Goal: Task Accomplishment & Management: Use online tool/utility

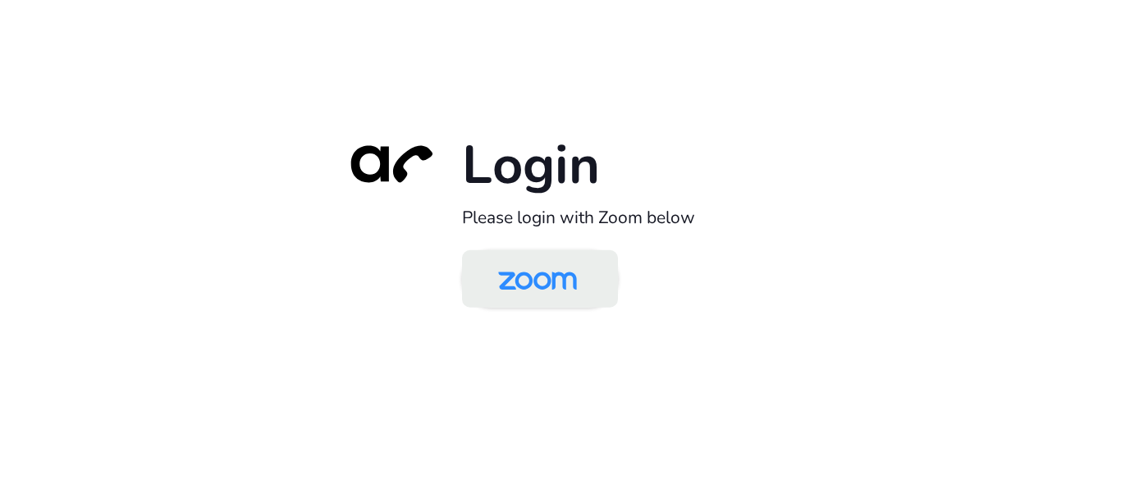
click at [545, 307] on img at bounding box center [537, 280] width 113 height 53
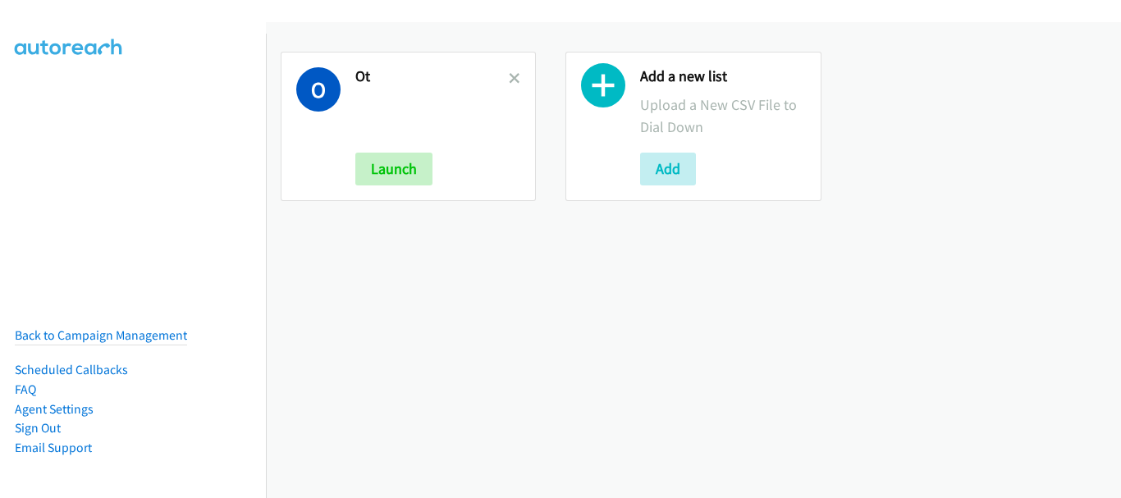
click at [522, 68] on div "O Ot Launch" at bounding box center [408, 126] width 255 height 149
click at [512, 76] on icon at bounding box center [514, 79] width 11 height 11
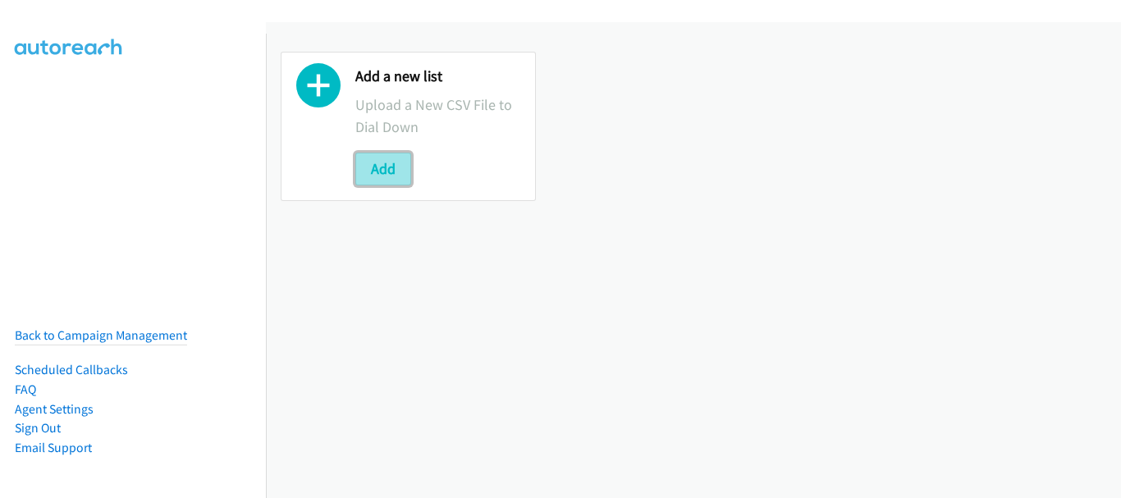
click at [399, 173] on button "Add" at bounding box center [383, 169] width 56 height 33
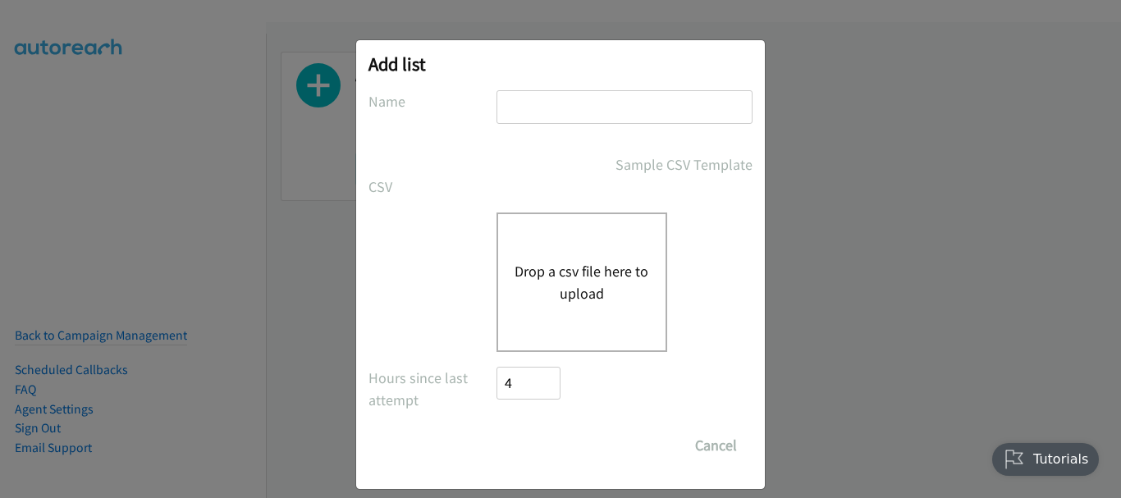
click at [575, 115] on input "text" at bounding box center [625, 107] width 256 height 34
type input "SG WS"
click at [594, 282] on button "Drop a csv file here to upload" at bounding box center [582, 282] width 135 height 44
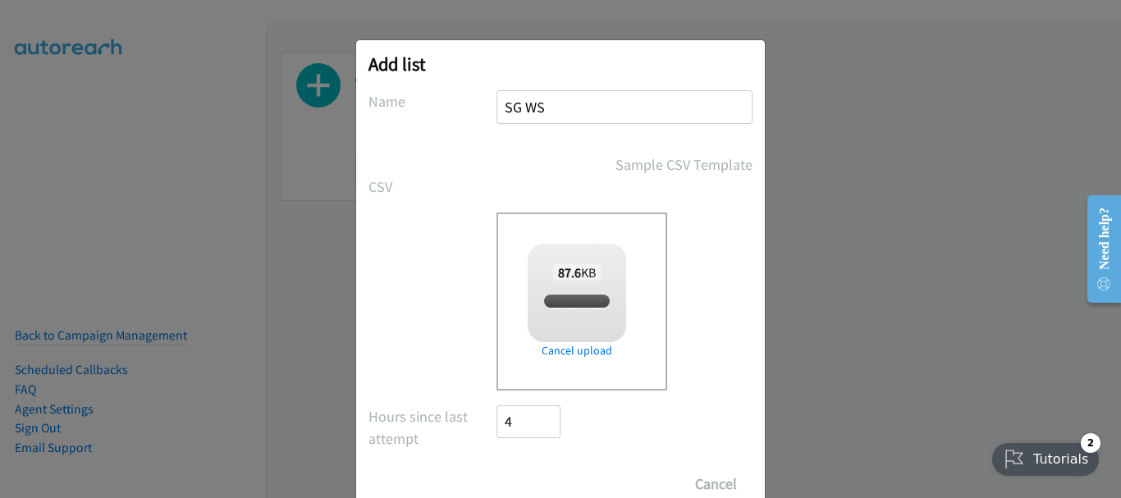
checkbox input "true"
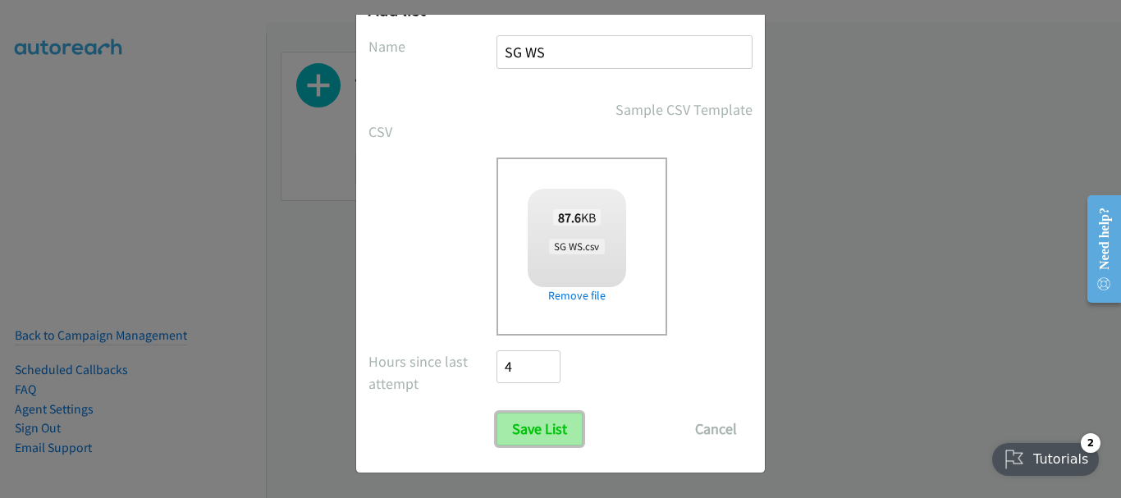
click at [522, 432] on input "Save List" at bounding box center [540, 429] width 86 height 33
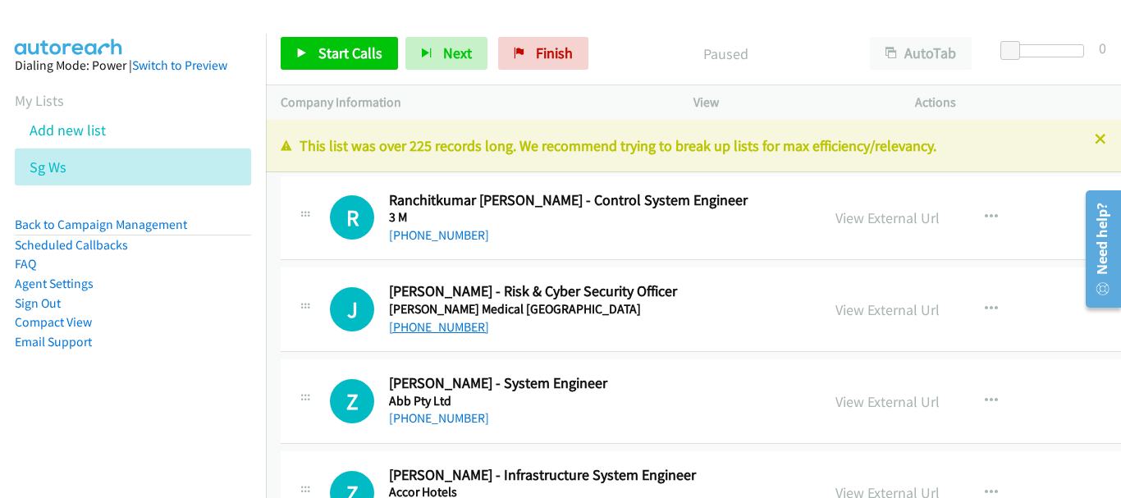
click at [432, 323] on link "[PHONE_NUMBER]" at bounding box center [439, 327] width 100 height 16
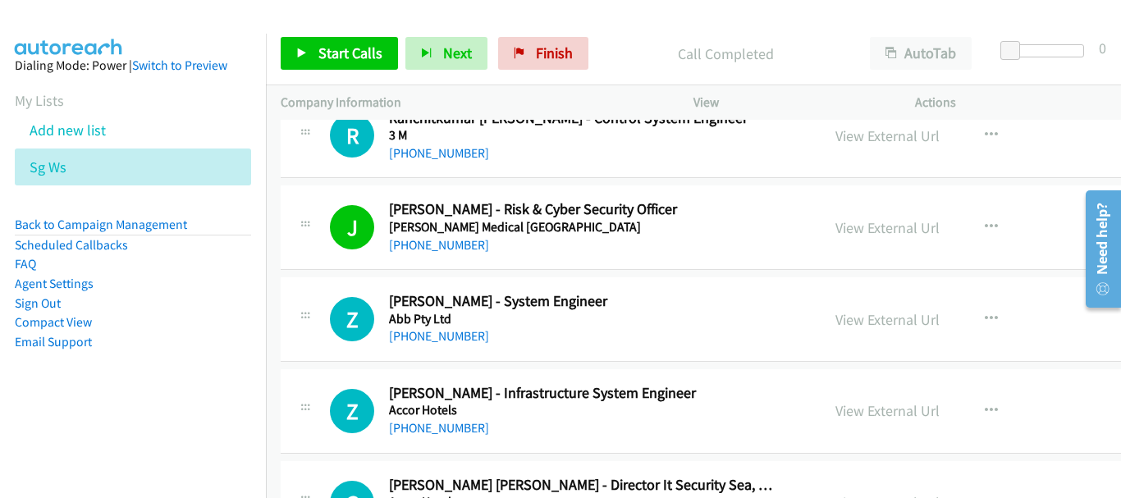
scroll to position [164, 0]
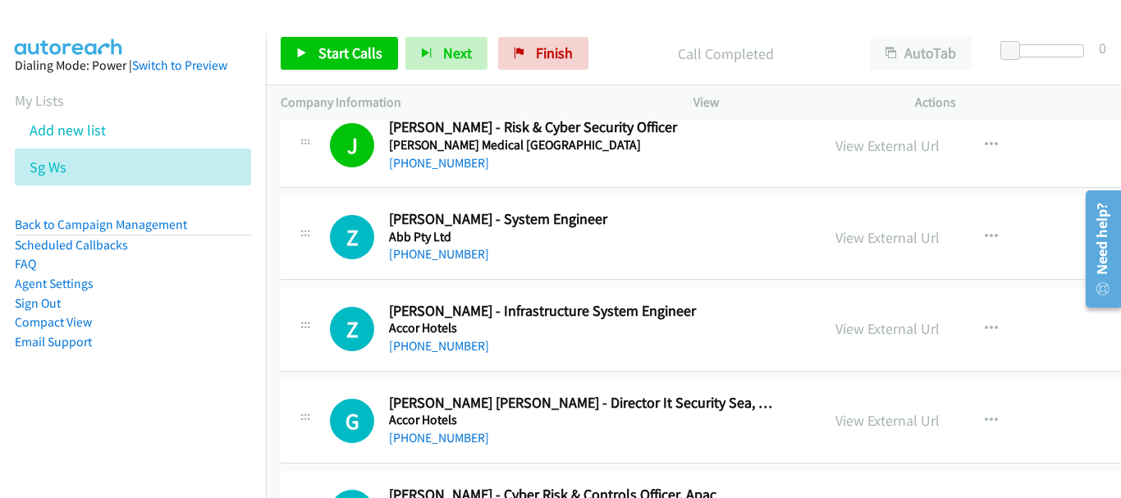
click at [448, 337] on div "[PHONE_NUMBER]" at bounding box center [584, 347] width 390 height 20
click at [449, 344] on link "[PHONE_NUMBER]" at bounding box center [439, 346] width 100 height 16
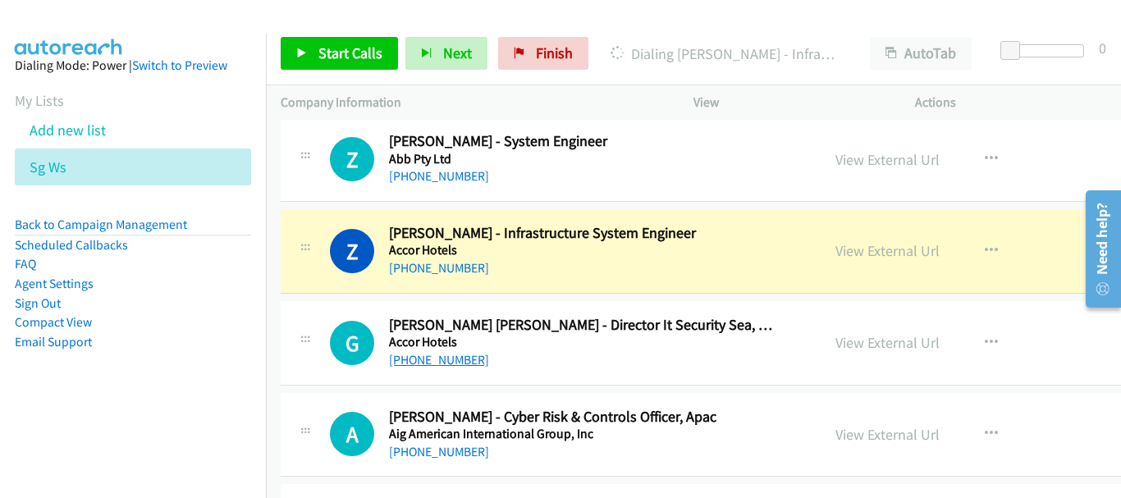
scroll to position [246, 0]
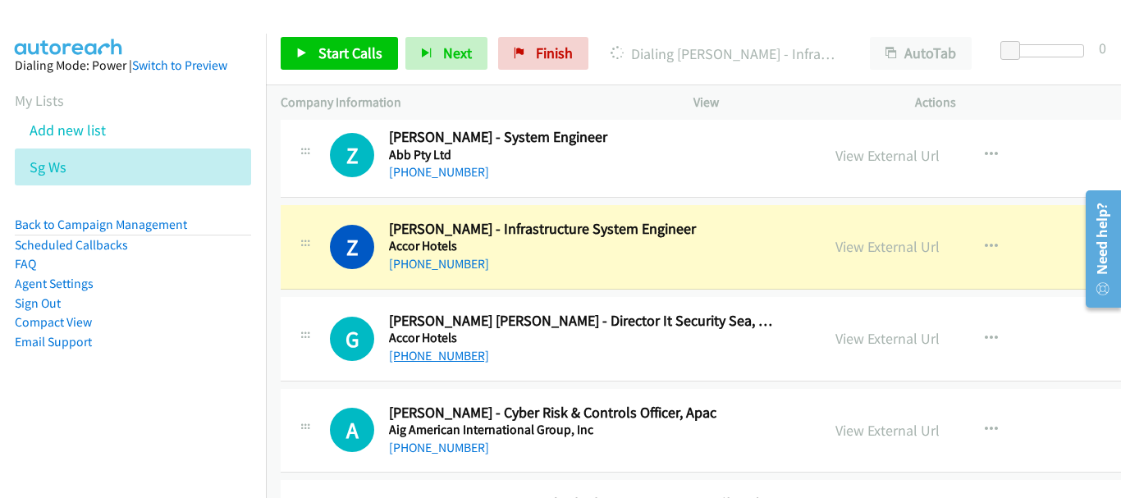
click at [433, 355] on link "[PHONE_NUMBER]" at bounding box center [439, 356] width 100 height 16
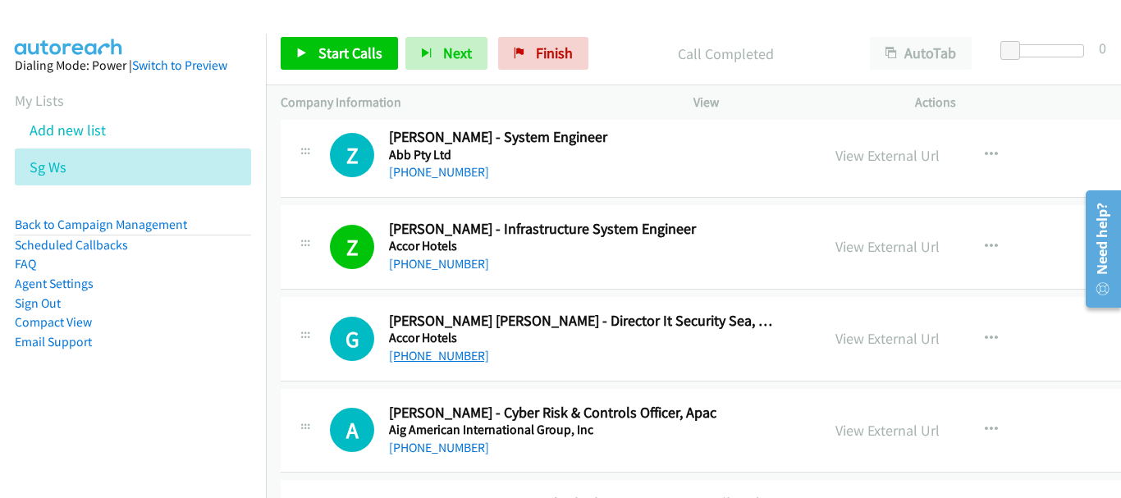
click at [422, 359] on link "[PHONE_NUMBER]" at bounding box center [439, 356] width 100 height 16
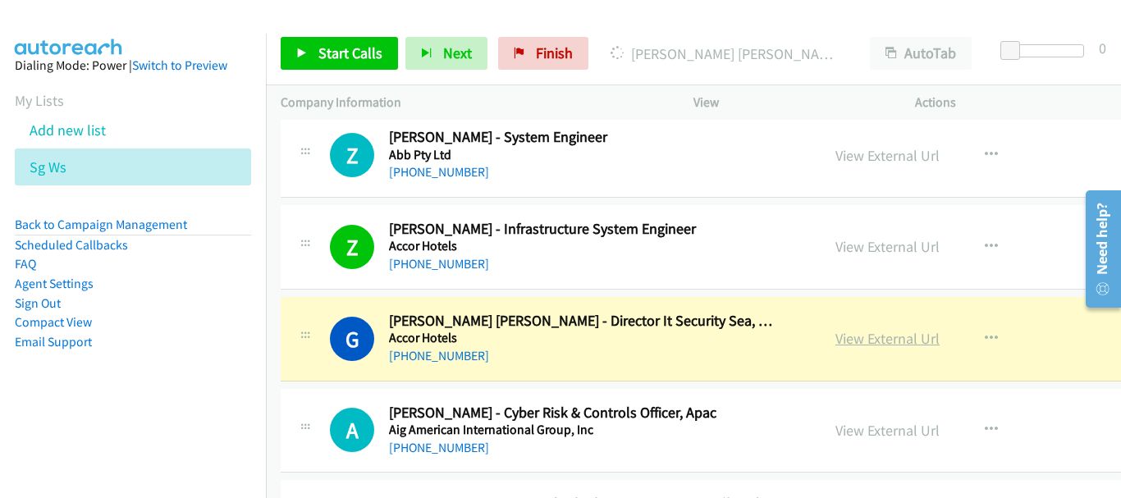
click at [843, 334] on link "View External Url" at bounding box center [888, 338] width 104 height 19
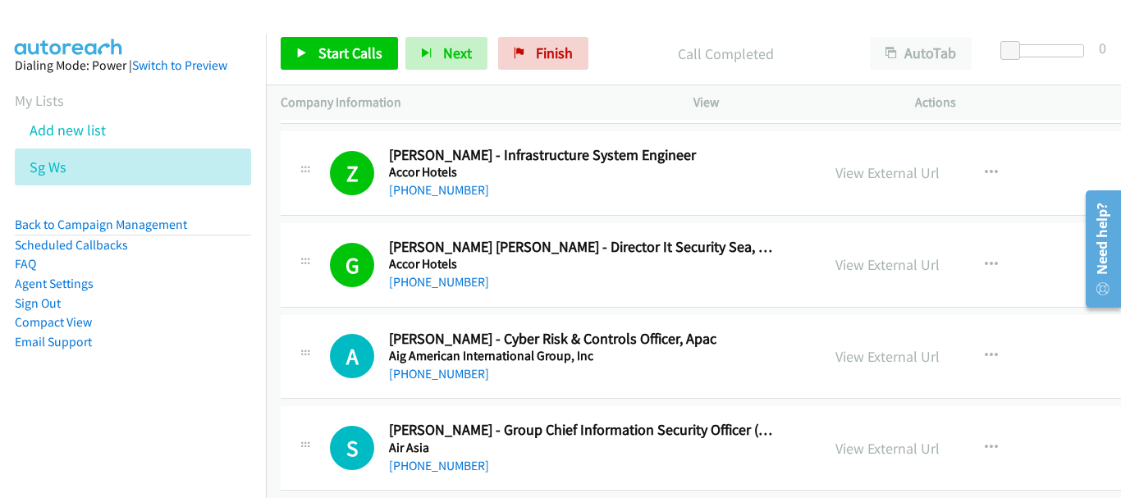
scroll to position [328, 0]
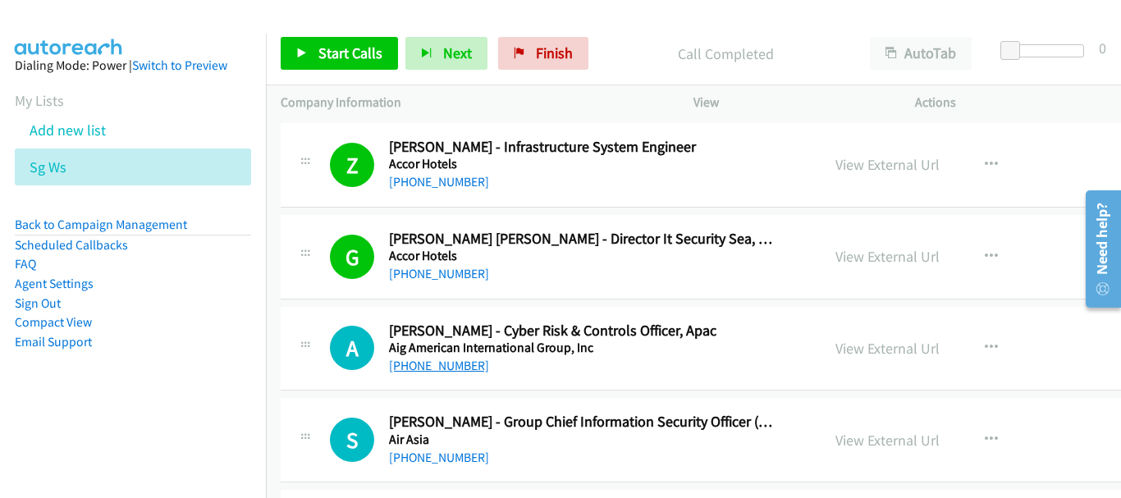
click at [404, 367] on link "[PHONE_NUMBER]" at bounding box center [439, 366] width 100 height 16
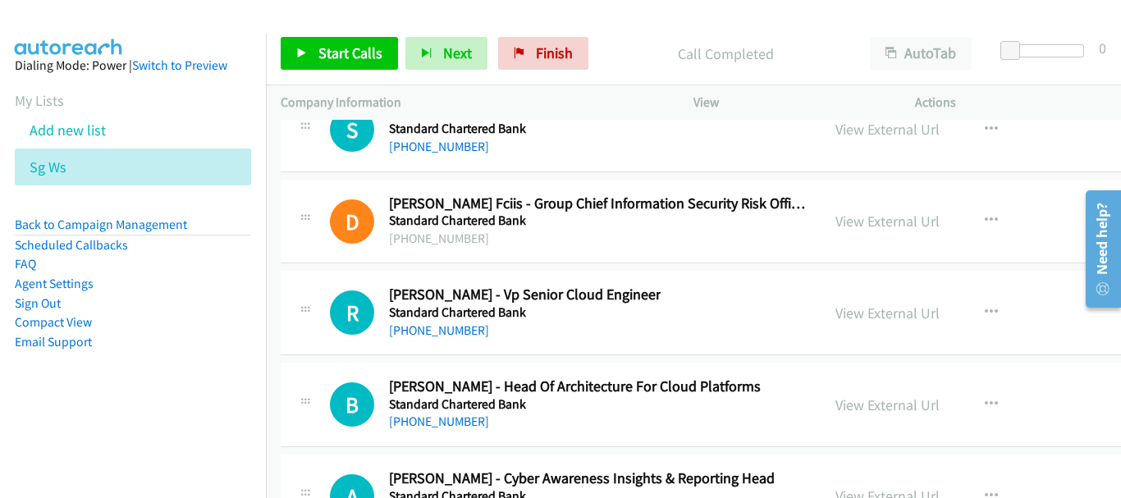
scroll to position [40263, 0]
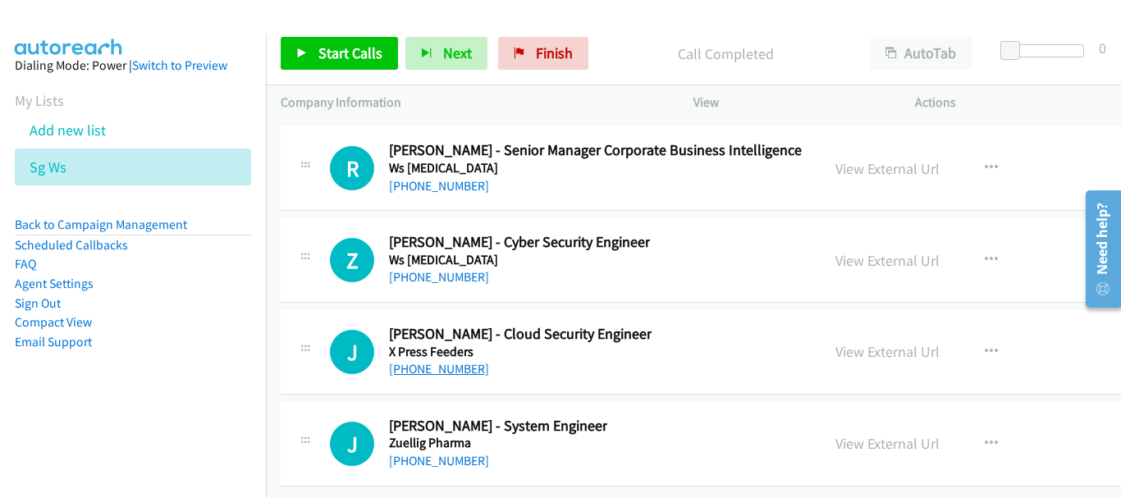
click at [462, 361] on link "[PHONE_NUMBER]" at bounding box center [439, 369] width 100 height 16
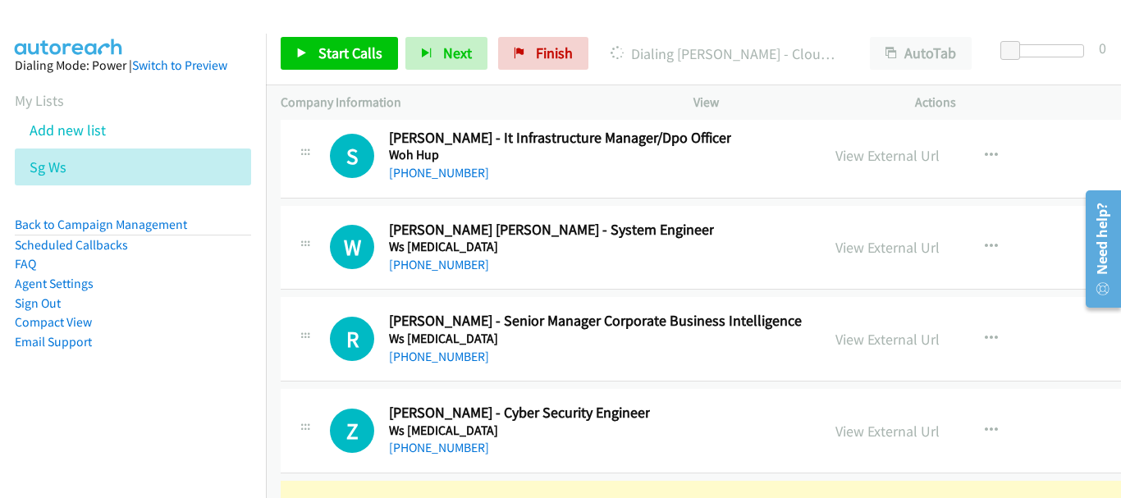
scroll to position [40099, 0]
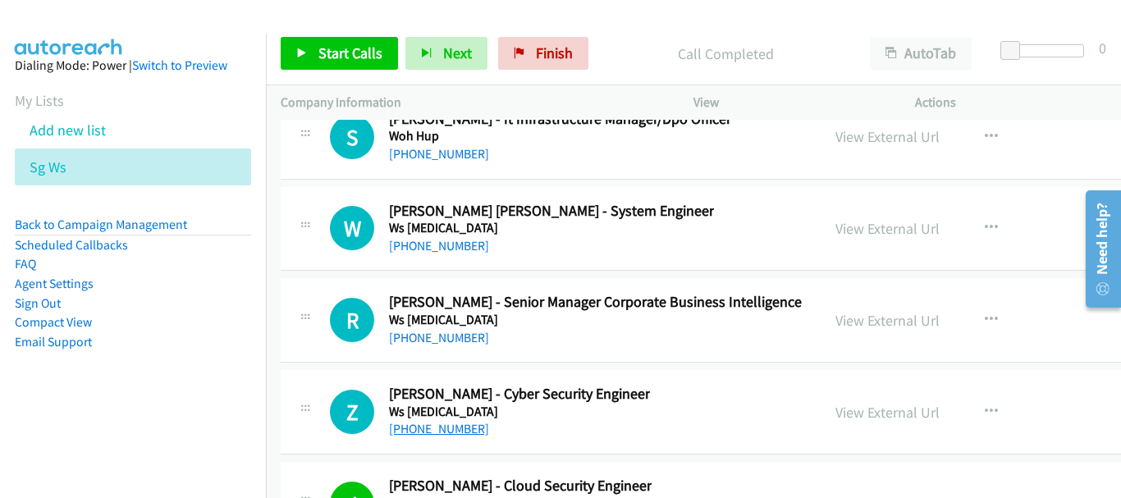
click at [460, 426] on link "[PHONE_NUMBER]" at bounding box center [439, 429] width 100 height 16
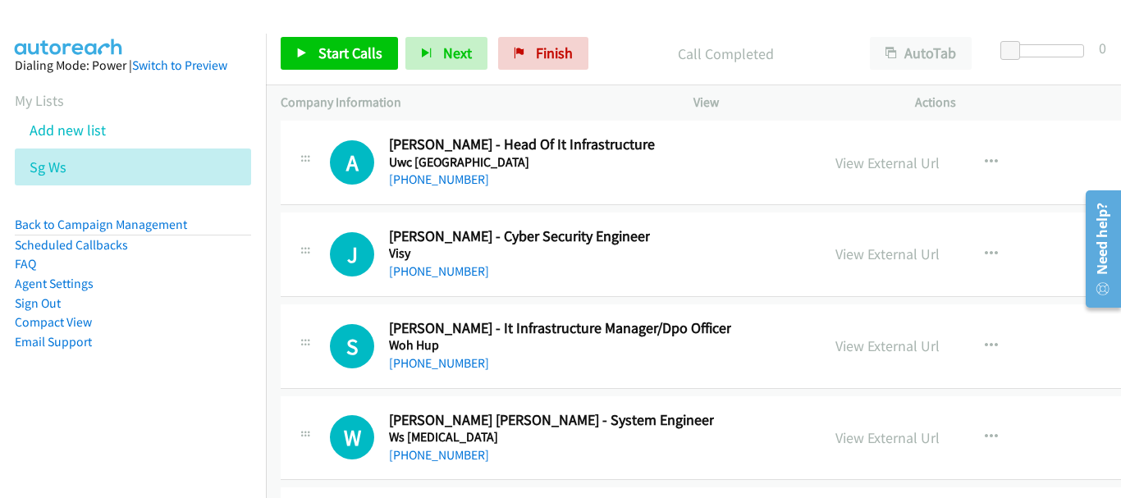
scroll to position [39853, 0]
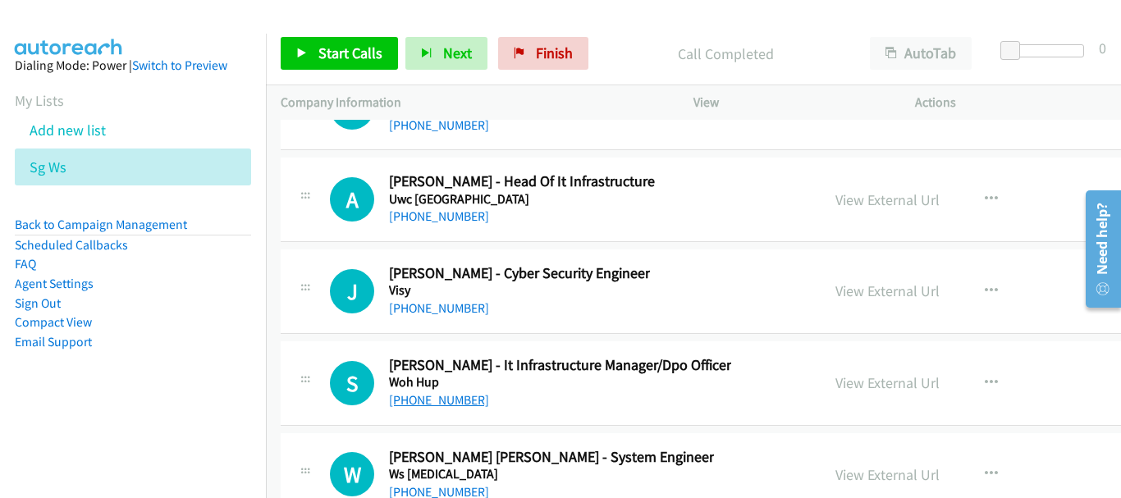
click at [437, 397] on link "[PHONE_NUMBER]" at bounding box center [439, 400] width 100 height 16
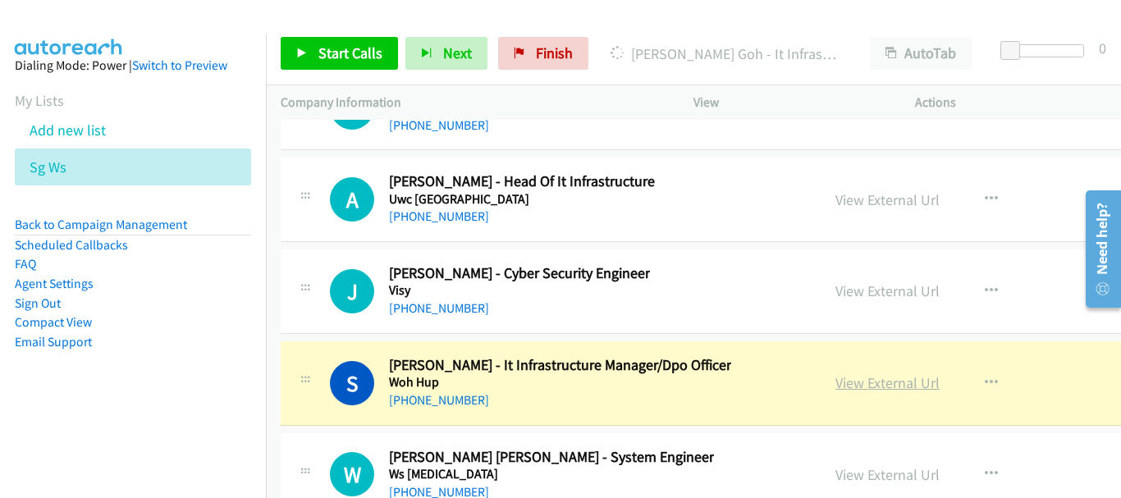
click at [836, 387] on link "View External Url" at bounding box center [888, 382] width 104 height 19
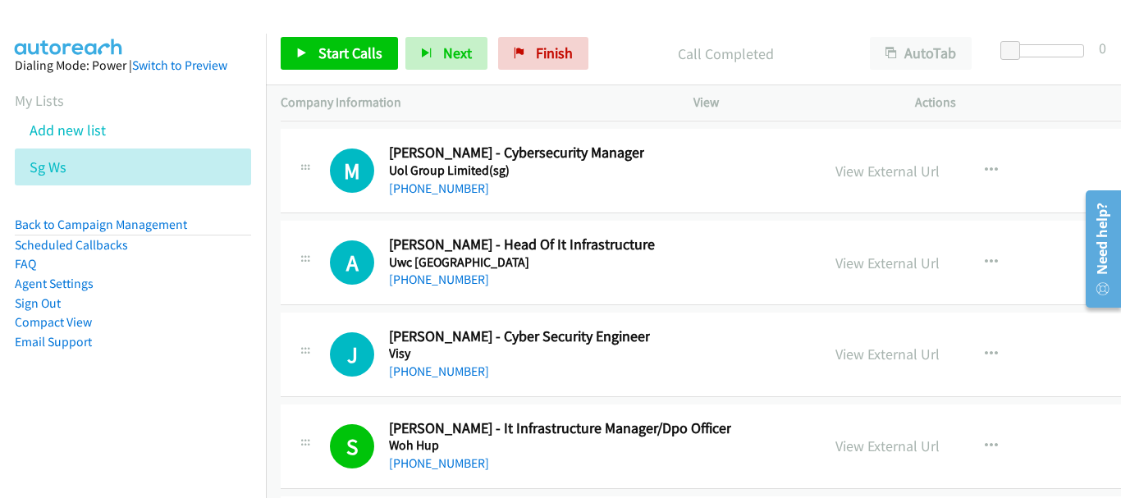
scroll to position [39771, 0]
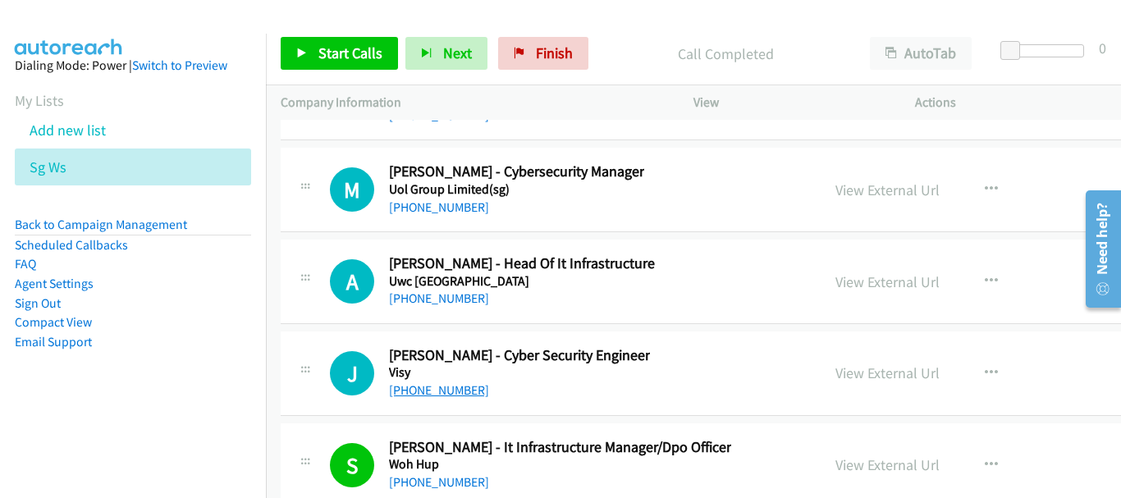
click at [436, 395] on link "[PHONE_NUMBER]" at bounding box center [439, 391] width 100 height 16
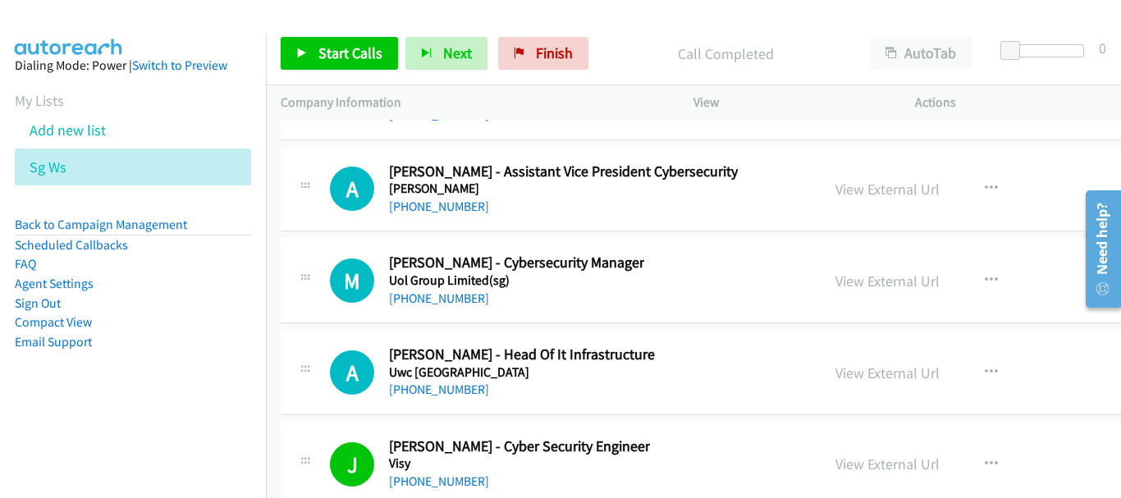
scroll to position [39689, 0]
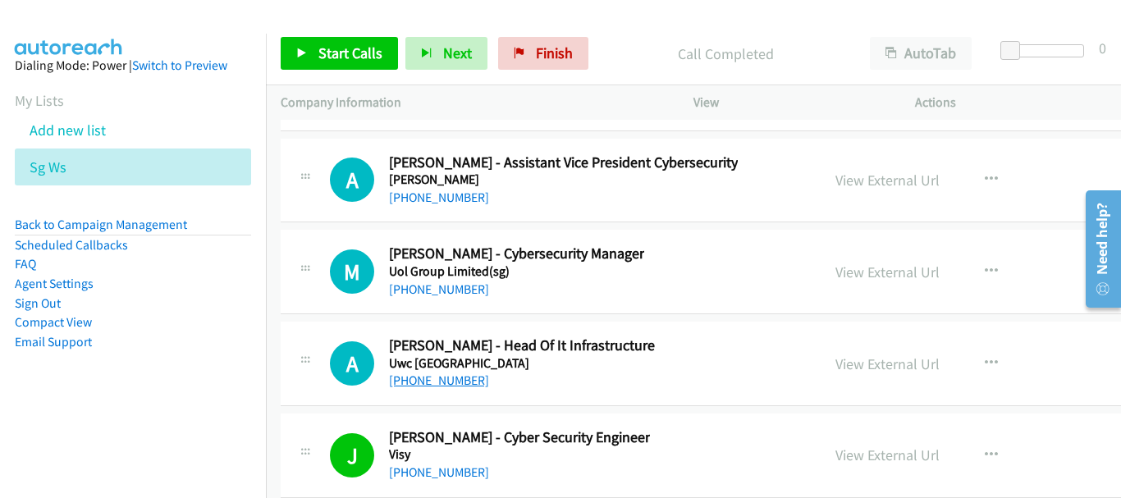
click at [447, 384] on link "[PHONE_NUMBER]" at bounding box center [439, 381] width 100 height 16
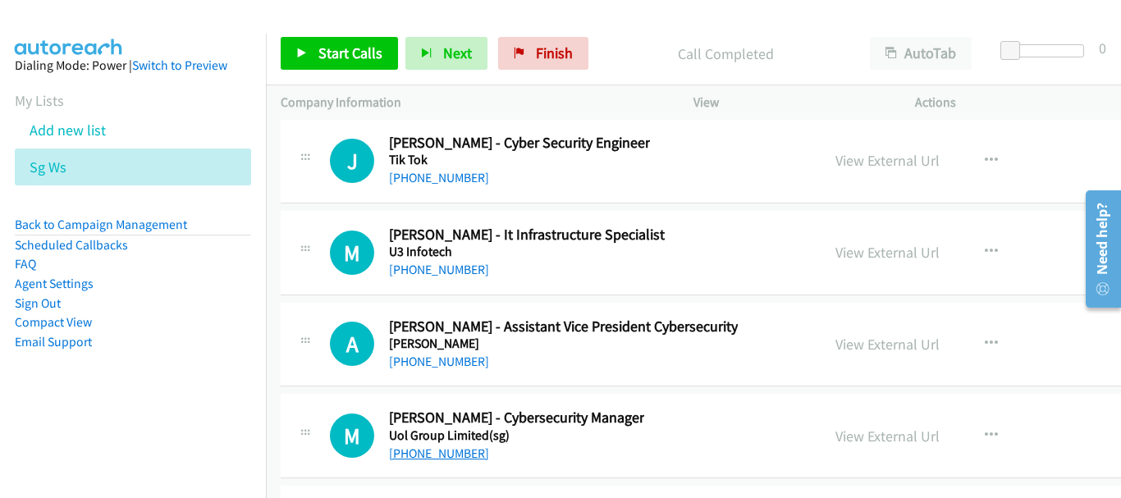
click at [433, 452] on link "[PHONE_NUMBER]" at bounding box center [439, 454] width 100 height 16
click at [456, 360] on link "[PHONE_NUMBER]" at bounding box center [439, 362] width 100 height 16
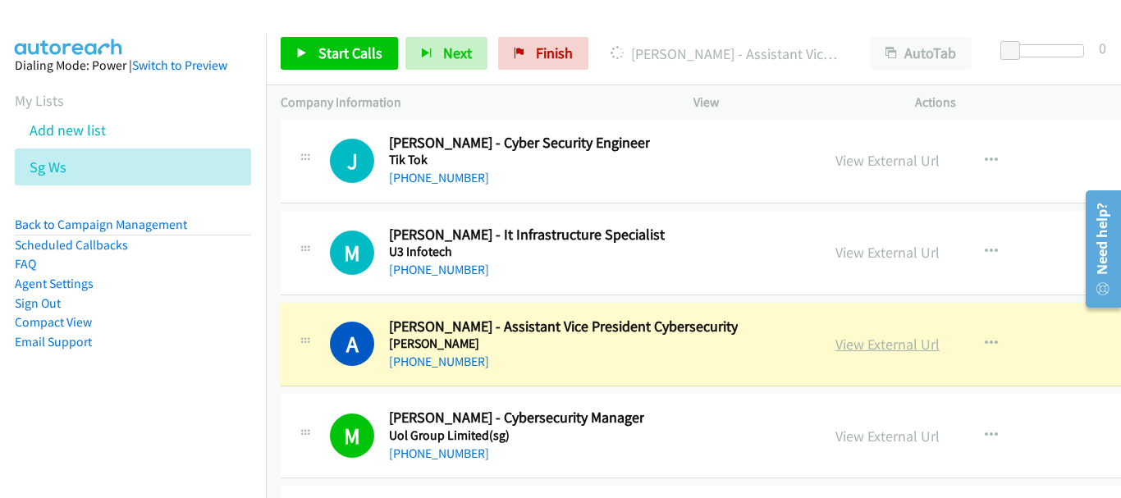
click at [836, 341] on link "View External Url" at bounding box center [888, 344] width 104 height 19
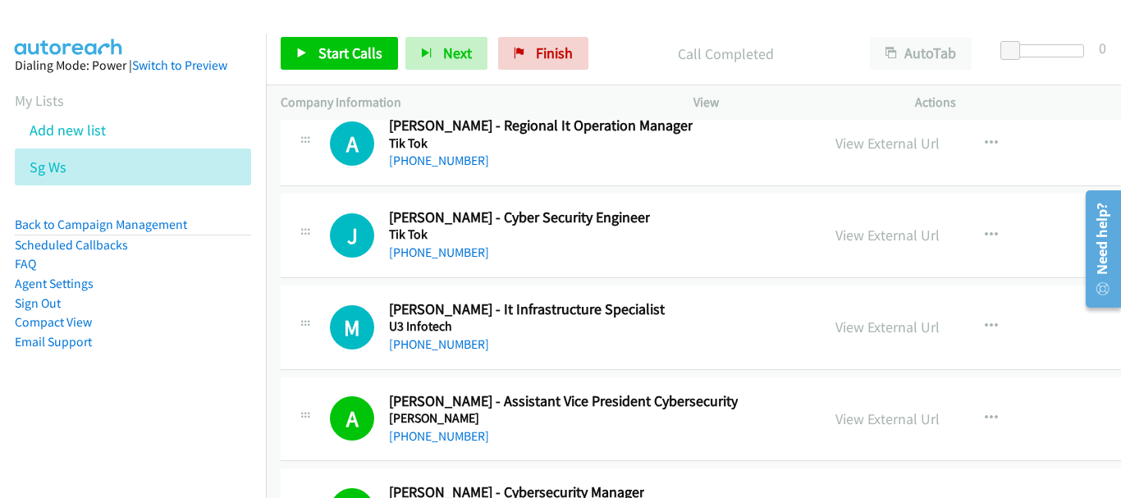
scroll to position [39442, 0]
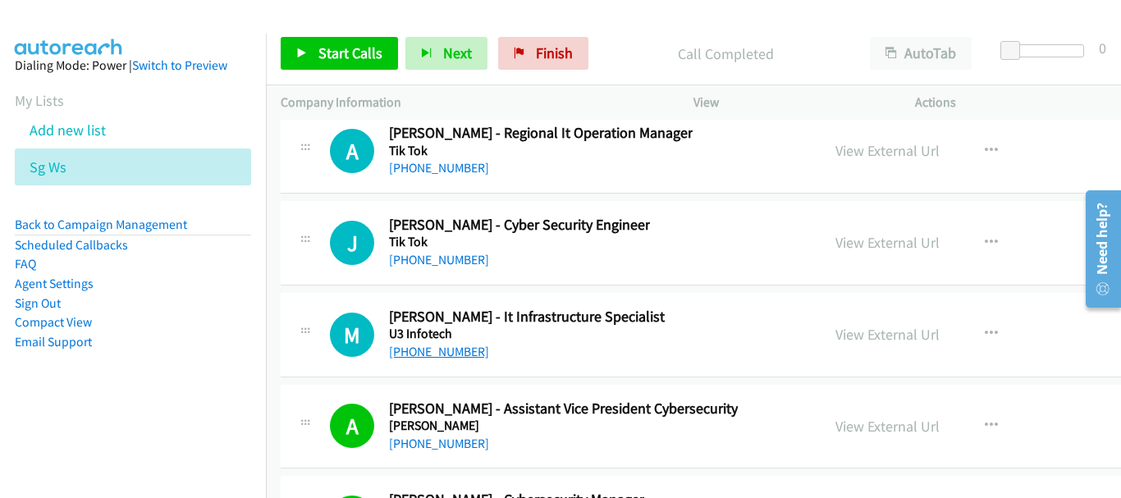
click at [442, 357] on link "[PHONE_NUMBER]" at bounding box center [439, 352] width 100 height 16
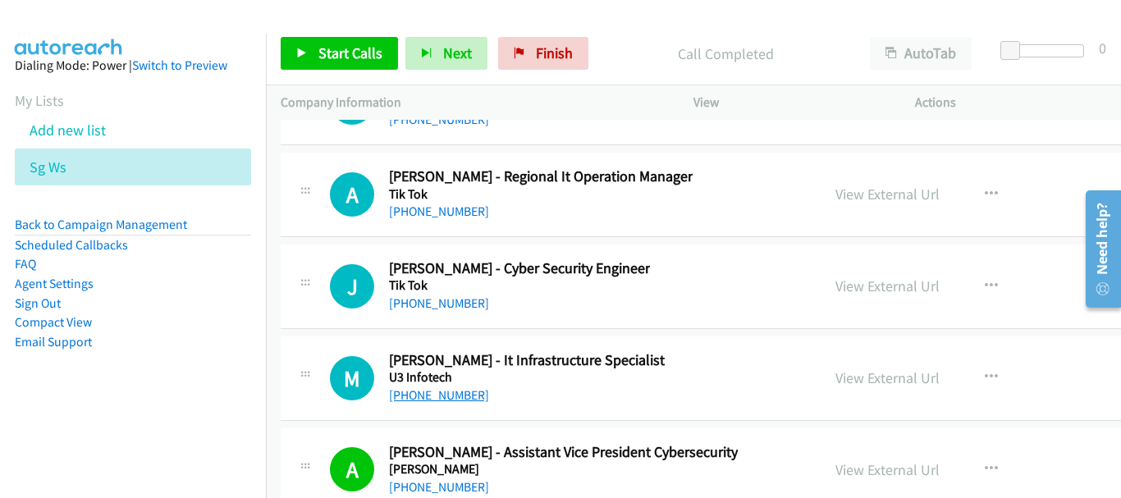
scroll to position [39360, 0]
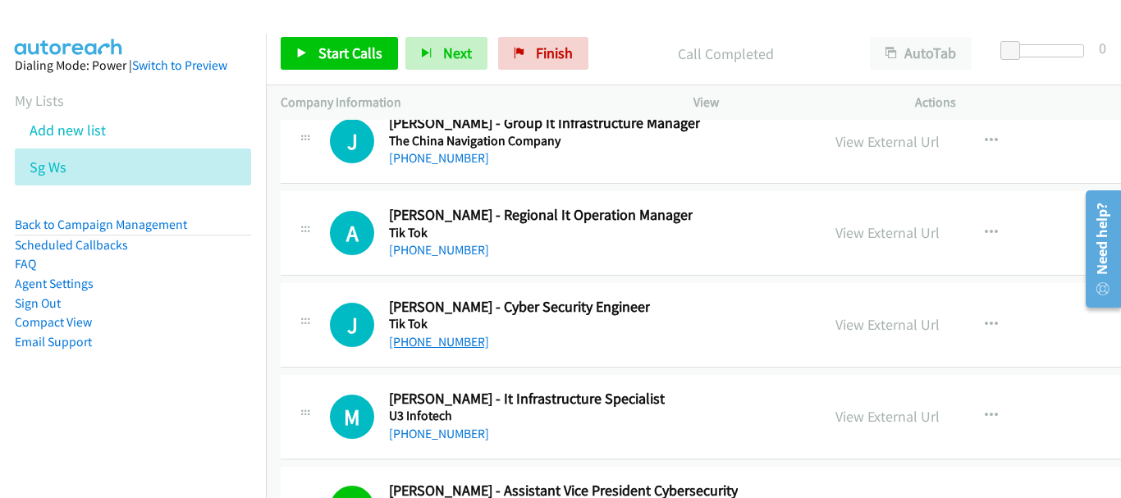
click at [434, 341] on link "[PHONE_NUMBER]" at bounding box center [439, 342] width 100 height 16
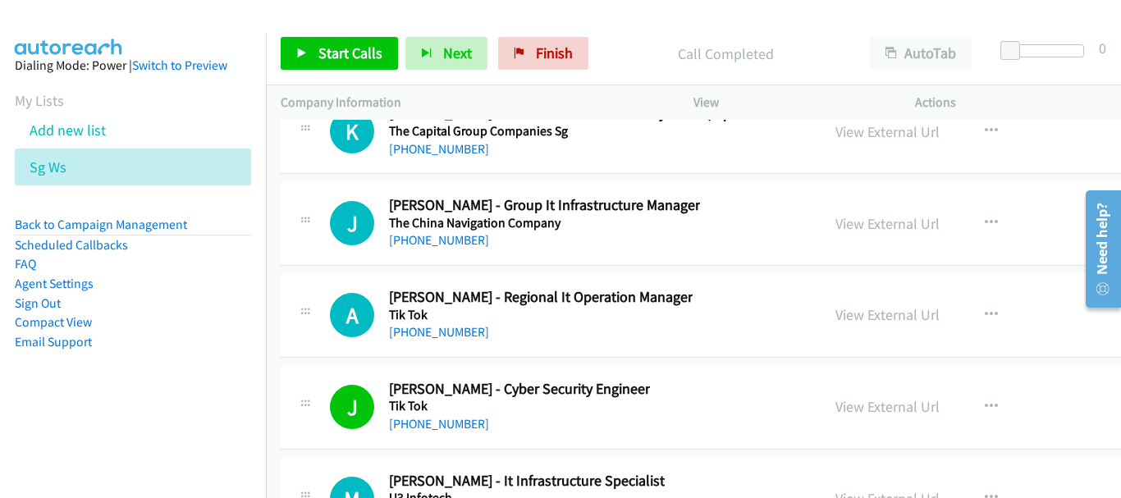
scroll to position [39196, 0]
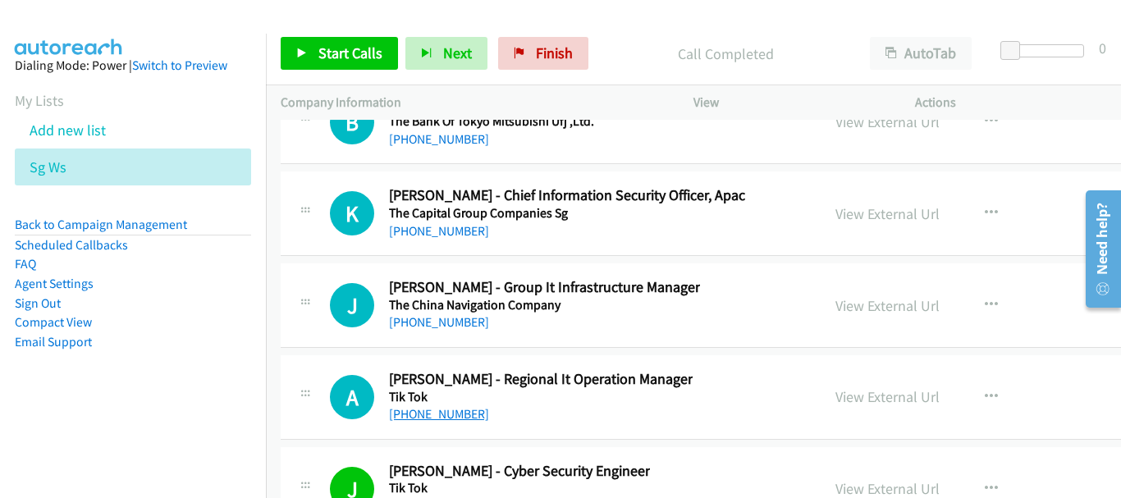
click at [436, 416] on link "[PHONE_NUMBER]" at bounding box center [439, 414] width 100 height 16
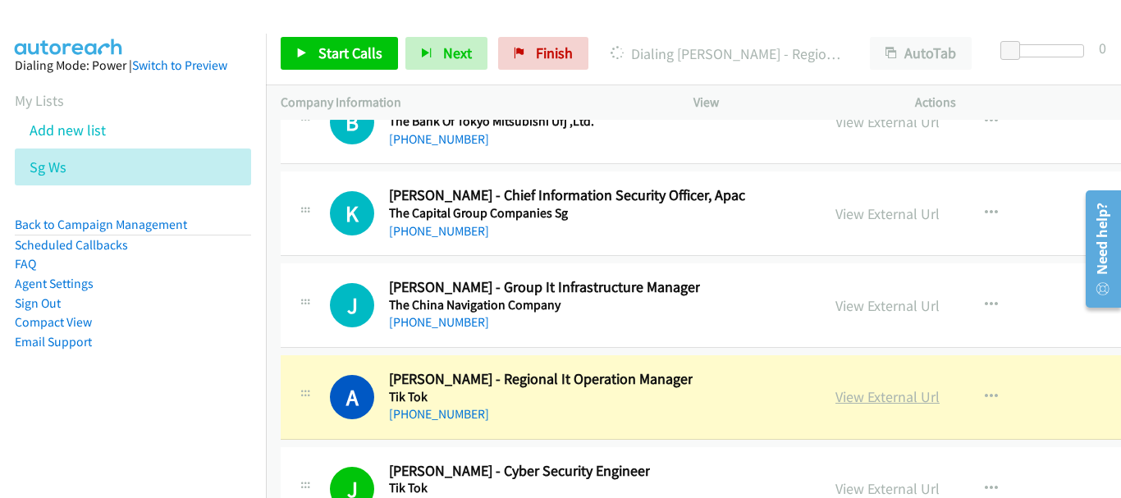
click at [862, 396] on link "View External Url" at bounding box center [888, 396] width 104 height 19
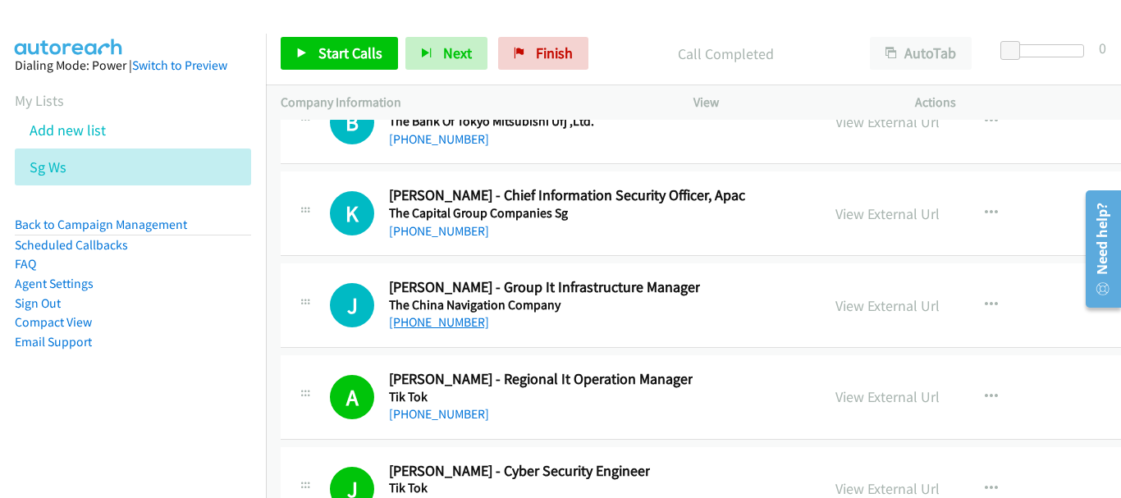
click at [457, 324] on link "[PHONE_NUMBER]" at bounding box center [439, 322] width 100 height 16
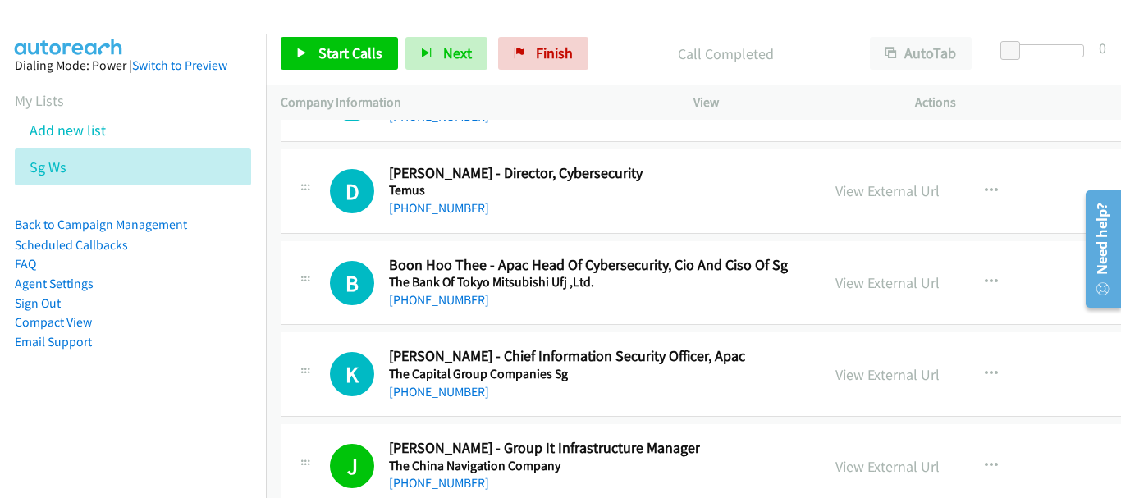
scroll to position [39032, 0]
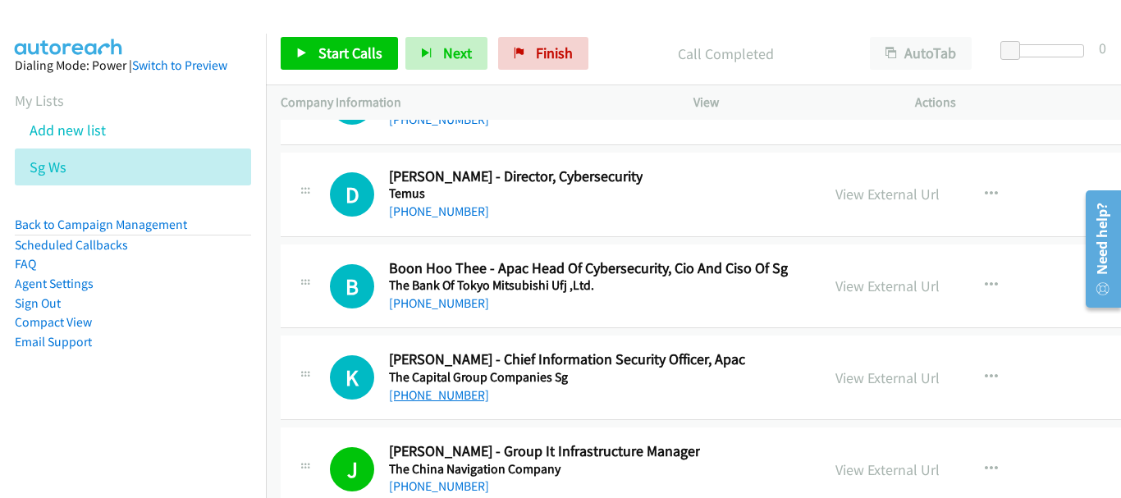
click at [442, 398] on link "[PHONE_NUMBER]" at bounding box center [439, 395] width 100 height 16
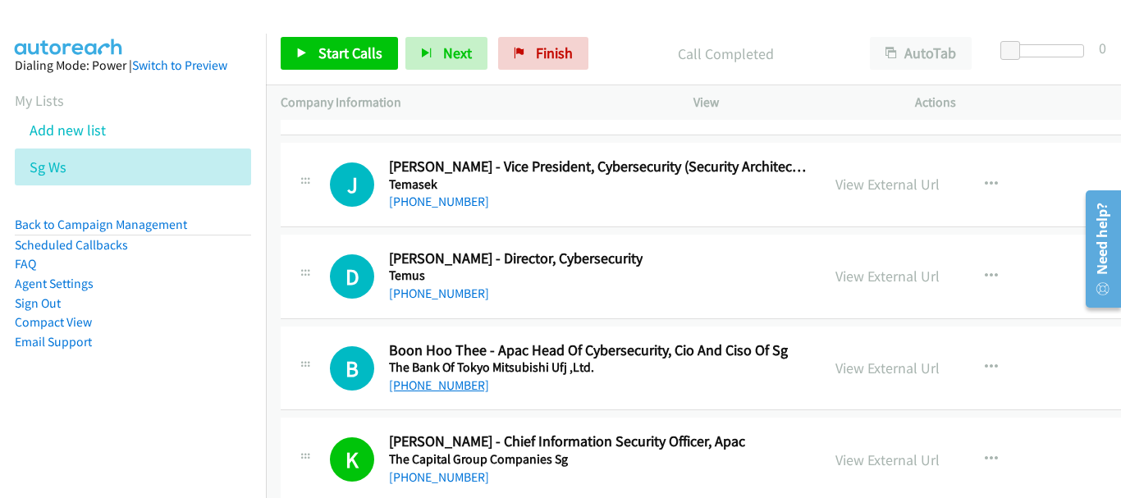
click at [420, 380] on link "[PHONE_NUMBER]" at bounding box center [439, 386] width 100 height 16
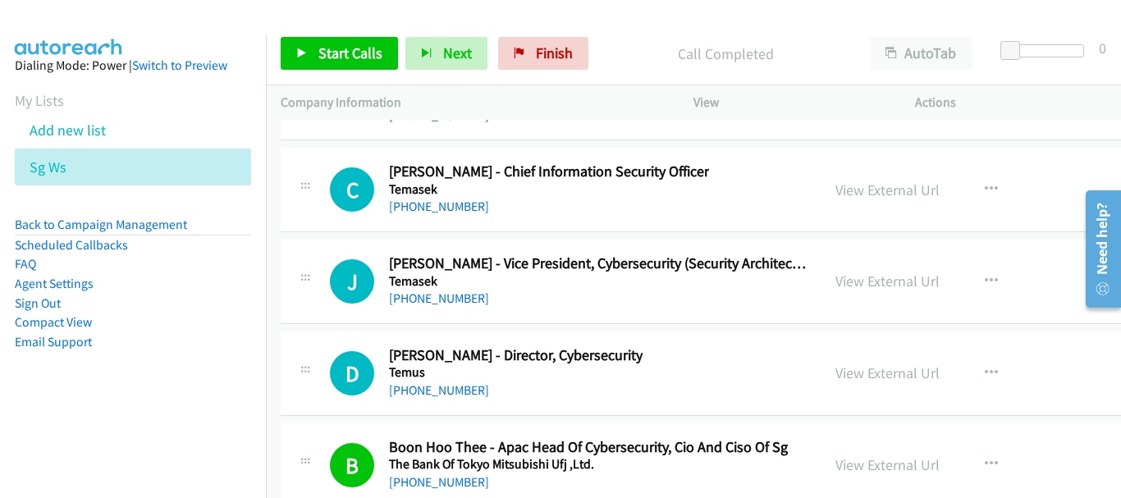
scroll to position [38868, 0]
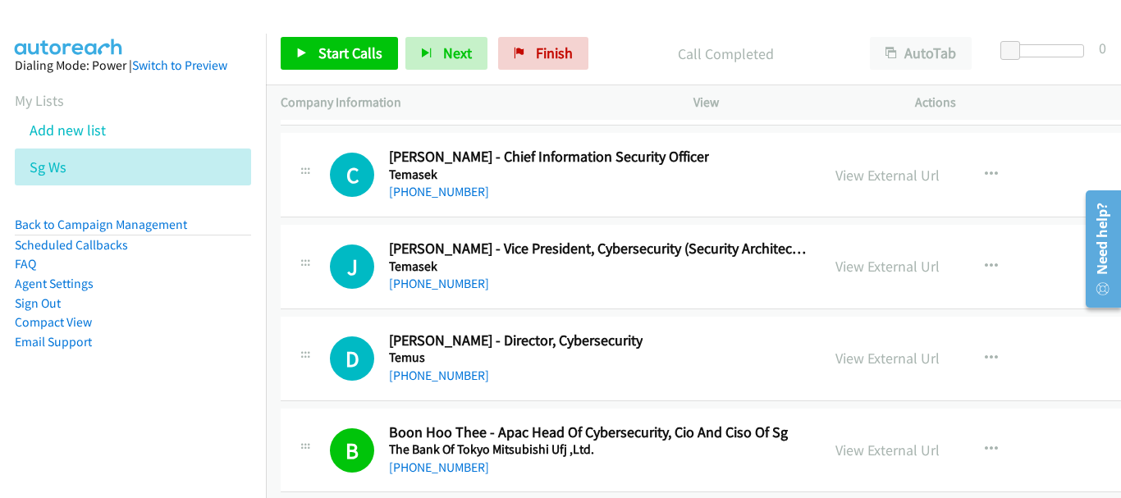
click at [455, 384] on div "[PHONE_NUMBER]" at bounding box center [516, 376] width 254 height 20
click at [453, 376] on link "[PHONE_NUMBER]" at bounding box center [439, 376] width 100 height 16
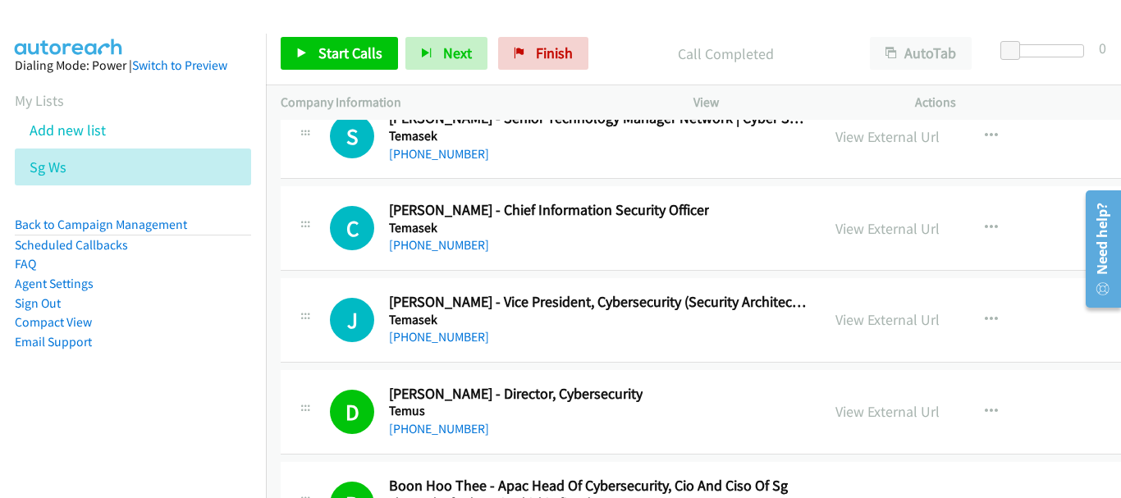
scroll to position [38786, 0]
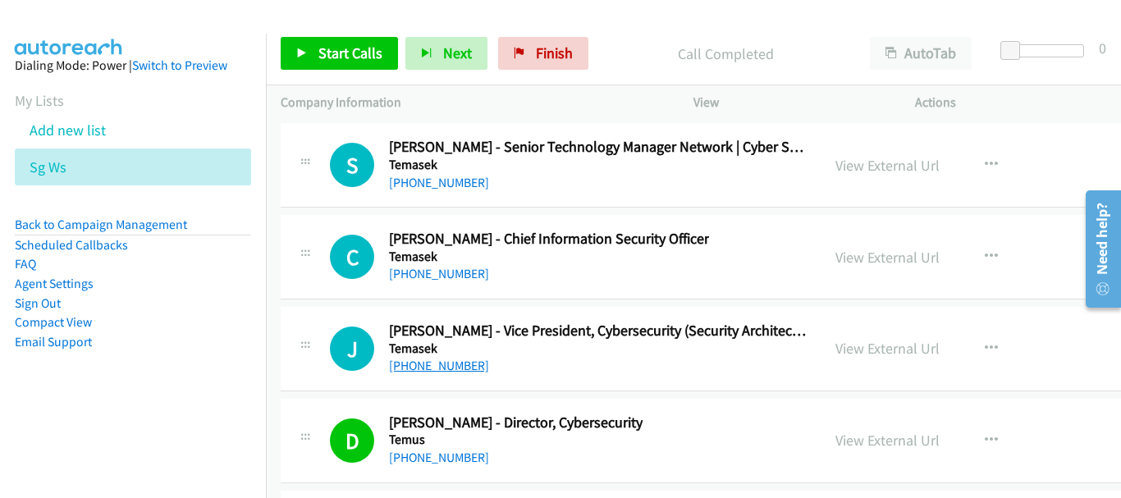
click at [444, 362] on link "[PHONE_NUMBER]" at bounding box center [439, 366] width 100 height 16
click at [433, 272] on link "[PHONE_NUMBER]" at bounding box center [439, 274] width 100 height 16
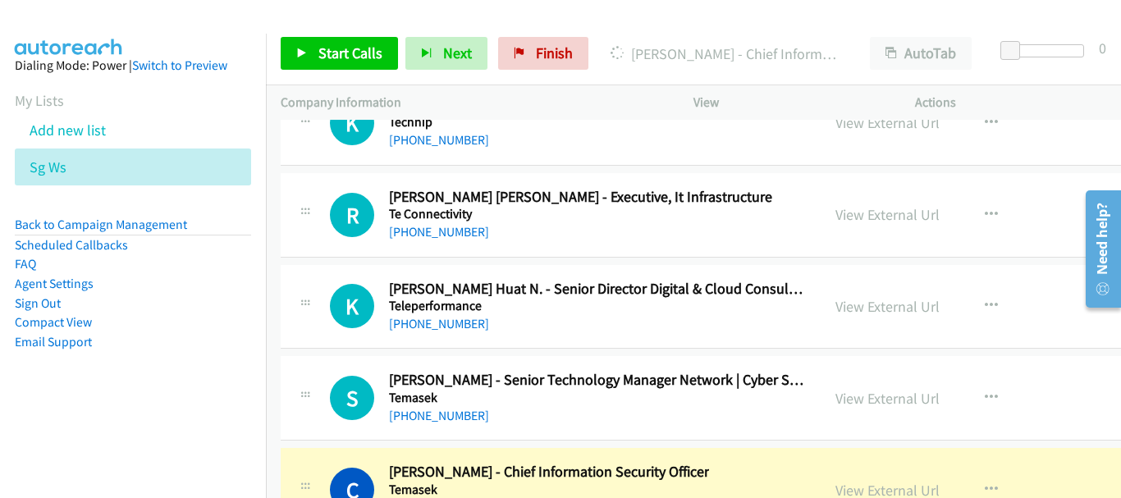
scroll to position [38539, 0]
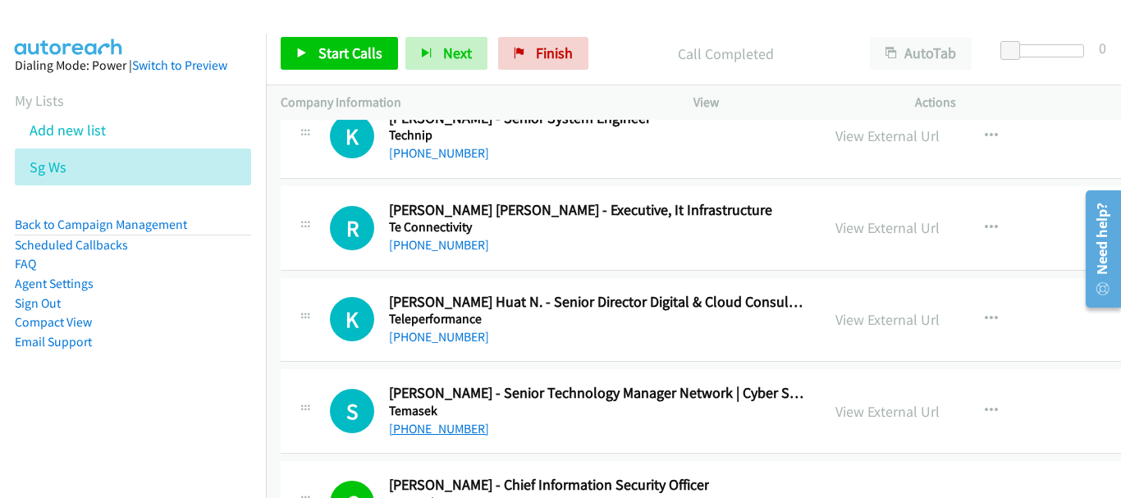
click at [437, 427] on link "[PHONE_NUMBER]" at bounding box center [439, 429] width 100 height 16
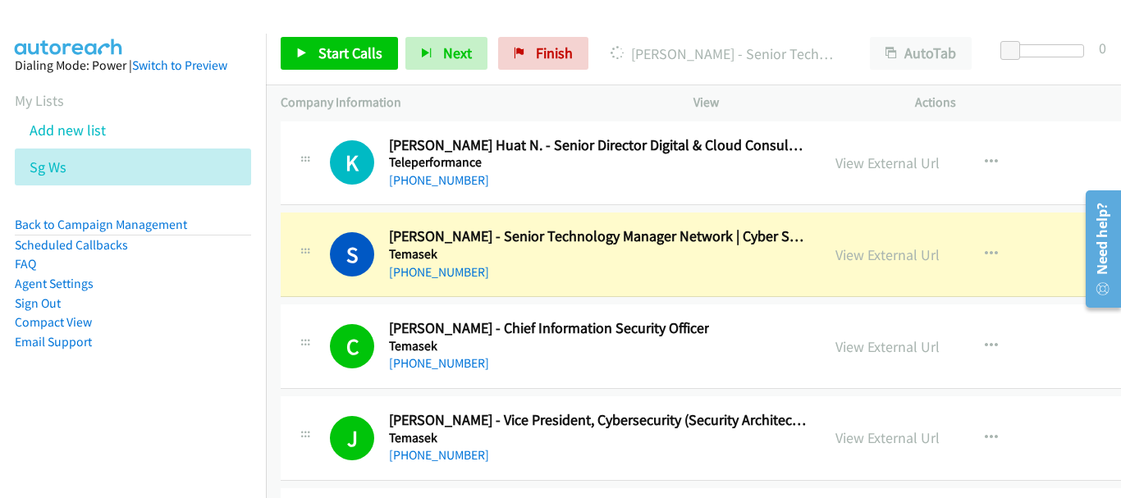
scroll to position [38703, 0]
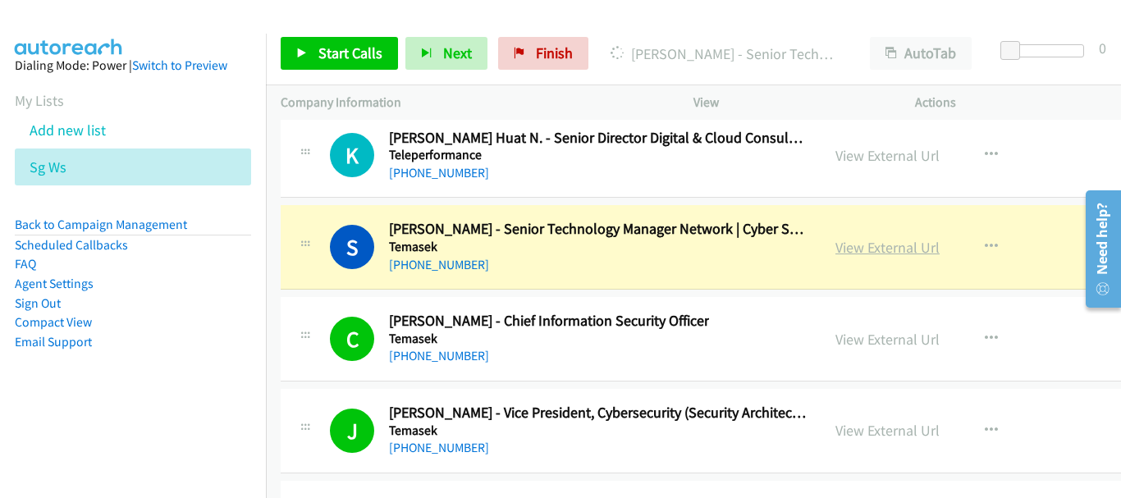
click at [854, 250] on link "View External Url" at bounding box center [888, 247] width 104 height 19
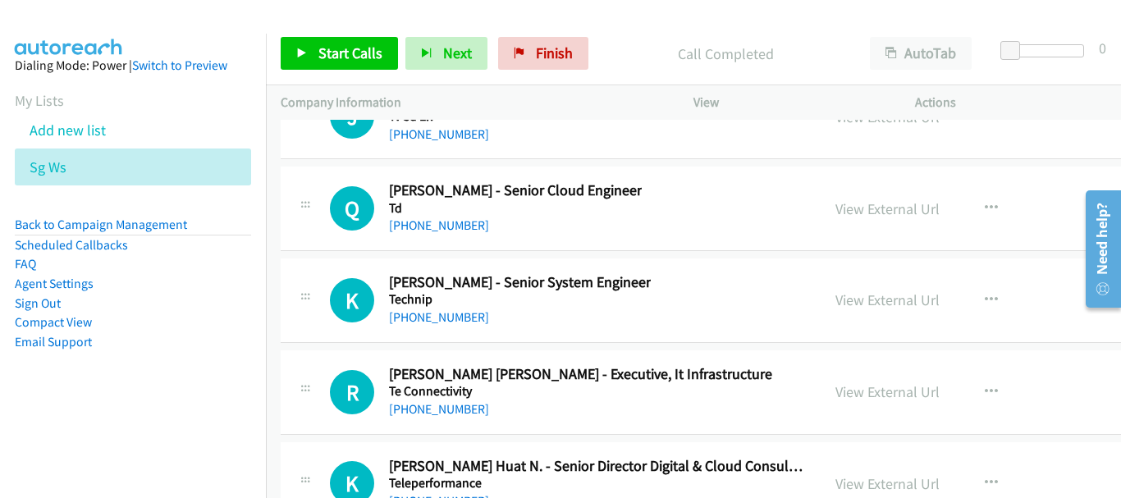
scroll to position [38457, 0]
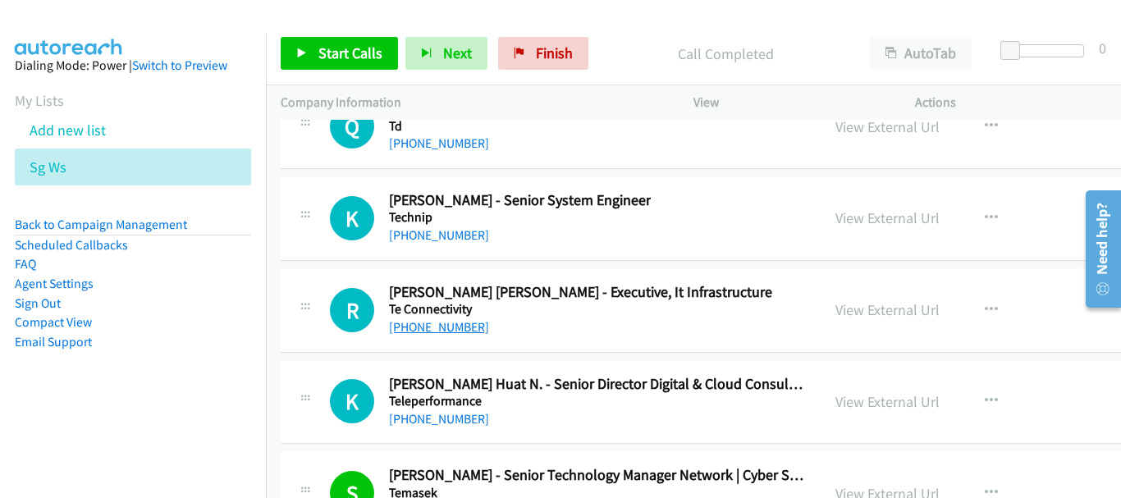
click at [422, 330] on link "[PHONE_NUMBER]" at bounding box center [439, 327] width 100 height 16
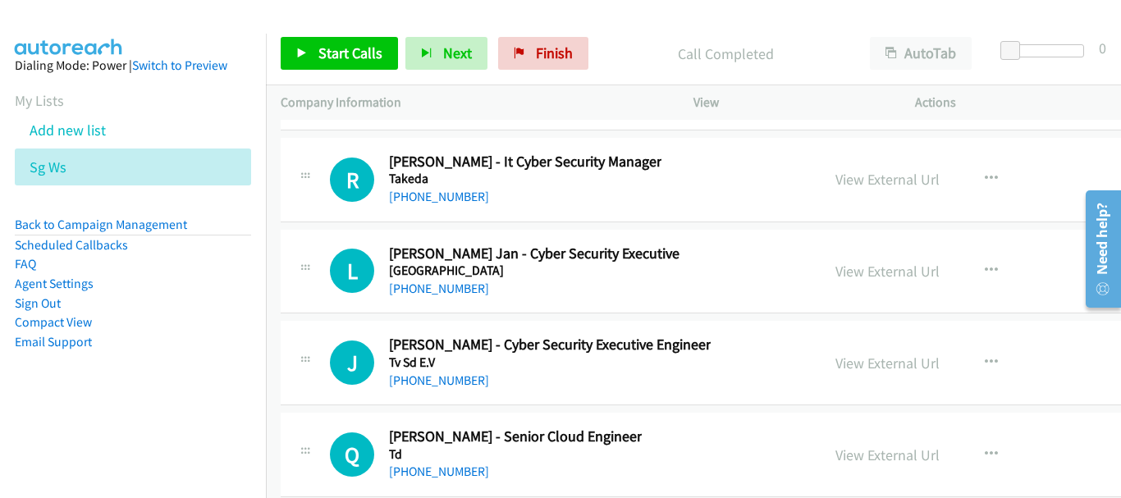
scroll to position [38211, 0]
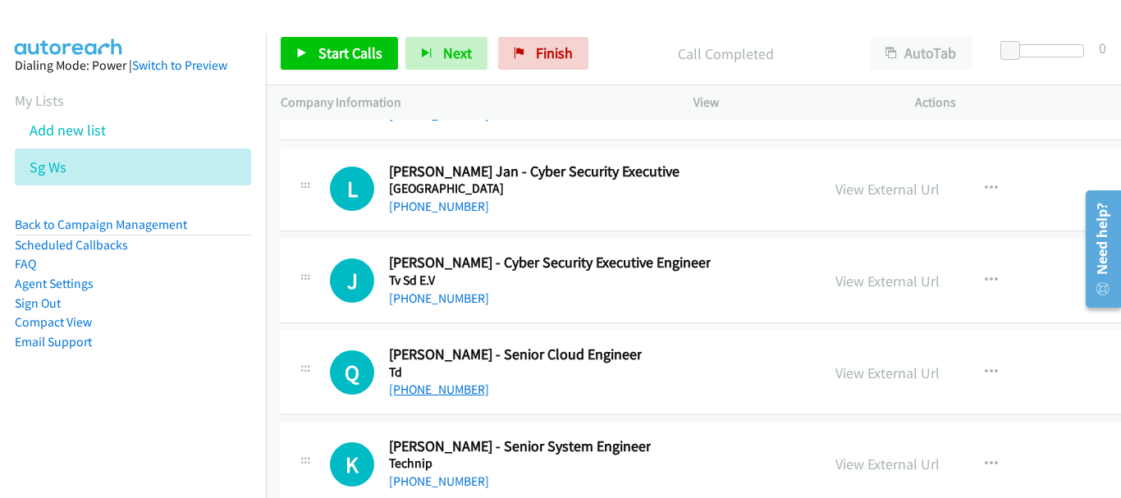
click at [433, 393] on link "[PHONE_NUMBER]" at bounding box center [439, 390] width 100 height 16
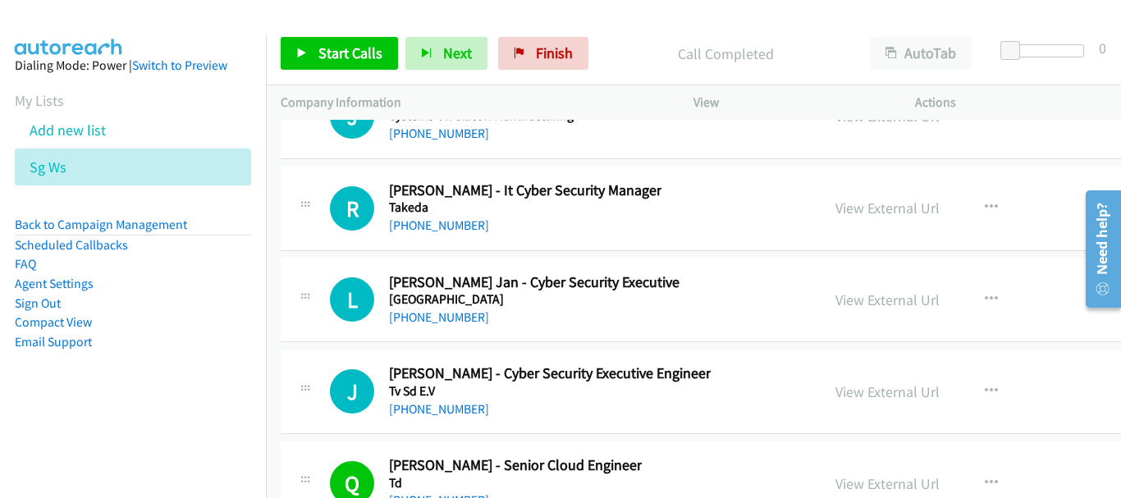
scroll to position [38129, 0]
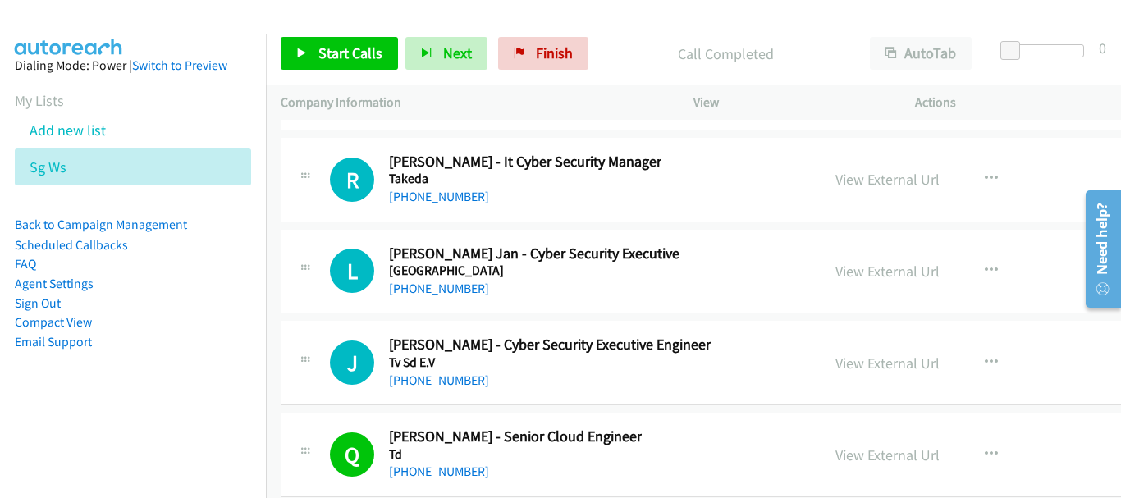
click at [437, 381] on link "[PHONE_NUMBER]" at bounding box center [439, 381] width 100 height 16
click at [463, 292] on link "[PHONE_NUMBER]" at bounding box center [439, 289] width 100 height 16
click at [443, 284] on link "[PHONE_NUMBER]" at bounding box center [439, 289] width 100 height 16
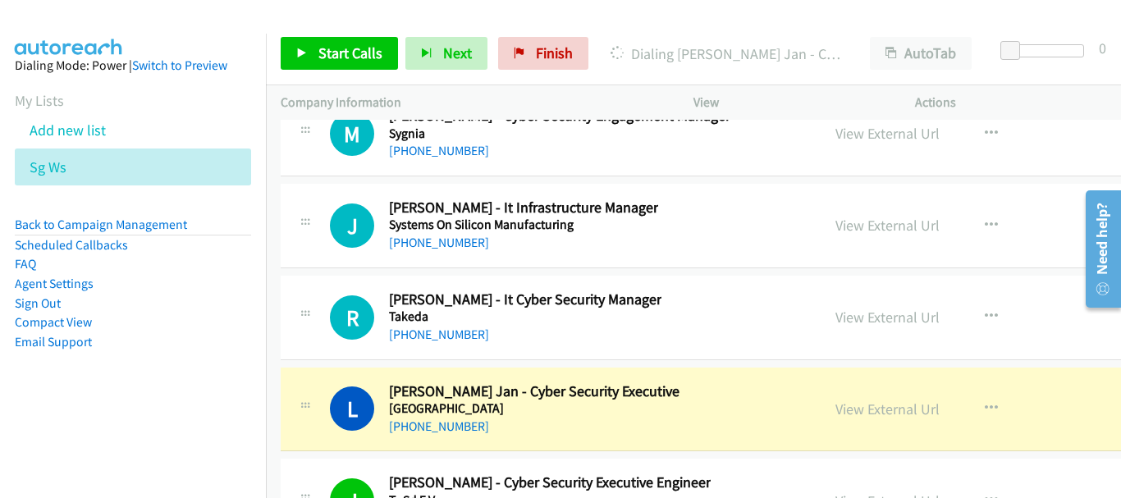
scroll to position [37965, 0]
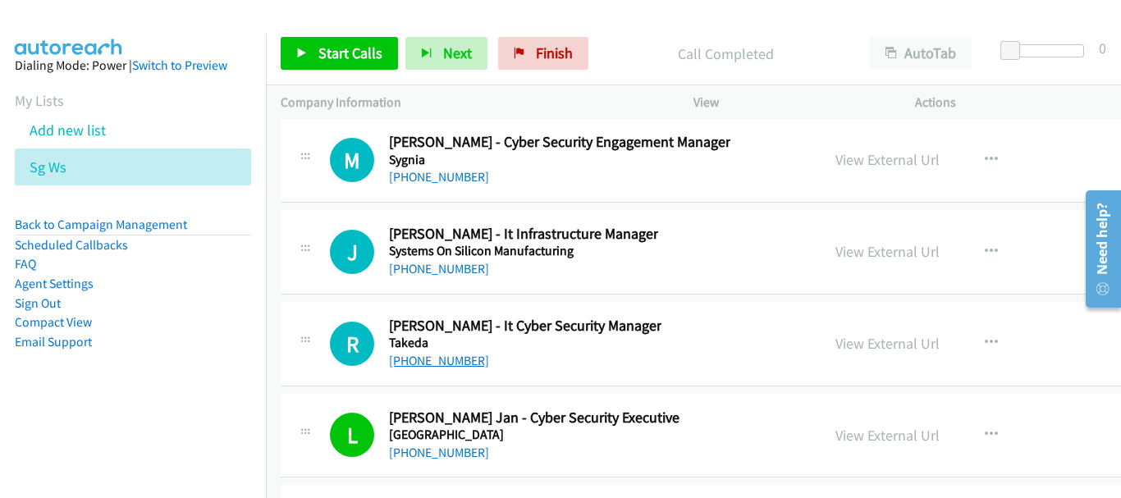
click at [431, 366] on link "[PHONE_NUMBER]" at bounding box center [439, 361] width 100 height 16
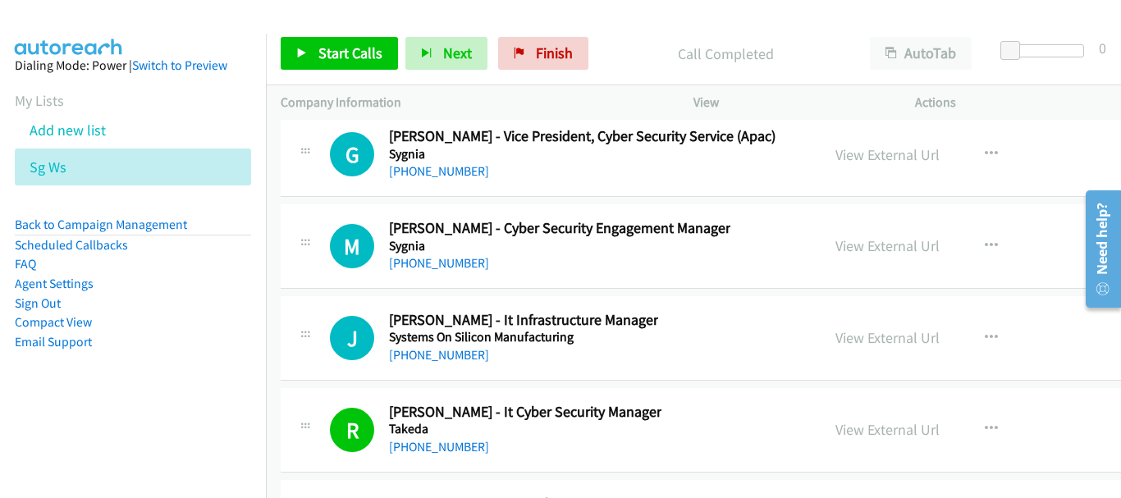
scroll to position [37883, 0]
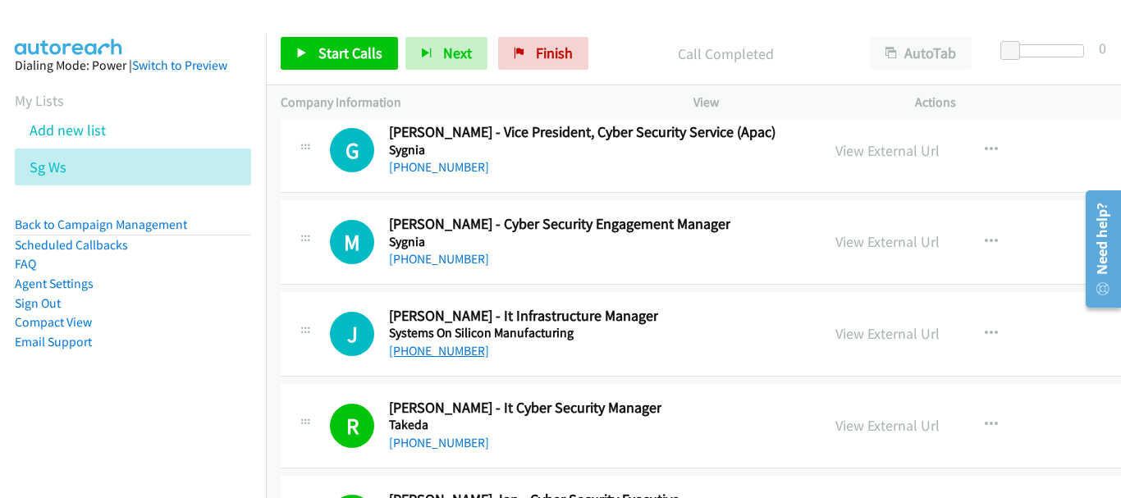
click at [428, 359] on link "[PHONE_NUMBER]" at bounding box center [439, 351] width 100 height 16
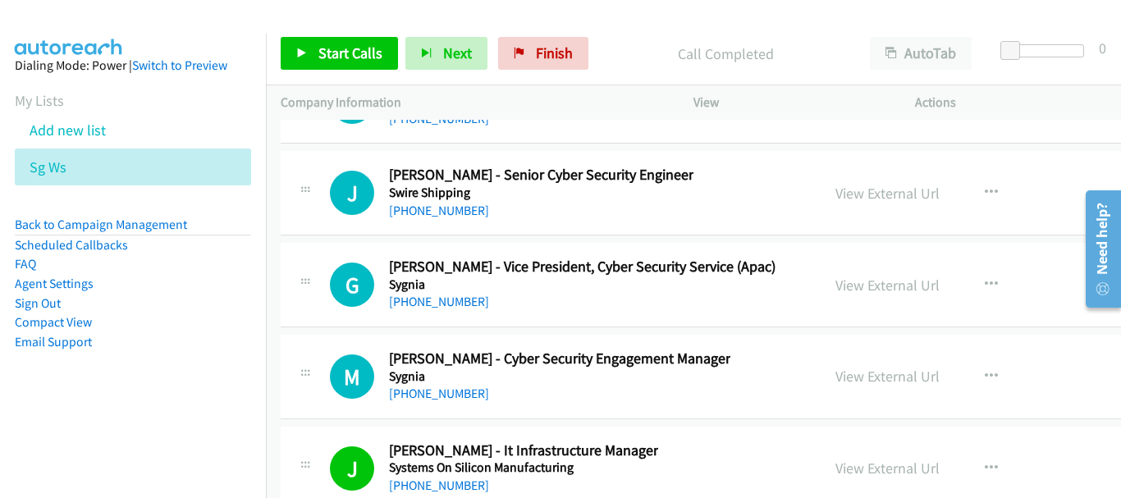
scroll to position [37718, 0]
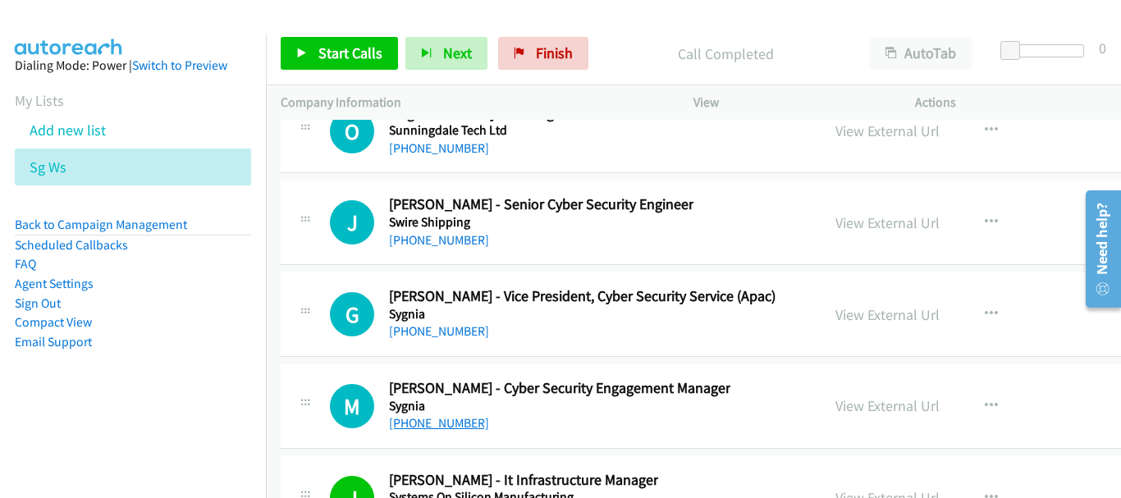
click at [442, 424] on link "[PHONE_NUMBER]" at bounding box center [439, 423] width 100 height 16
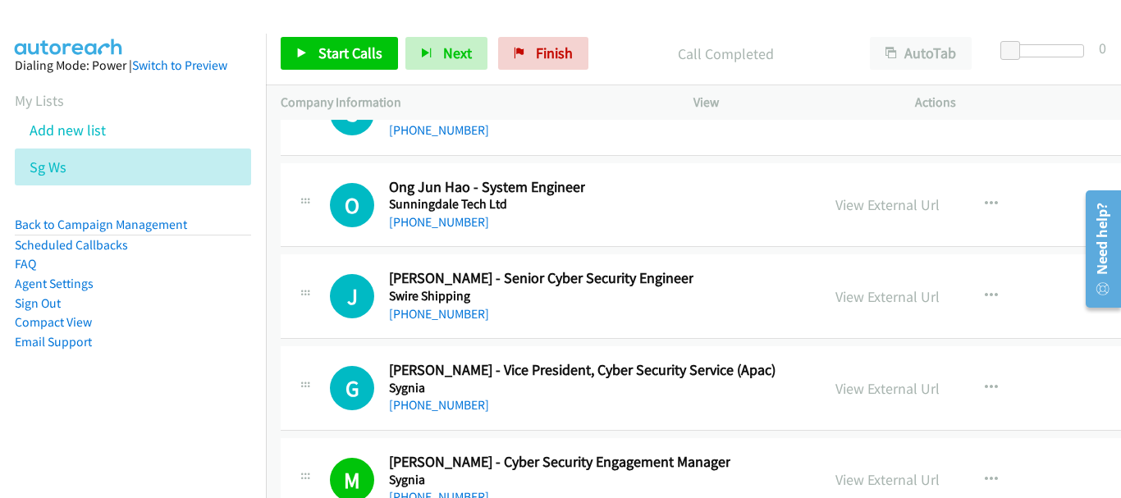
scroll to position [37636, 0]
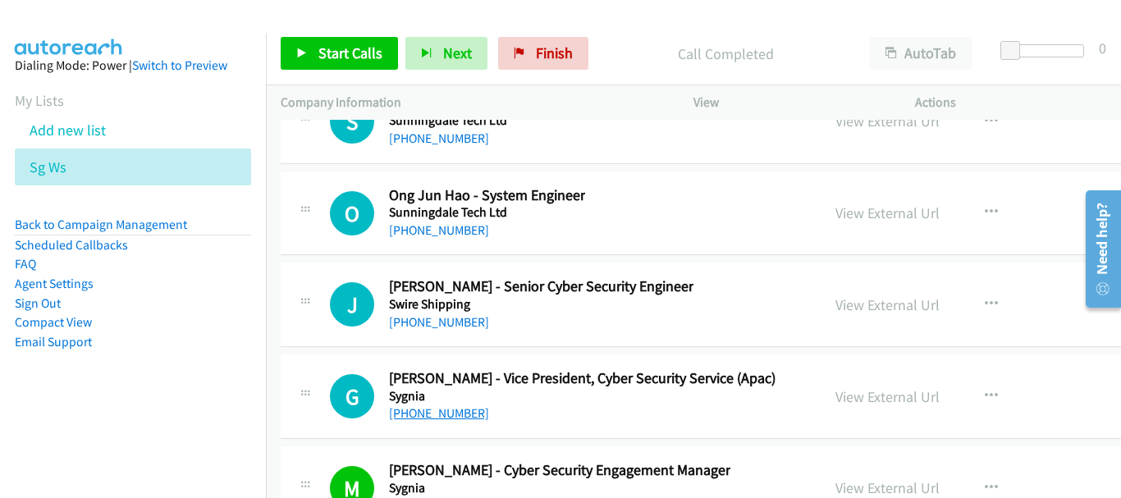
click at [405, 413] on link "[PHONE_NUMBER]" at bounding box center [439, 414] width 100 height 16
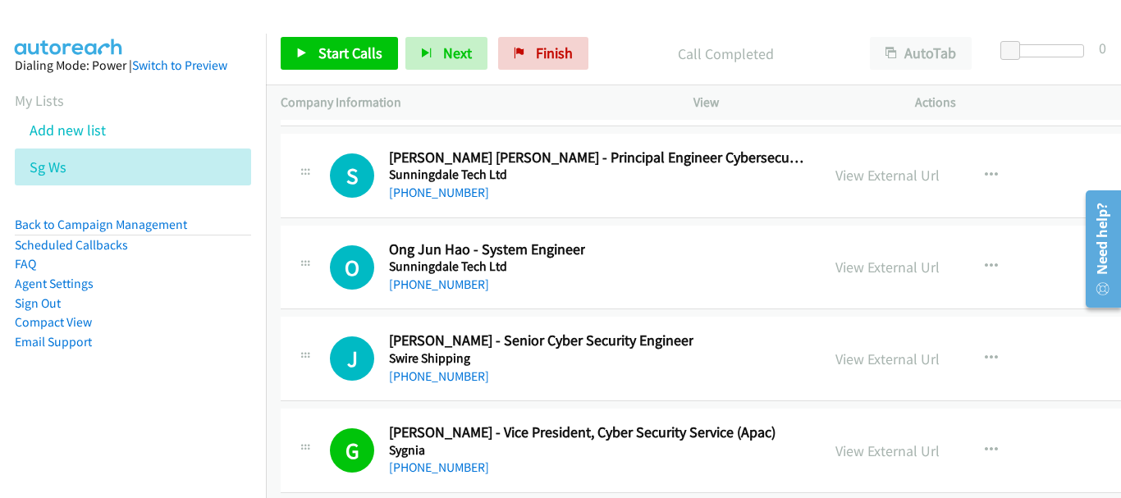
scroll to position [37554, 0]
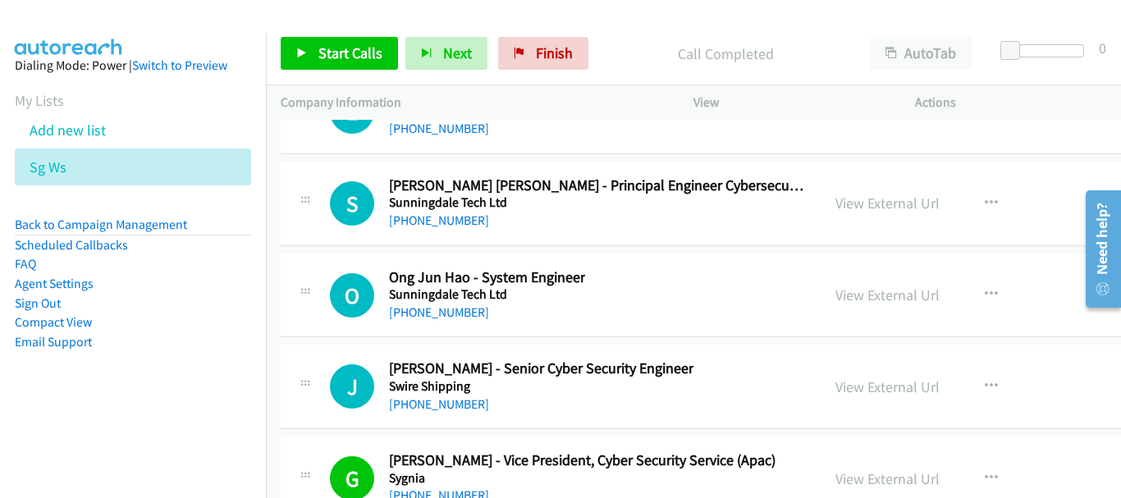
click at [427, 390] on h5 "Swire Shipping" at bounding box center [541, 386] width 305 height 16
click at [428, 400] on link "[PHONE_NUMBER]" at bounding box center [439, 404] width 100 height 16
click at [423, 399] on link "[PHONE_NUMBER]" at bounding box center [439, 404] width 100 height 16
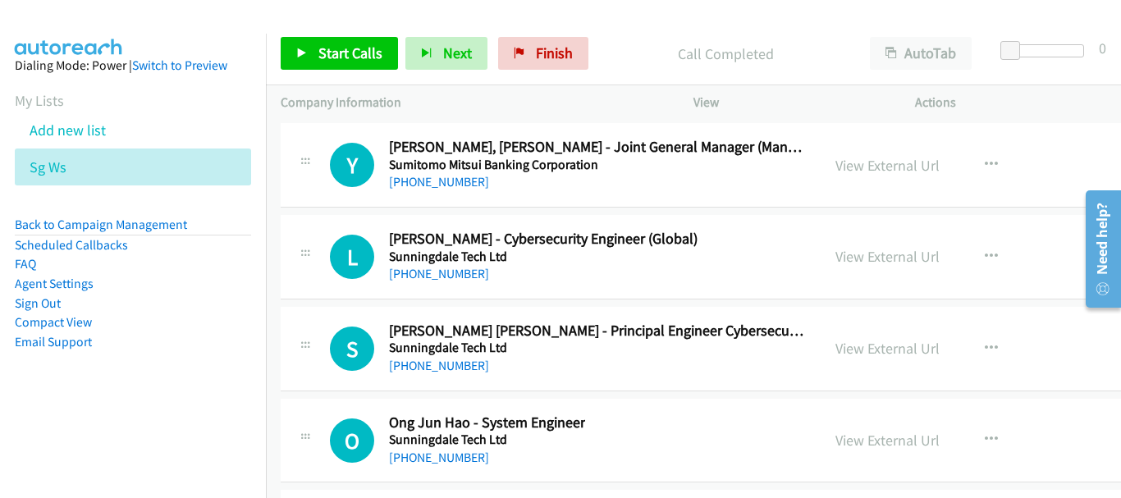
scroll to position [37390, 0]
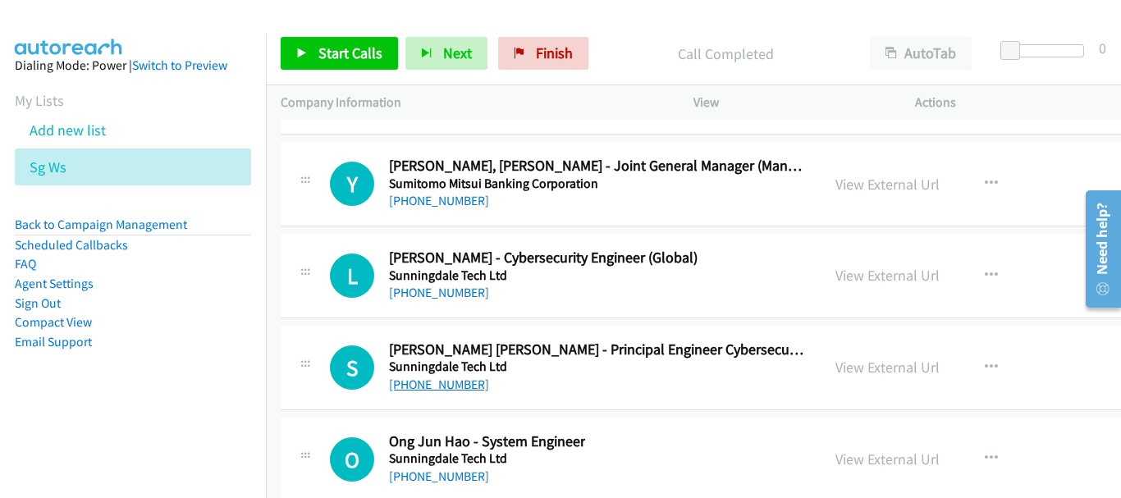
click at [458, 379] on link "[PHONE_NUMBER]" at bounding box center [439, 385] width 100 height 16
click at [424, 287] on link "[PHONE_NUMBER]" at bounding box center [439, 293] width 100 height 16
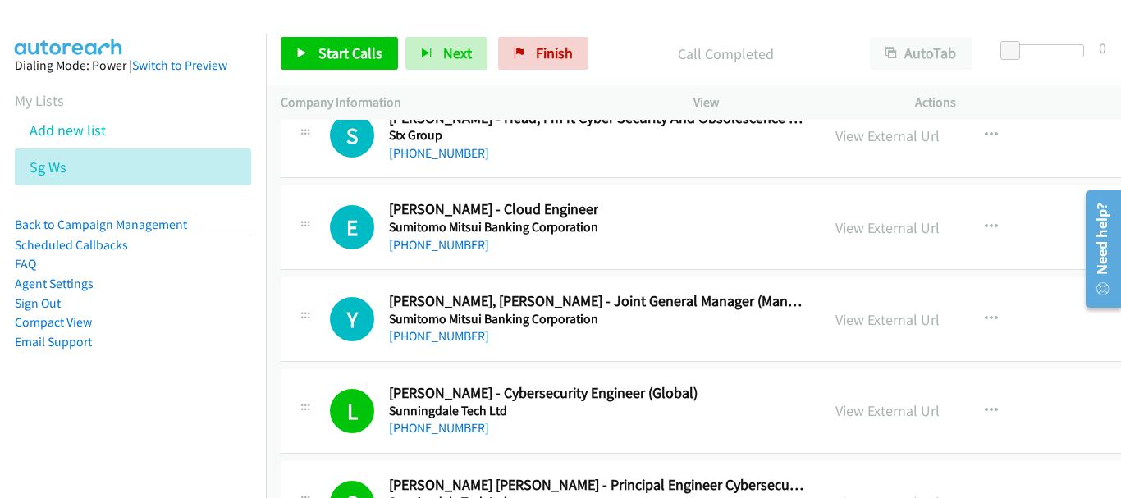
scroll to position [37226, 0]
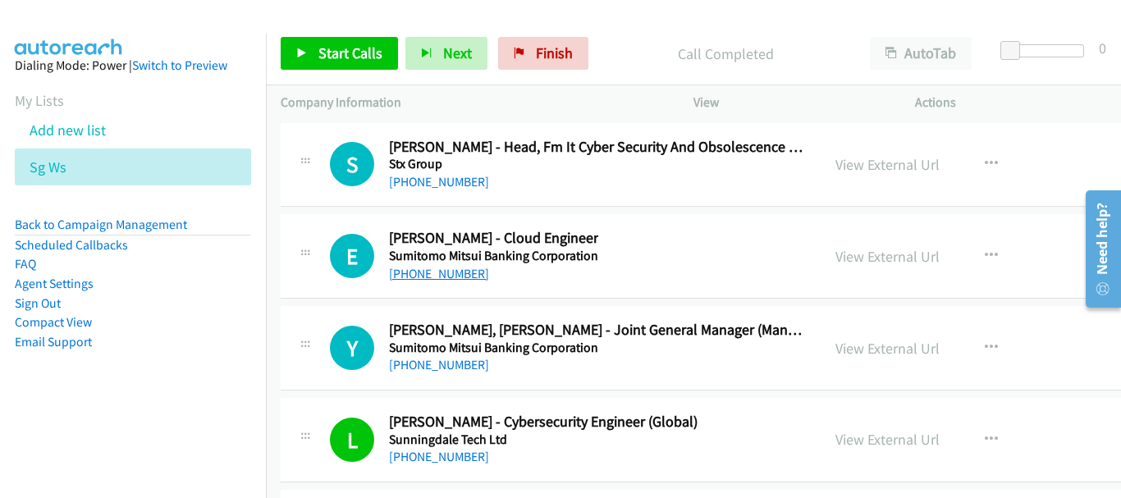
click at [429, 277] on link "[PHONE_NUMBER]" at bounding box center [439, 274] width 100 height 16
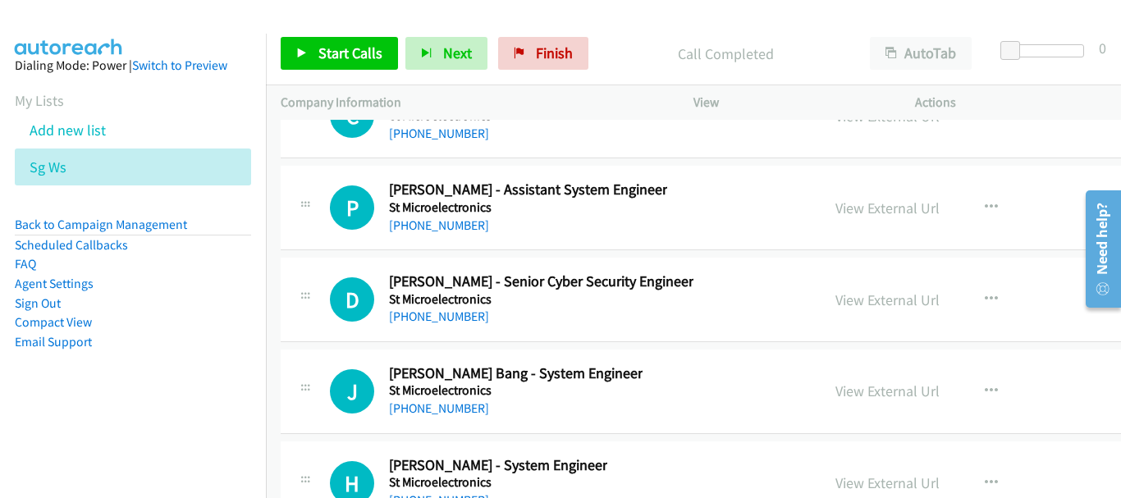
scroll to position [36733, 0]
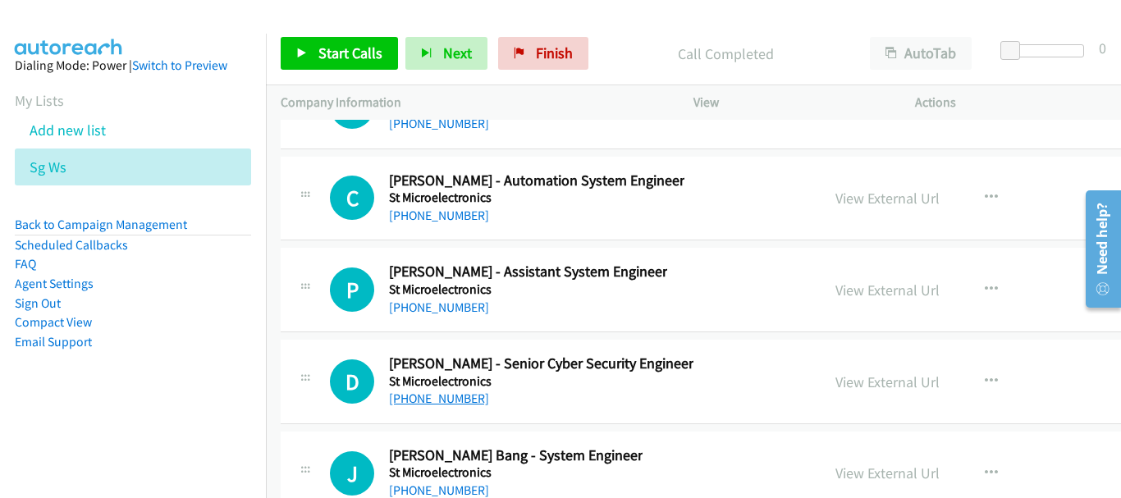
click at [423, 398] on link "[PHONE_NUMBER]" at bounding box center [439, 399] width 100 height 16
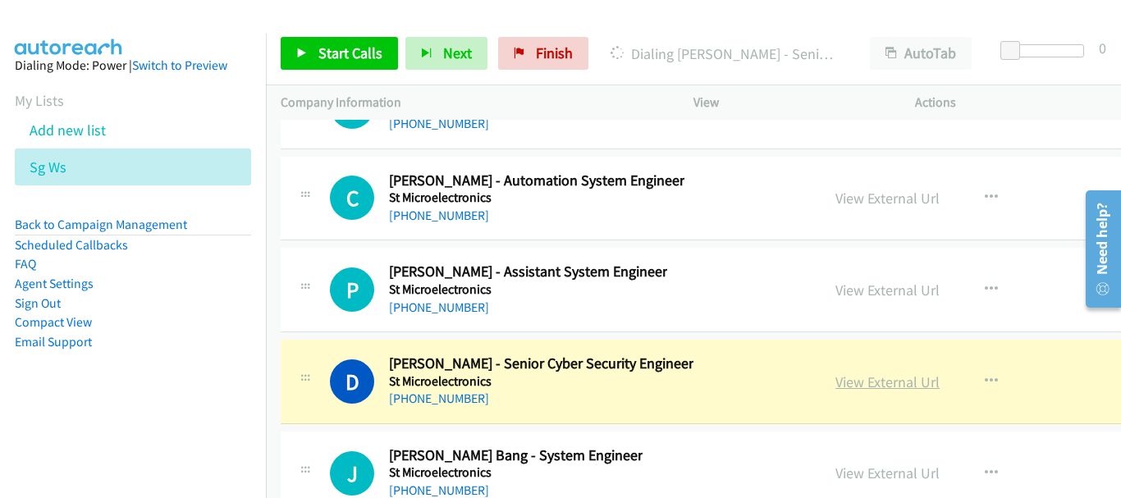
click at [836, 382] on link "View External Url" at bounding box center [888, 382] width 104 height 19
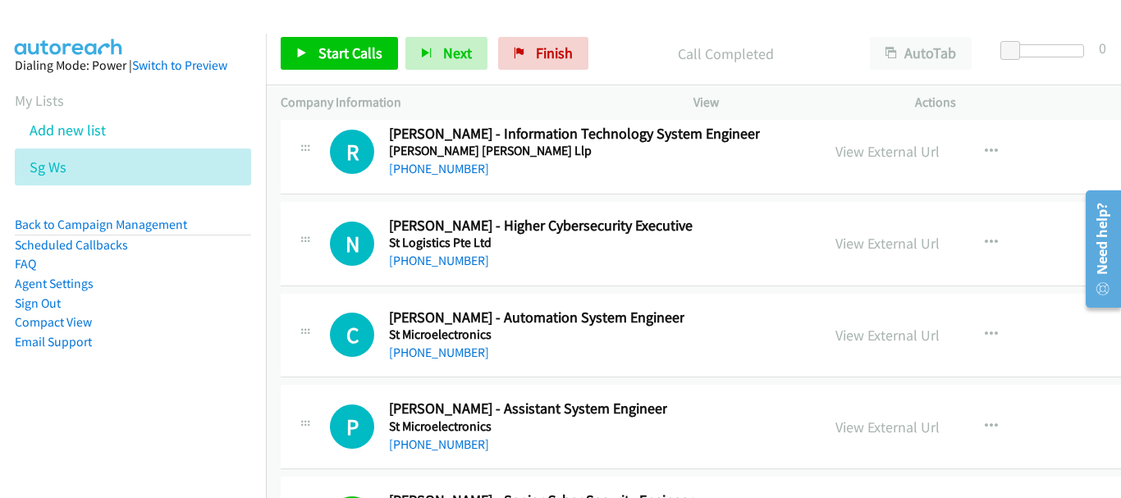
scroll to position [36569, 0]
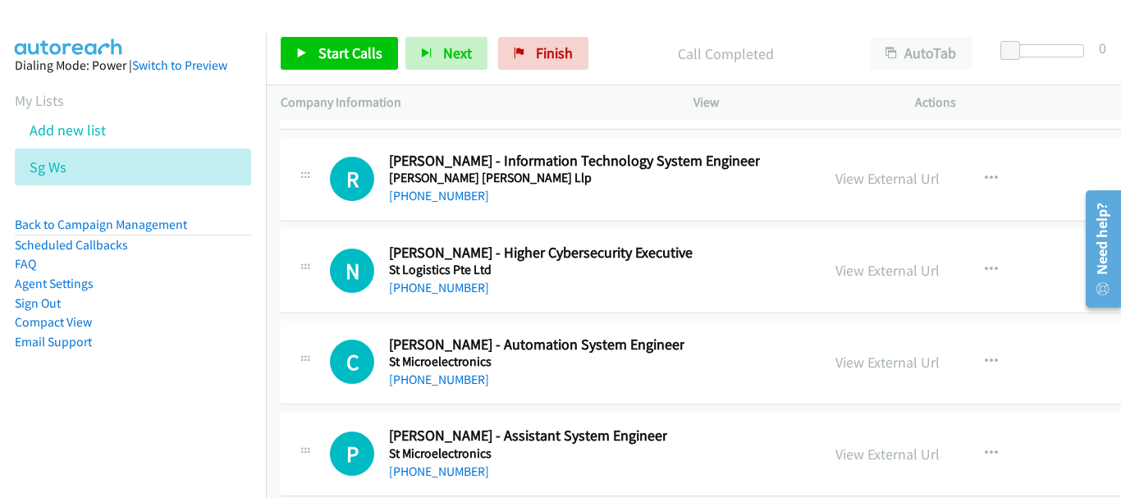
click at [451, 296] on div "[PHONE_NUMBER]" at bounding box center [541, 288] width 304 height 20
click at [450, 288] on link "[PHONE_NUMBER]" at bounding box center [439, 288] width 100 height 16
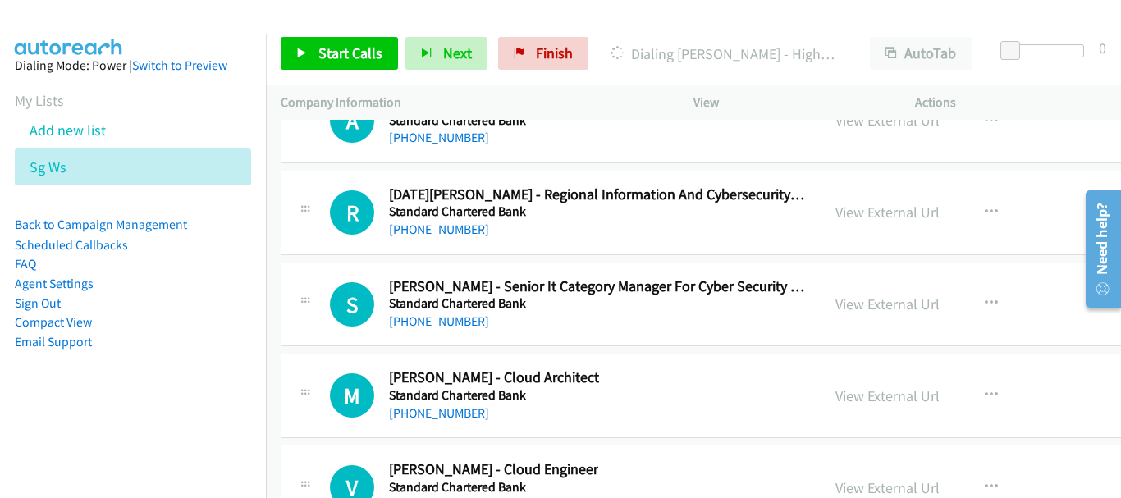
scroll to position [36159, 0]
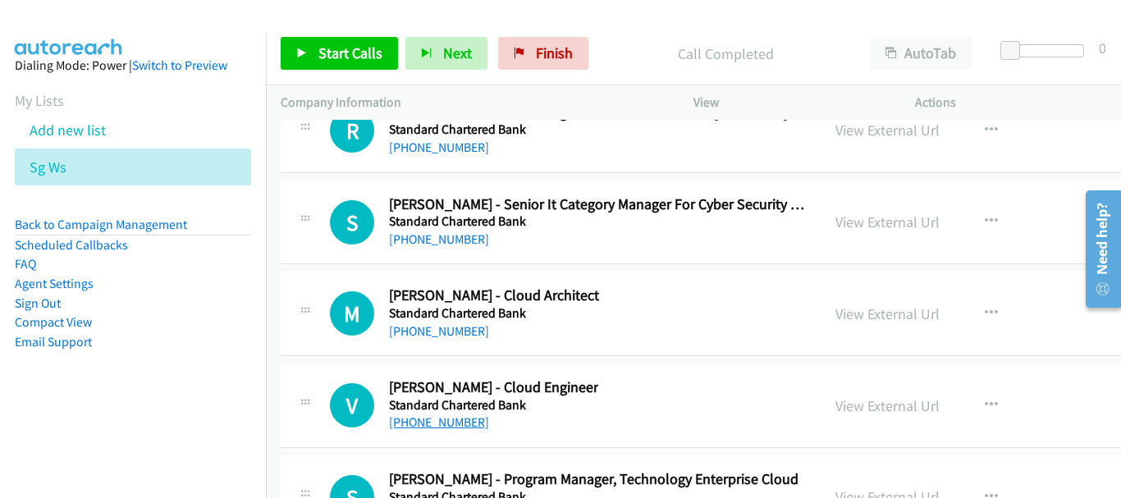
click at [444, 428] on link "[PHONE_NUMBER]" at bounding box center [439, 423] width 100 height 16
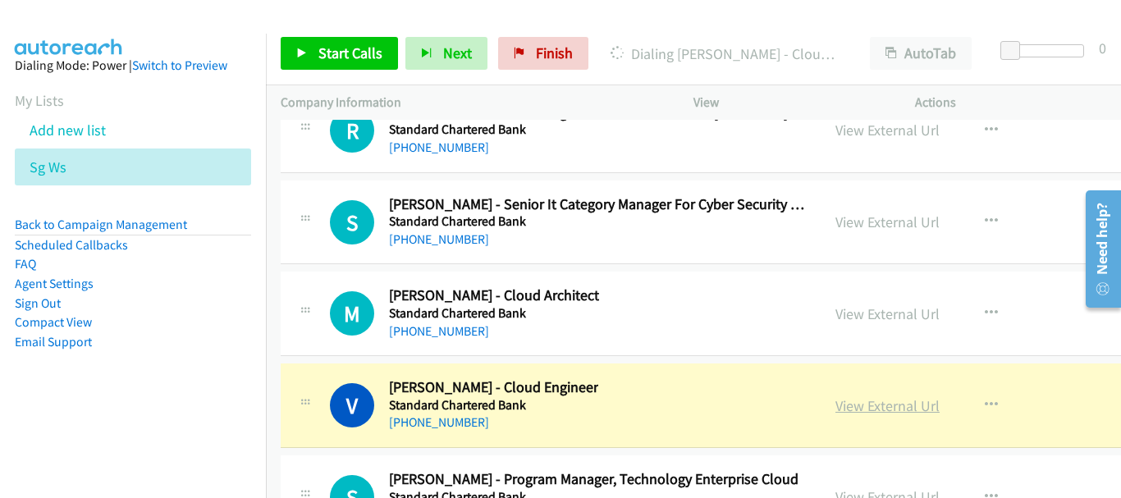
click at [836, 400] on link "View External Url" at bounding box center [888, 405] width 104 height 19
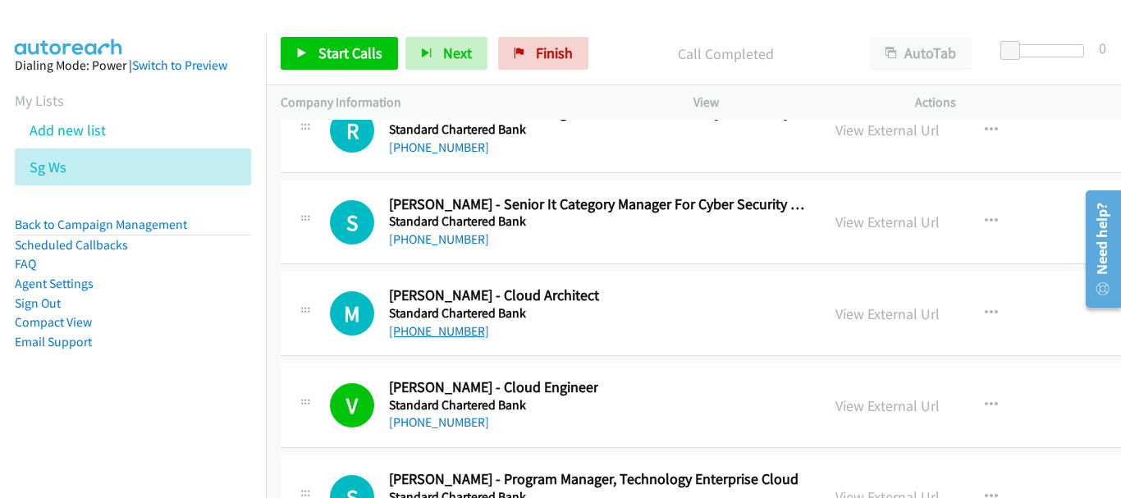
click at [441, 332] on link "[PHONE_NUMBER]" at bounding box center [439, 331] width 100 height 16
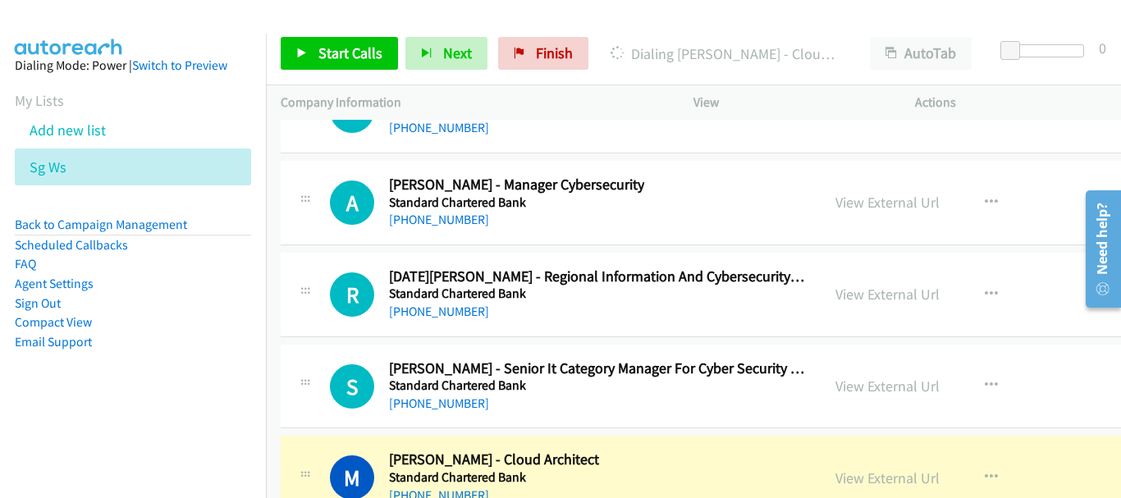
scroll to position [36077, 0]
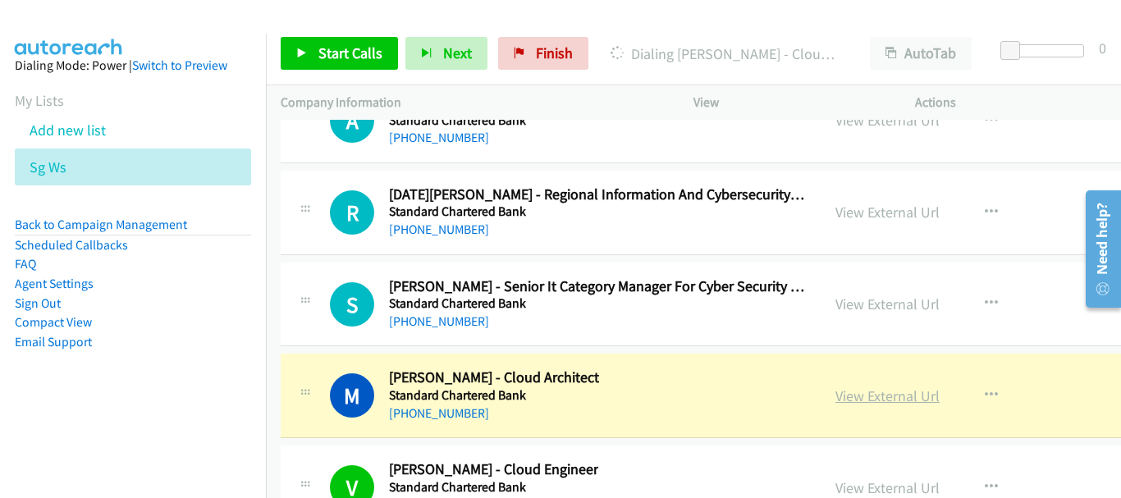
click at [836, 396] on link "View External Url" at bounding box center [888, 396] width 104 height 19
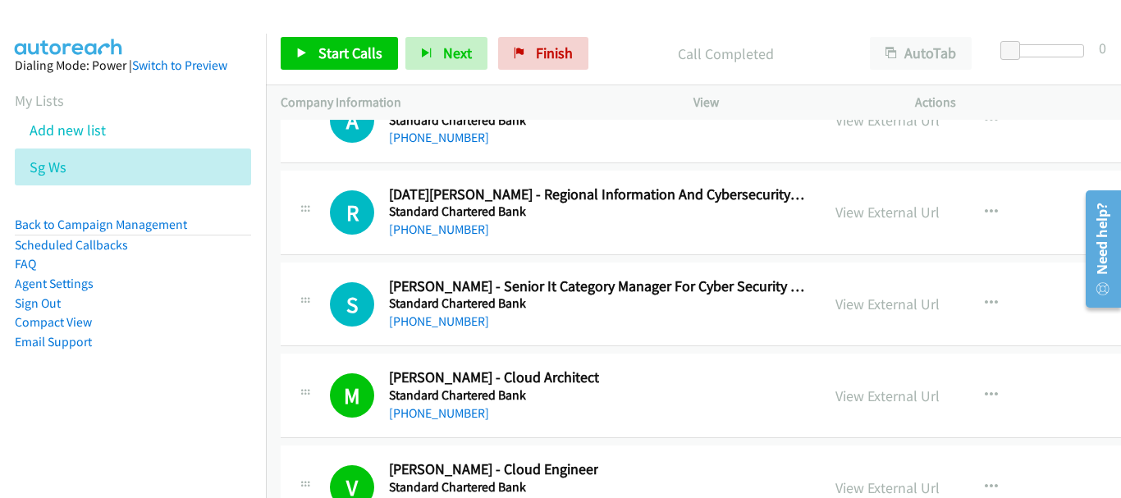
scroll to position [35995, 0]
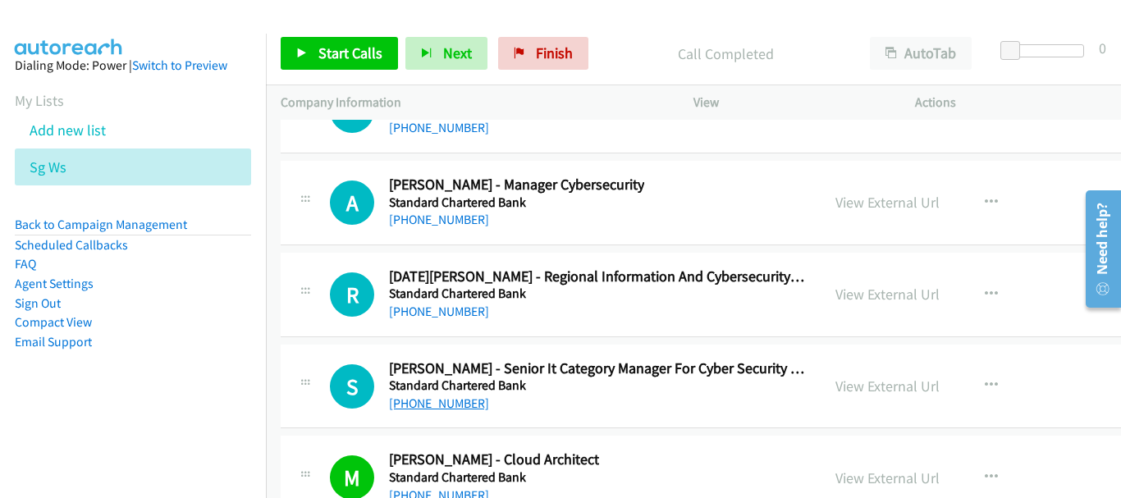
click at [458, 408] on link "[PHONE_NUMBER]" at bounding box center [439, 404] width 100 height 16
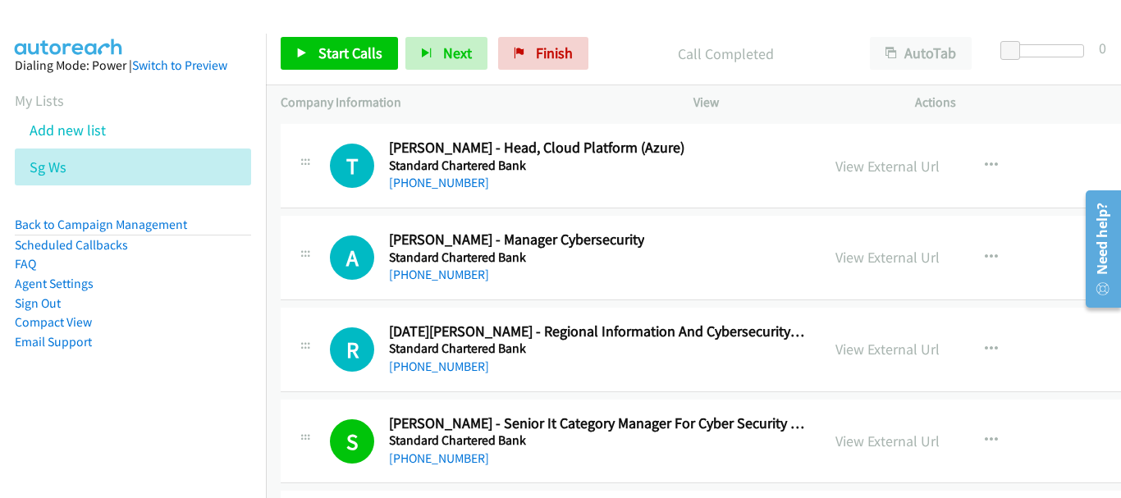
scroll to position [35913, 0]
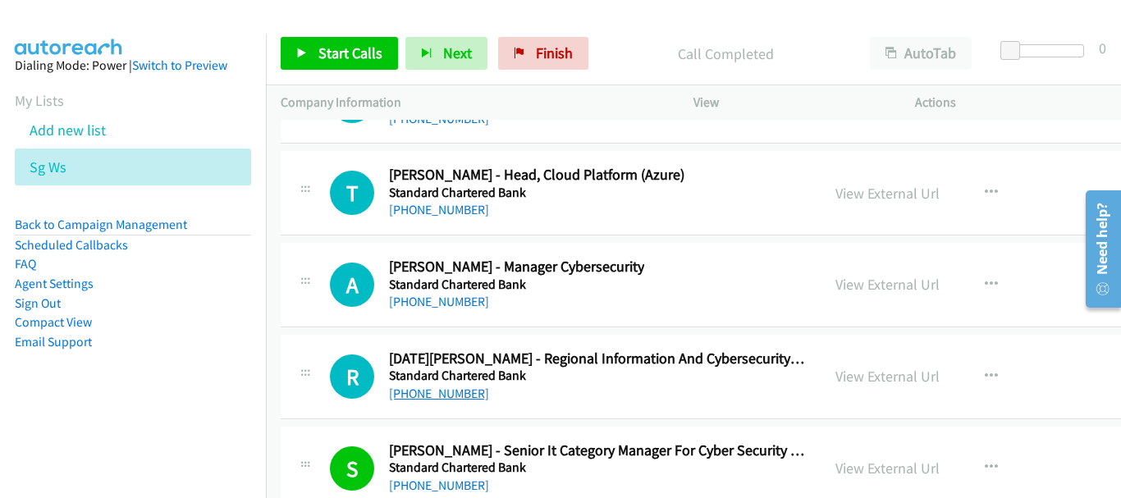
click at [442, 390] on link "[PHONE_NUMBER]" at bounding box center [439, 394] width 100 height 16
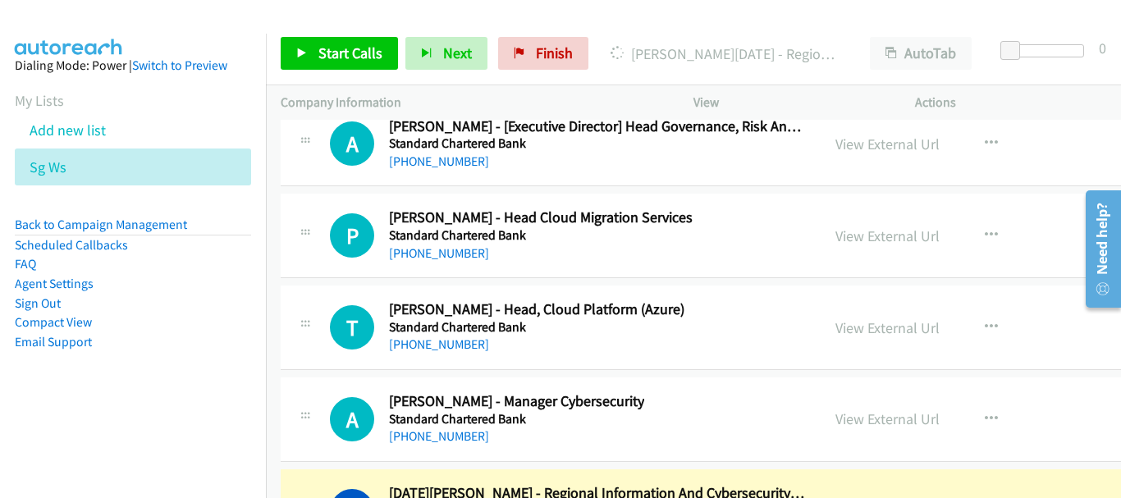
scroll to position [35748, 0]
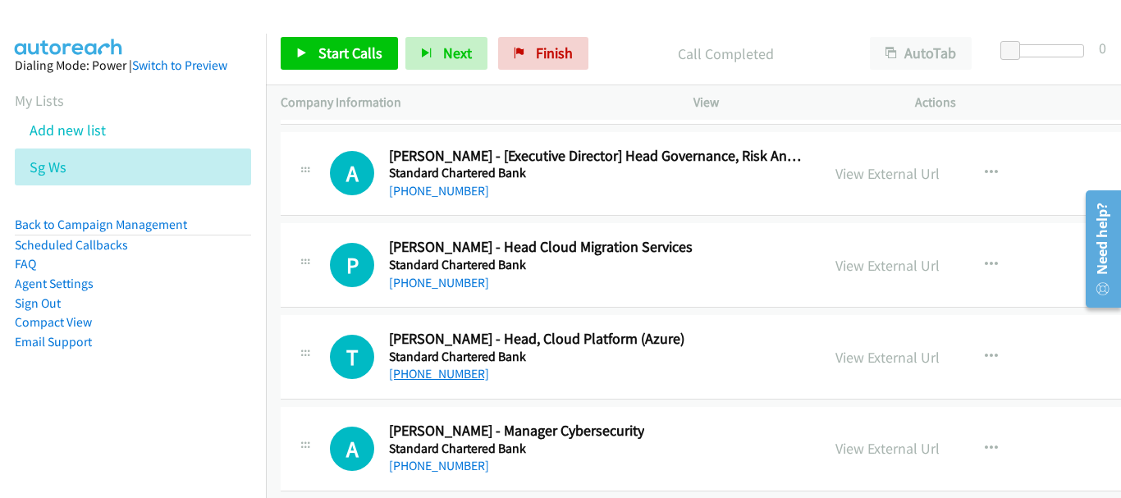
click at [434, 375] on link "[PHONE_NUMBER]" at bounding box center [439, 374] width 100 height 16
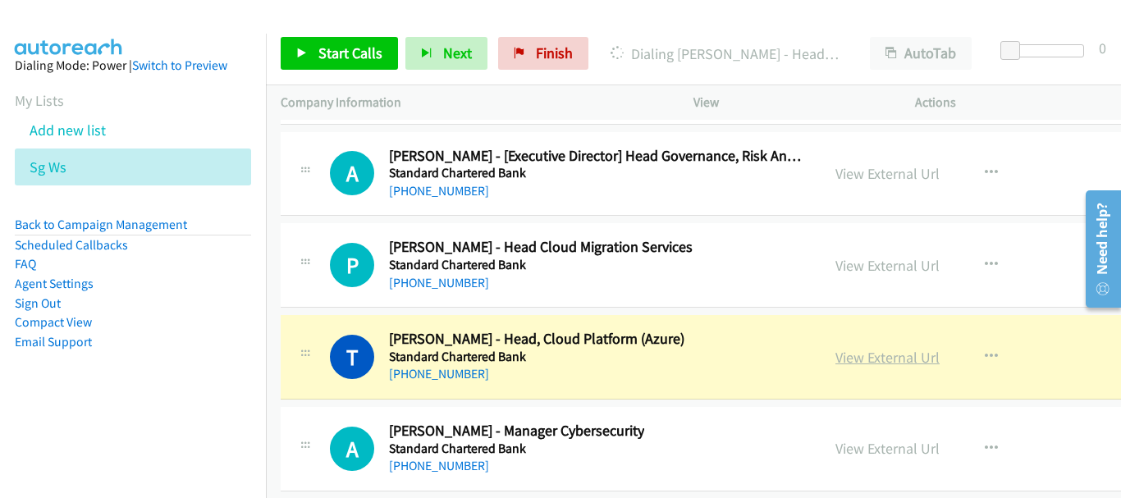
click at [836, 356] on link "View External Url" at bounding box center [888, 357] width 104 height 19
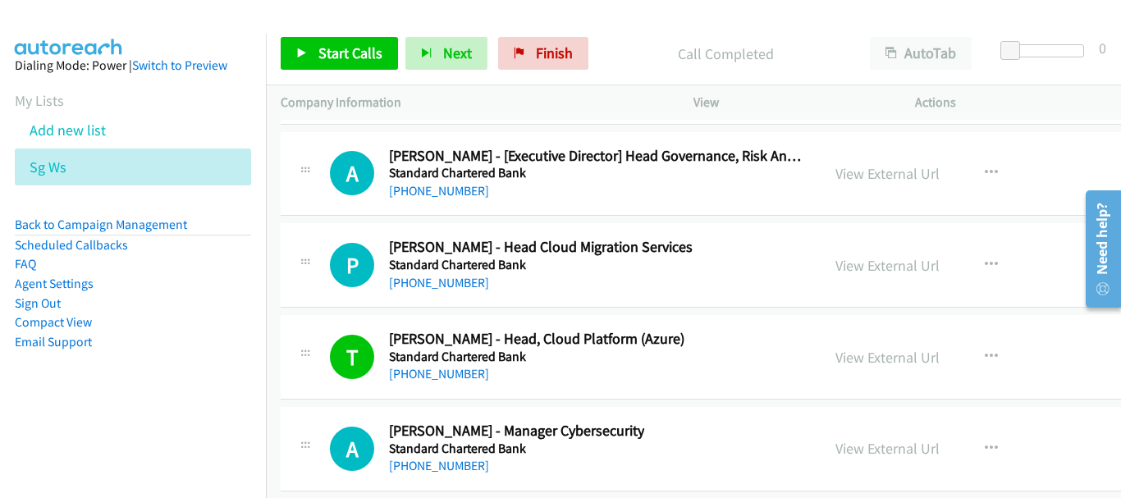
scroll to position [35584, 0]
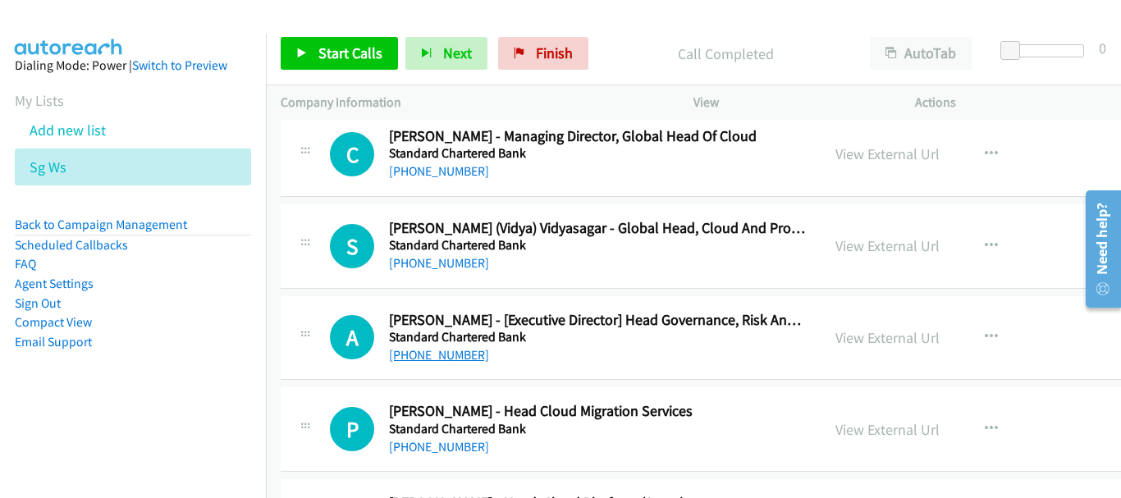
click at [424, 353] on link "[PHONE_NUMBER]" at bounding box center [439, 355] width 100 height 16
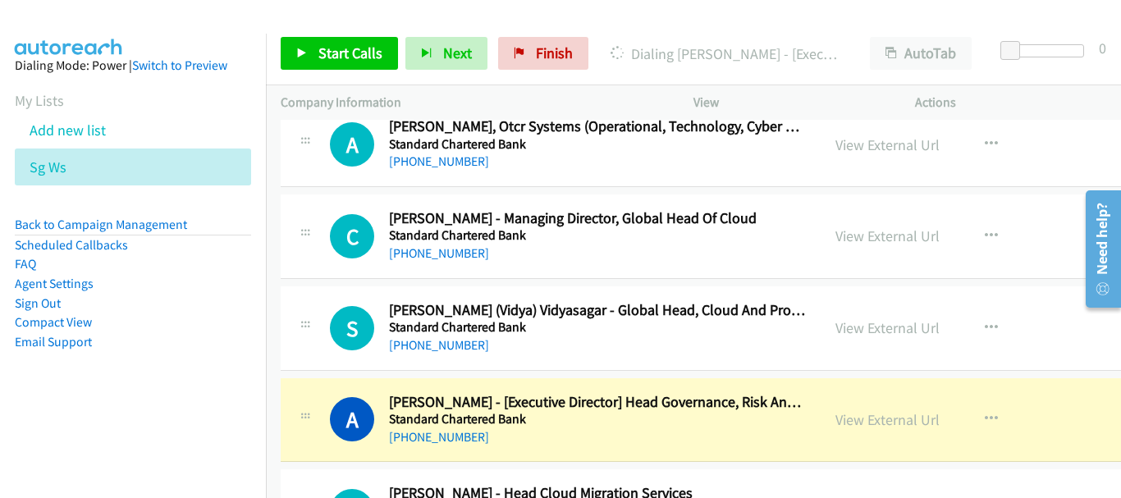
scroll to position [35420, 0]
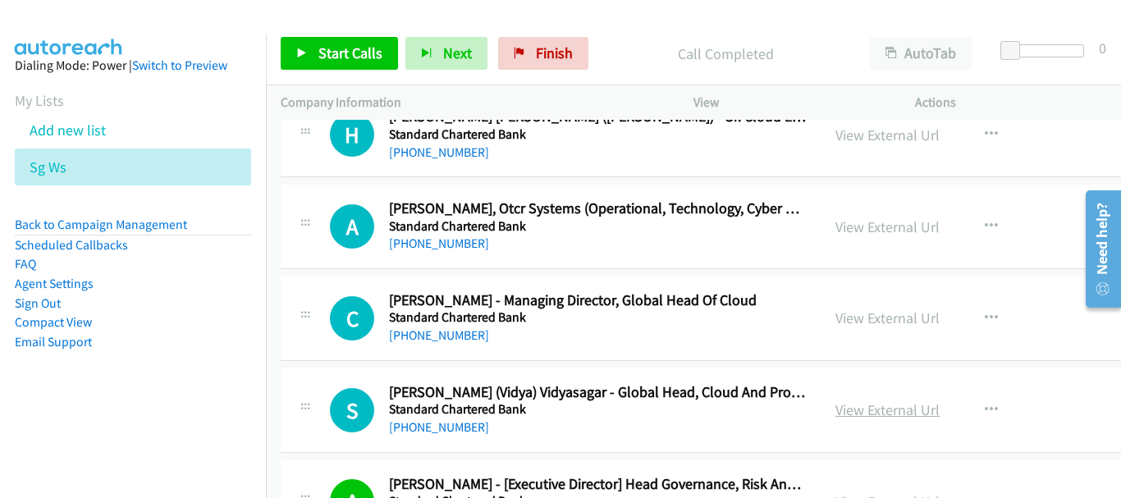
click at [859, 410] on link "View External Url" at bounding box center [888, 410] width 104 height 19
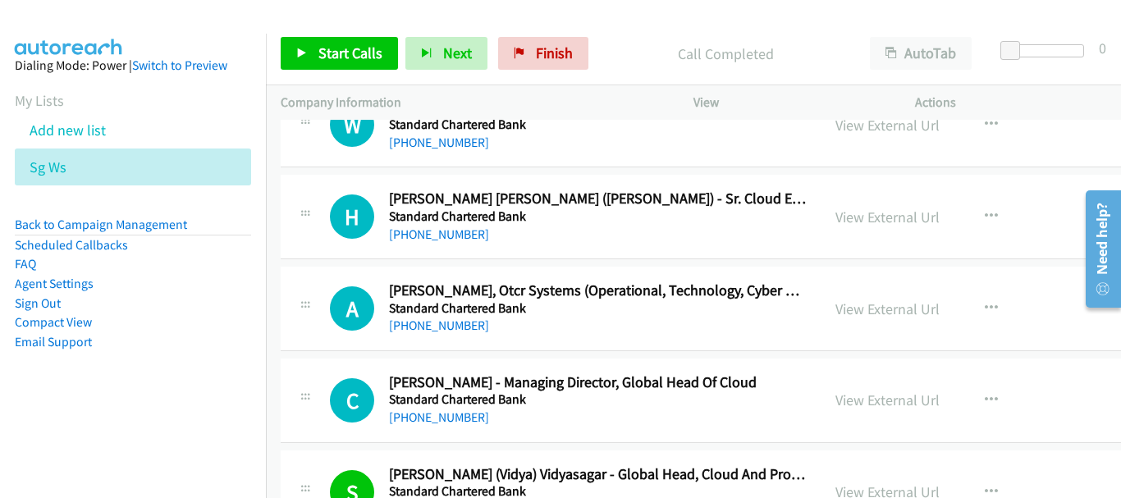
scroll to position [35256, 0]
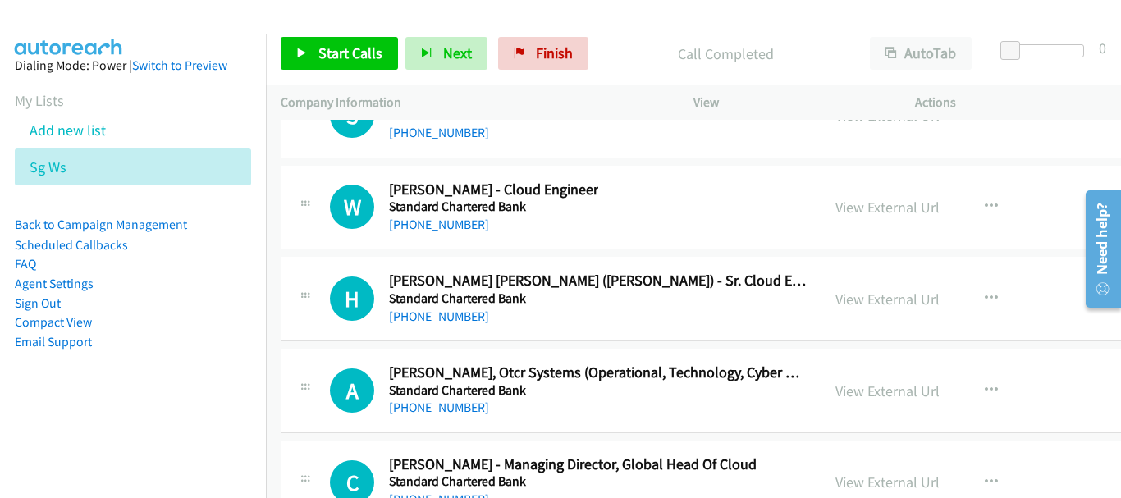
click at [436, 311] on link "[PHONE_NUMBER]" at bounding box center [439, 317] width 100 height 16
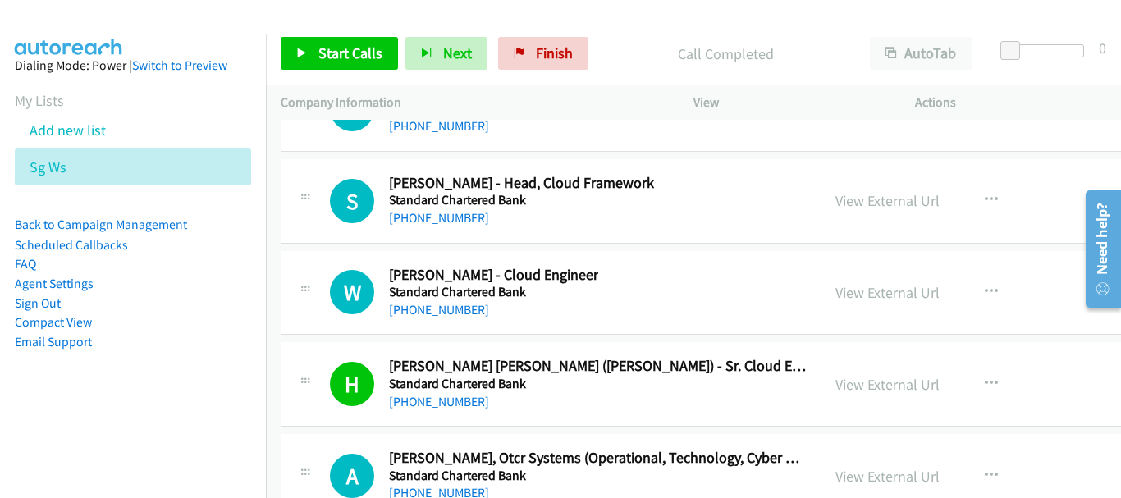
scroll to position [35092, 0]
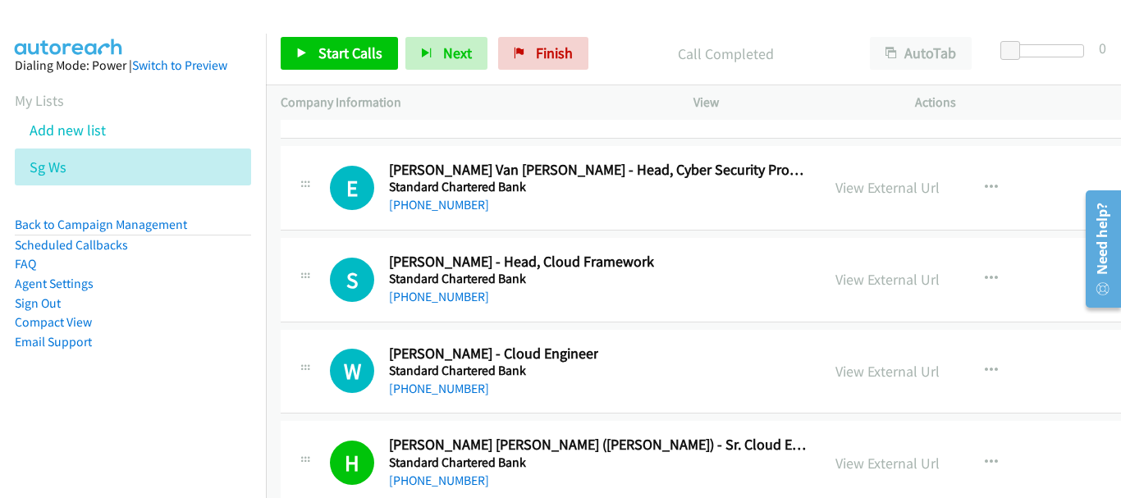
click at [457, 396] on div "[PHONE_NUMBER]" at bounding box center [493, 389] width 209 height 20
click at [453, 389] on link "[PHONE_NUMBER]" at bounding box center [439, 389] width 100 height 16
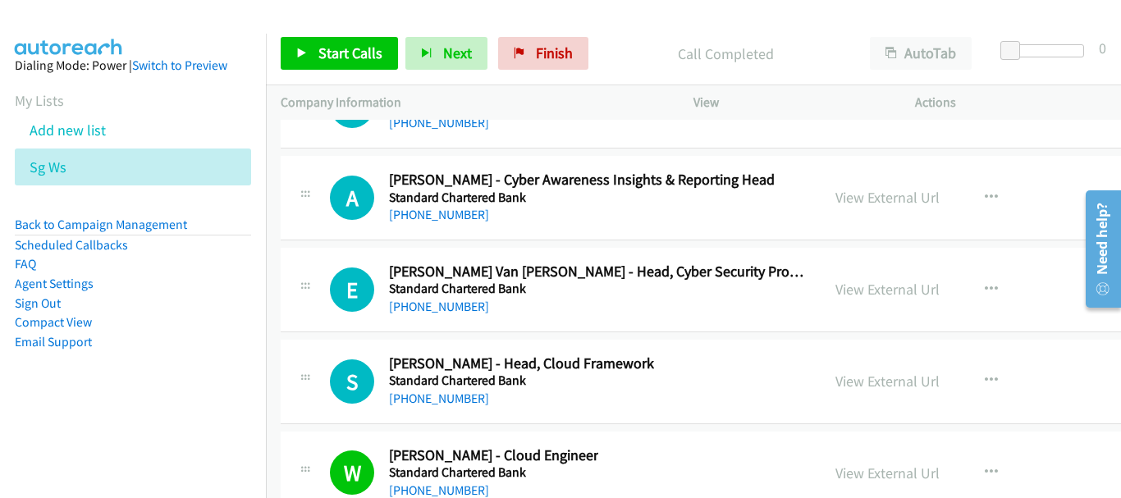
scroll to position [34845, 0]
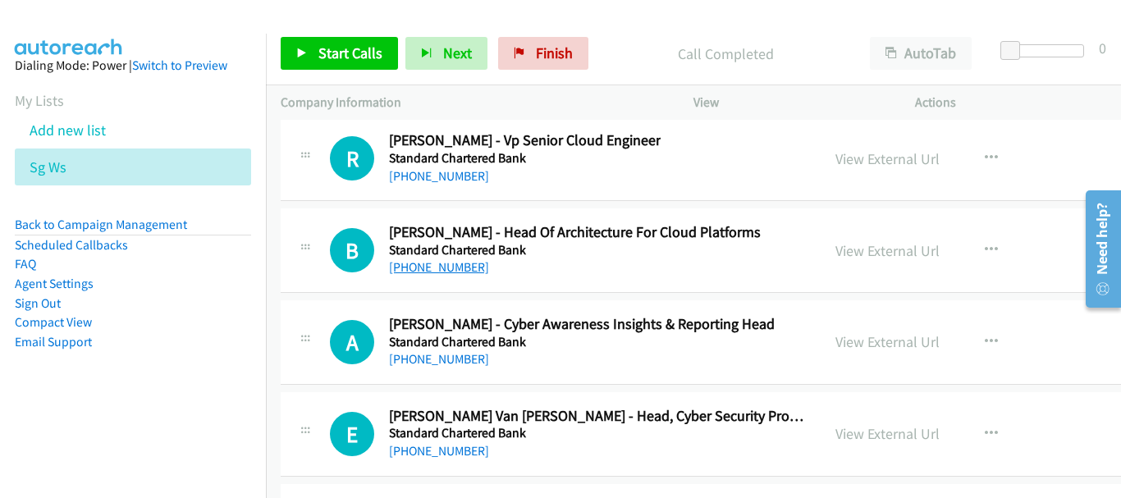
click at [457, 268] on link "[PHONE_NUMBER]" at bounding box center [439, 267] width 100 height 16
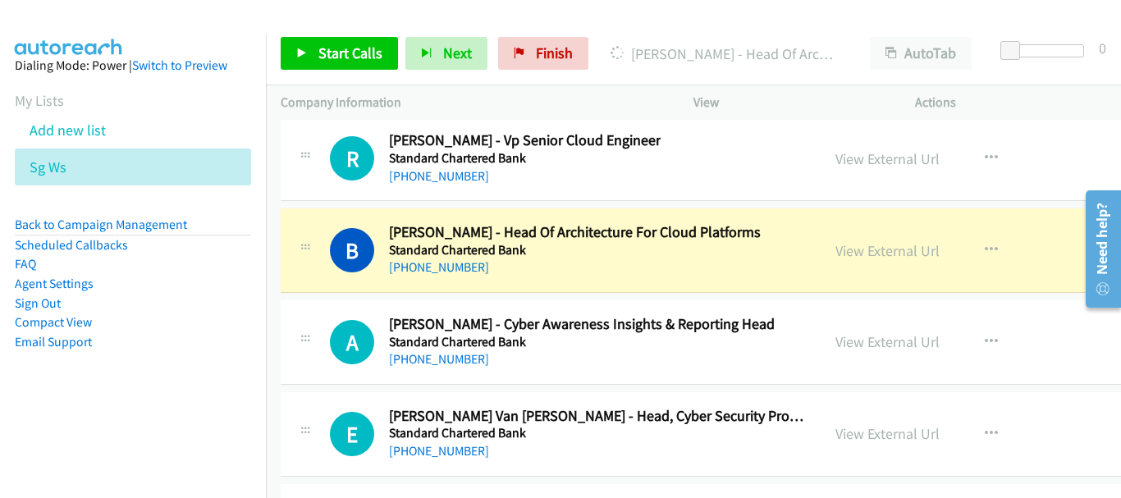
scroll to position [34681, 0]
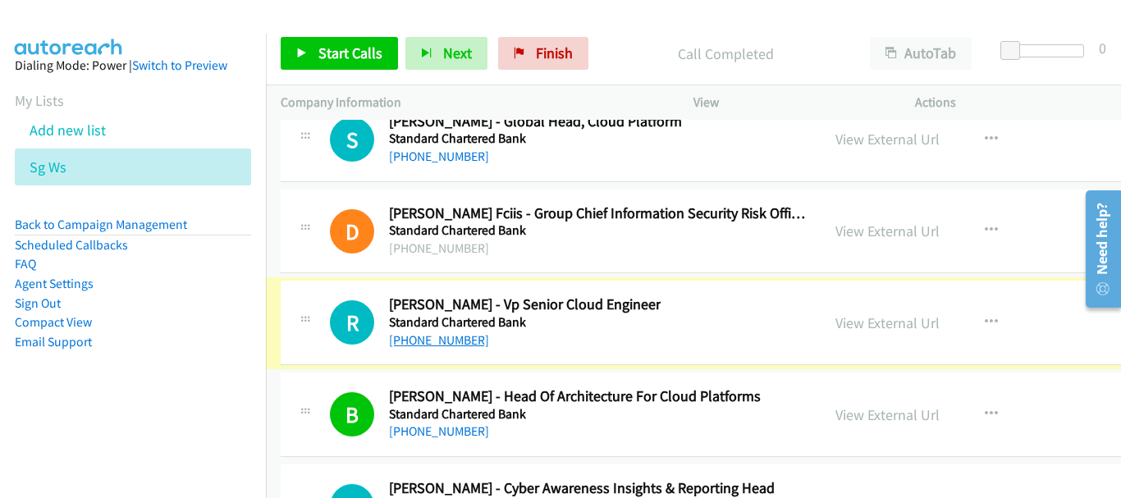
click at [441, 343] on link "[PHONE_NUMBER]" at bounding box center [439, 340] width 100 height 16
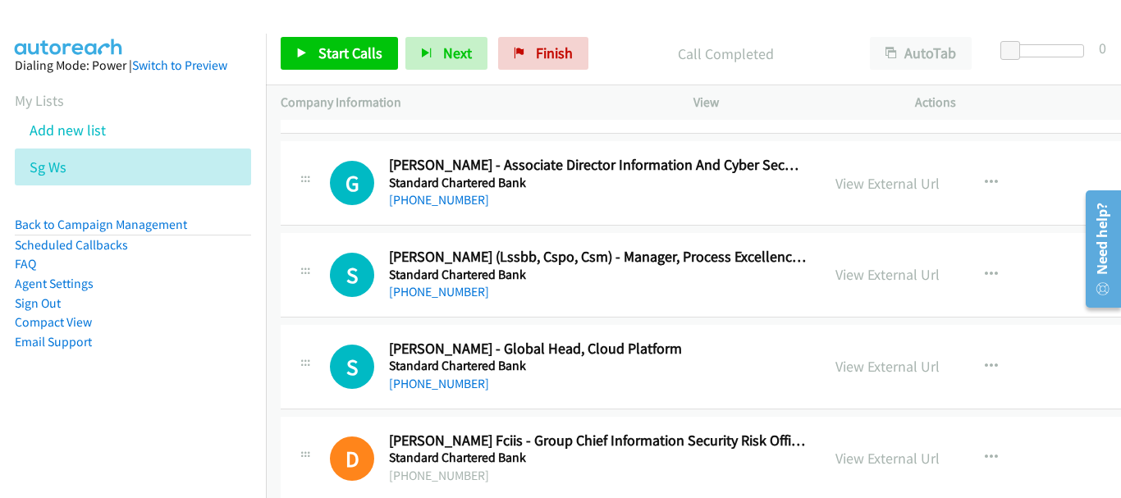
scroll to position [34435, 0]
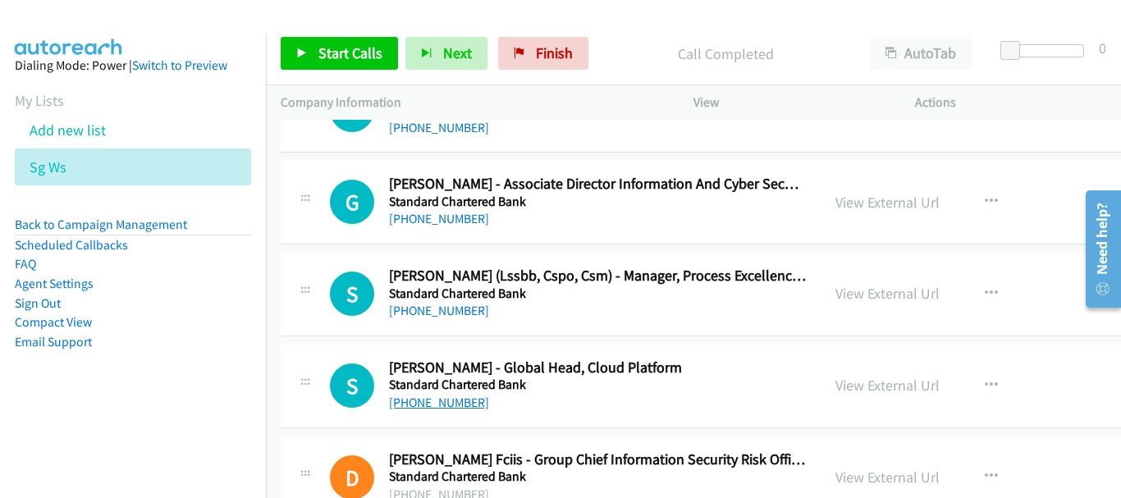
click at [442, 397] on link "[PHONE_NUMBER]" at bounding box center [439, 403] width 100 height 16
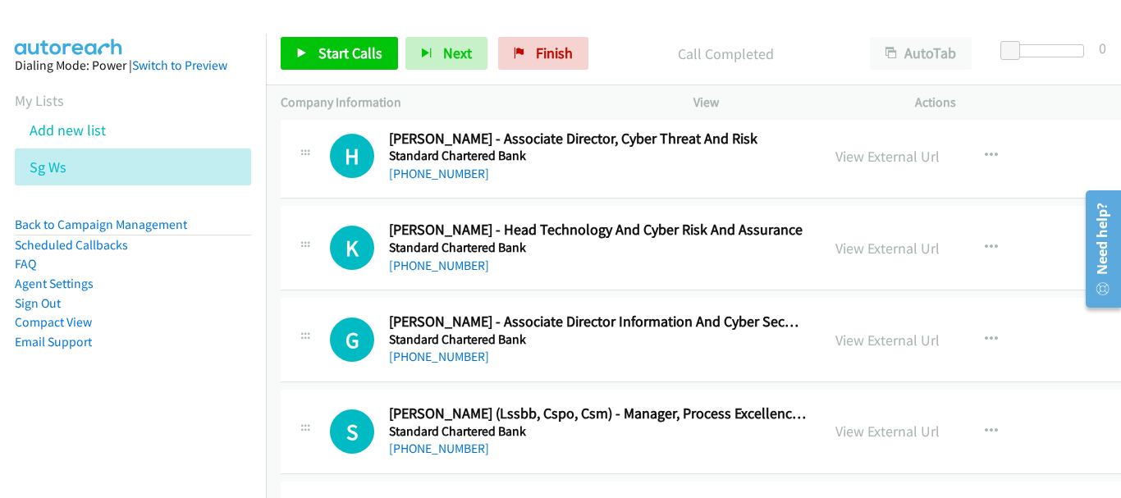
scroll to position [34271, 0]
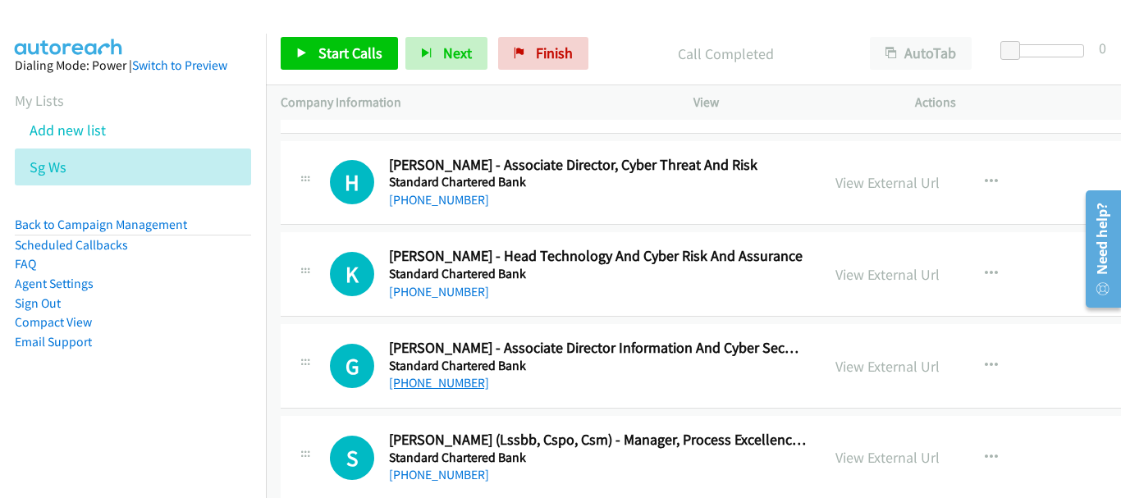
click at [464, 386] on link "[PHONE_NUMBER]" at bounding box center [439, 383] width 100 height 16
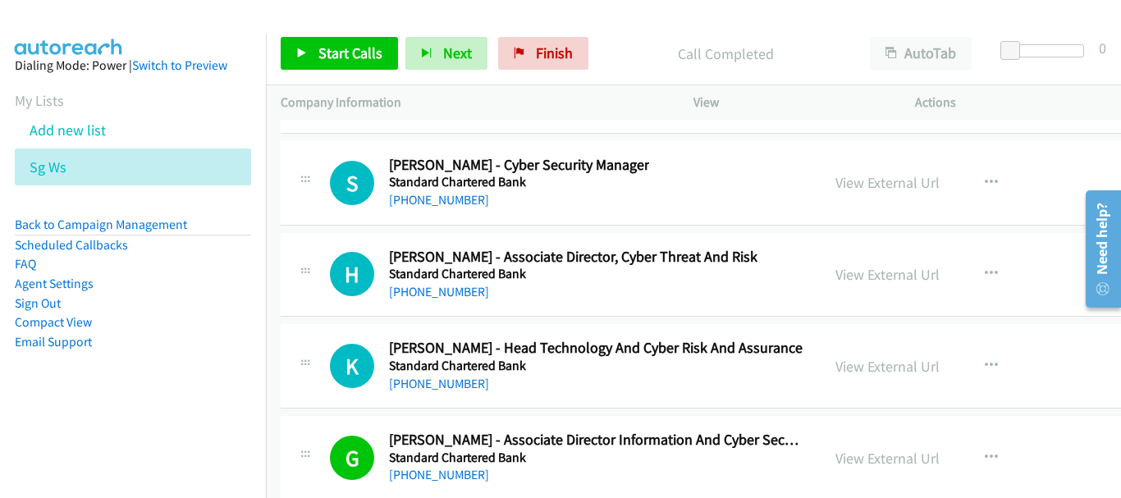
scroll to position [34189, 0]
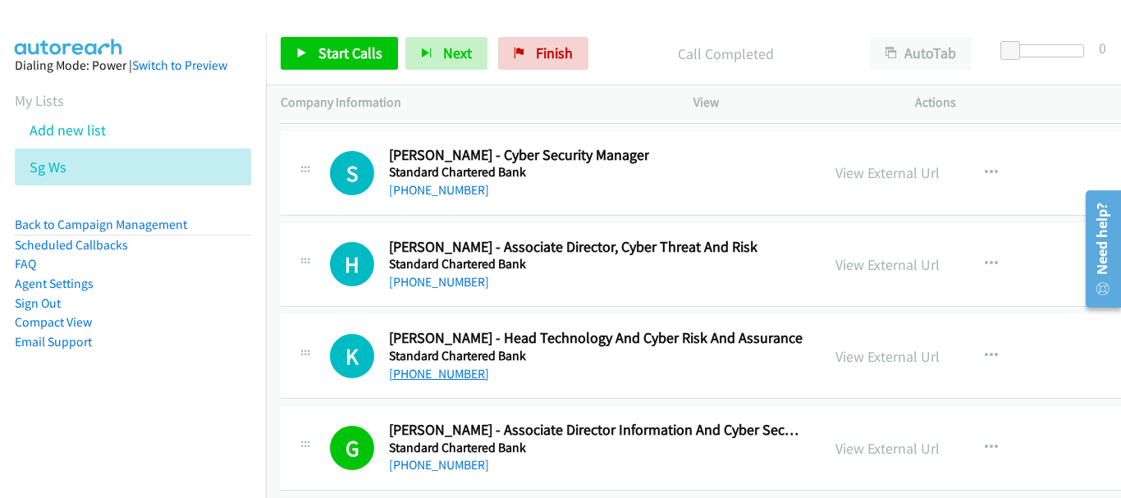
click at [438, 373] on link "[PHONE_NUMBER]" at bounding box center [439, 374] width 100 height 16
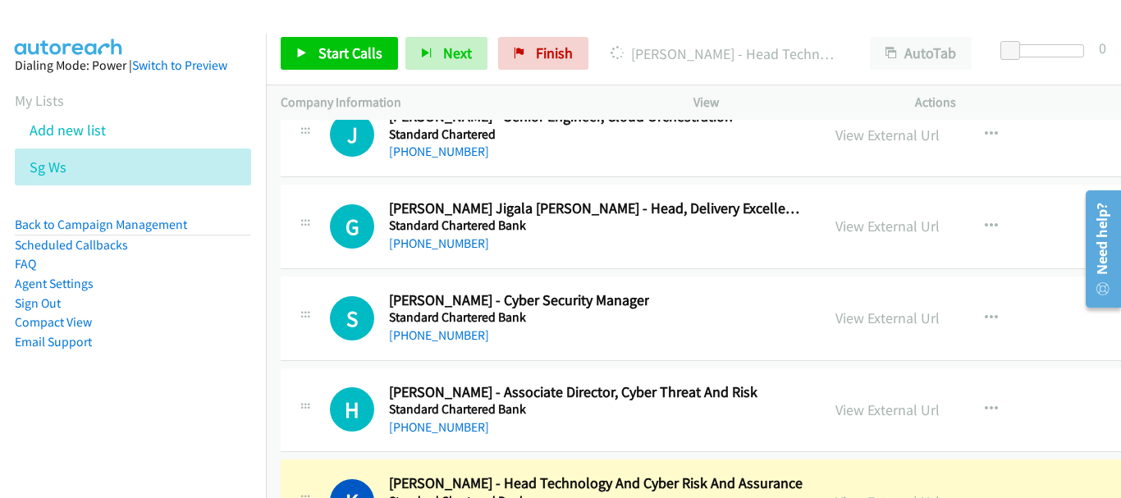
scroll to position [34024, 0]
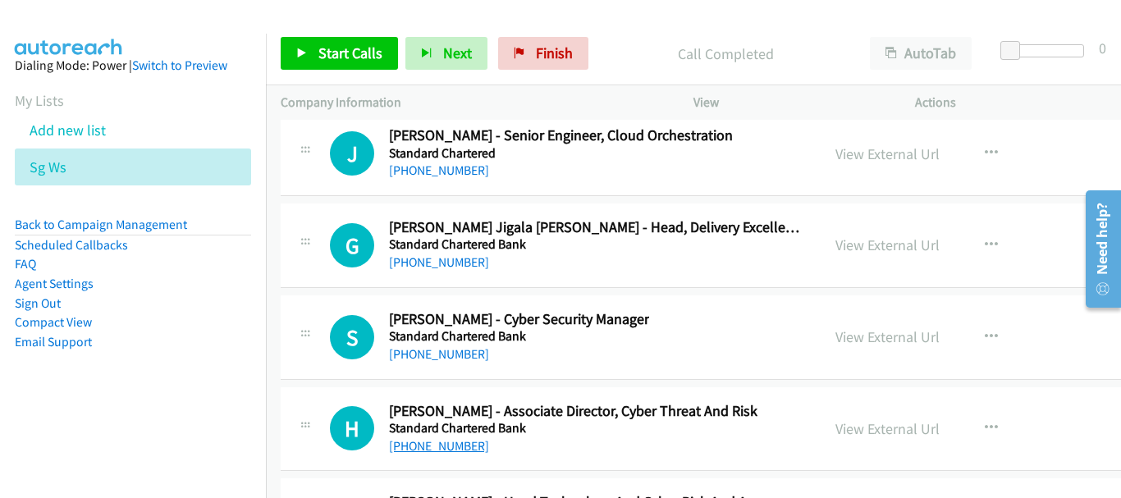
click at [431, 448] on link "[PHONE_NUMBER]" at bounding box center [439, 446] width 100 height 16
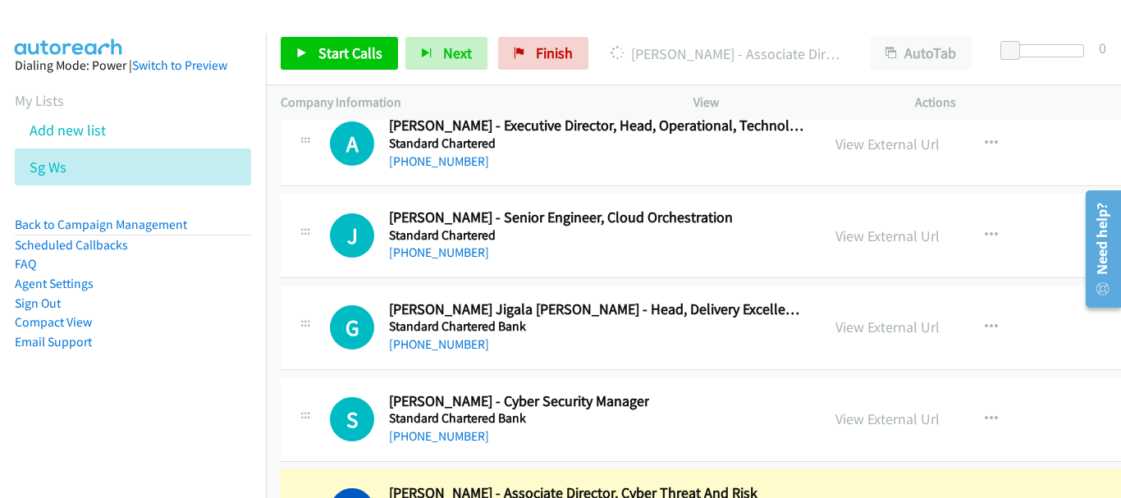
scroll to position [34107, 0]
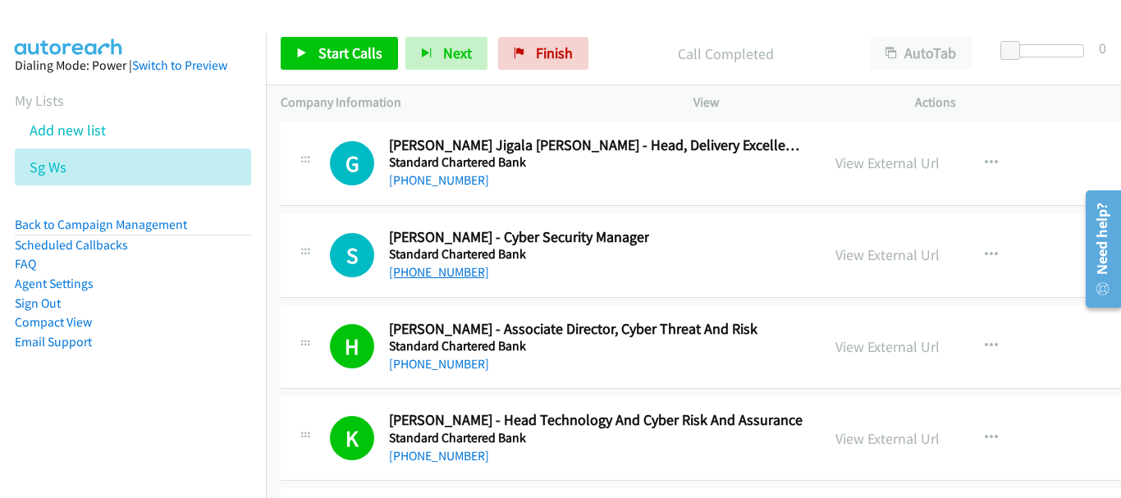
click at [435, 273] on link "[PHONE_NUMBER]" at bounding box center [439, 272] width 100 height 16
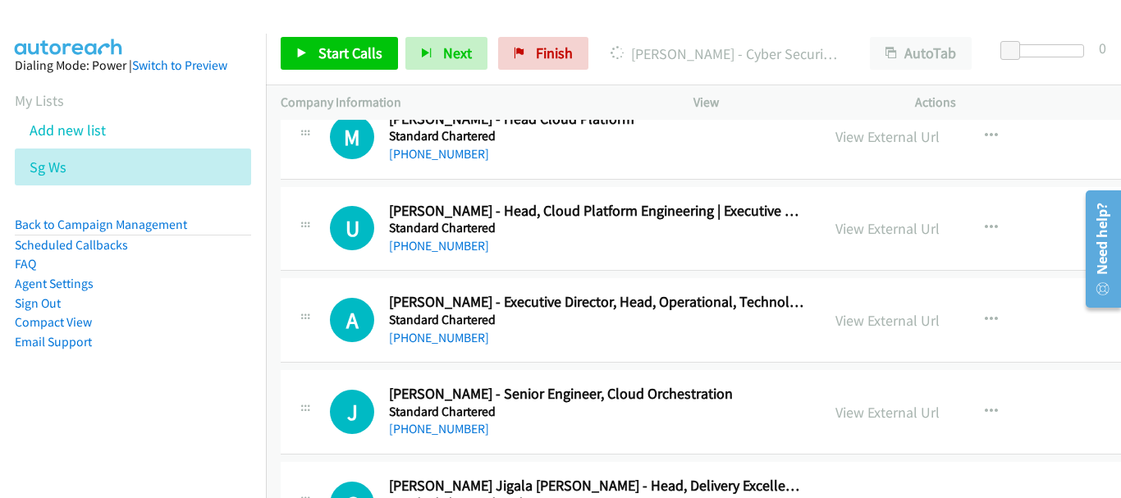
scroll to position [33696, 0]
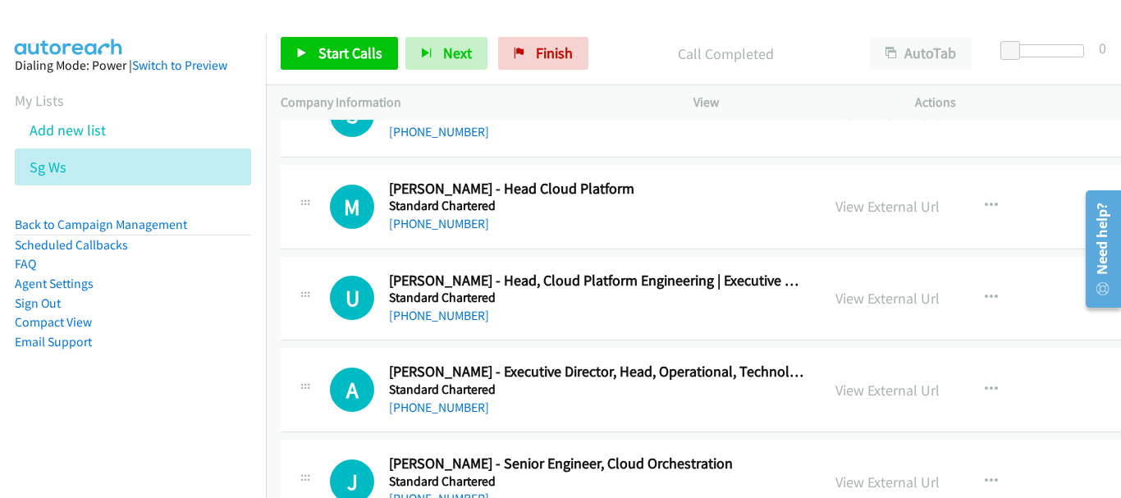
click at [433, 300] on h5 "Standard Chartered" at bounding box center [597, 298] width 417 height 16
click at [438, 313] on link "[PHONE_NUMBER]" at bounding box center [439, 316] width 100 height 16
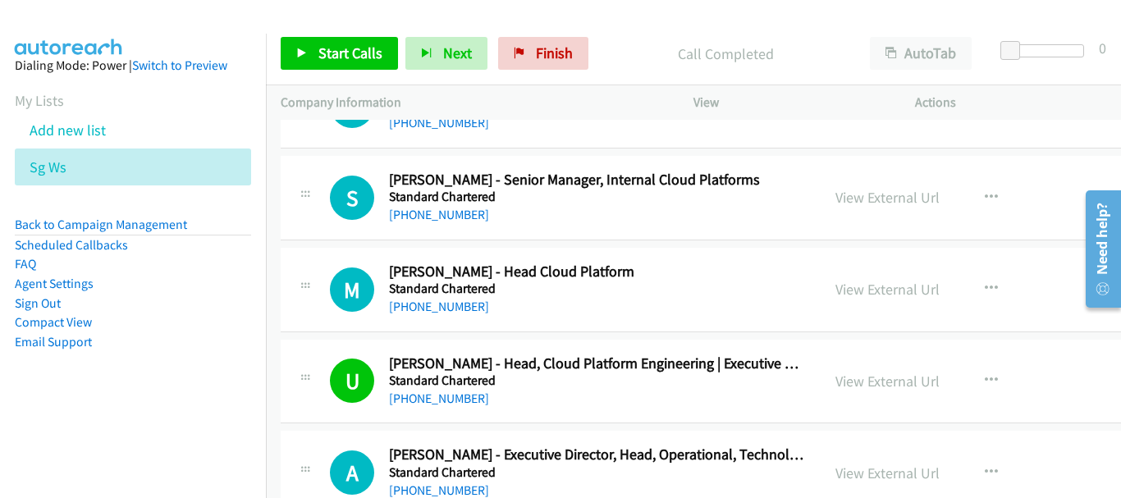
scroll to position [33532, 0]
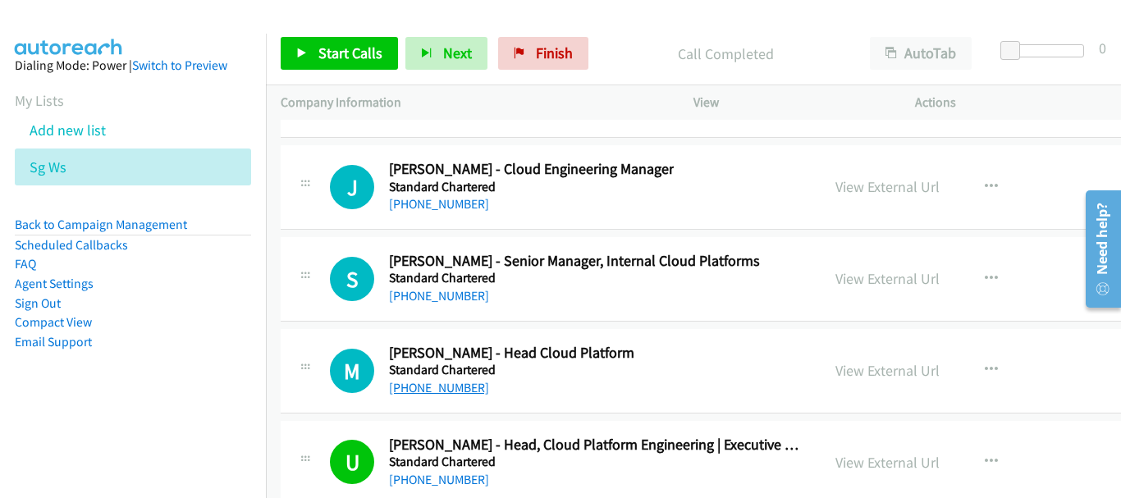
click at [443, 387] on link "[PHONE_NUMBER]" at bounding box center [439, 388] width 100 height 16
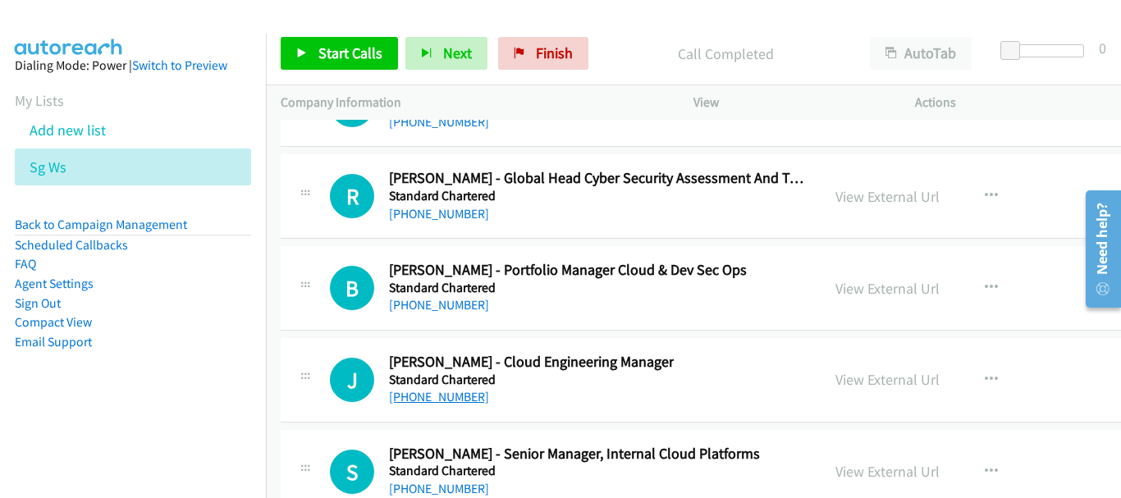
scroll to position [33368, 0]
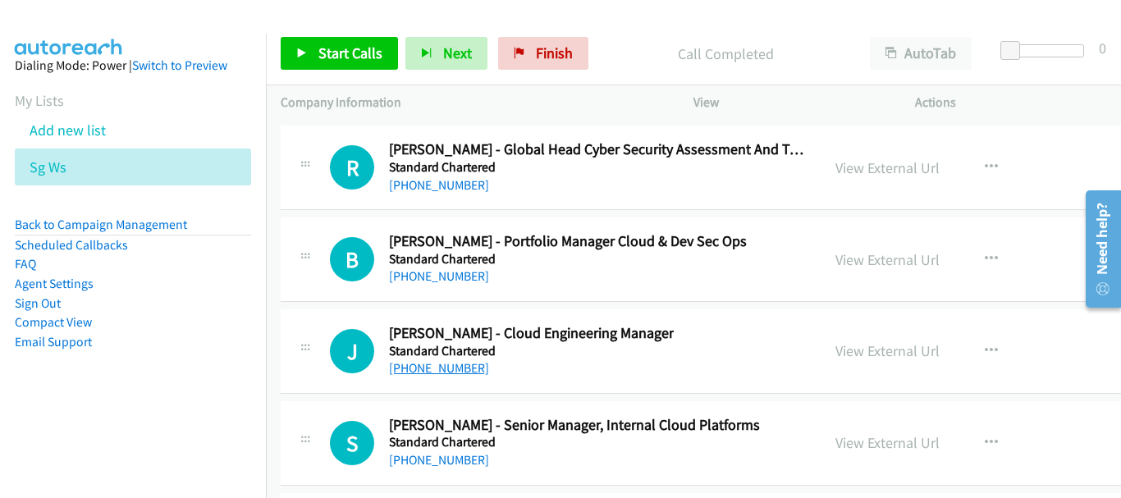
click at [442, 360] on link "[PHONE_NUMBER]" at bounding box center [439, 368] width 100 height 16
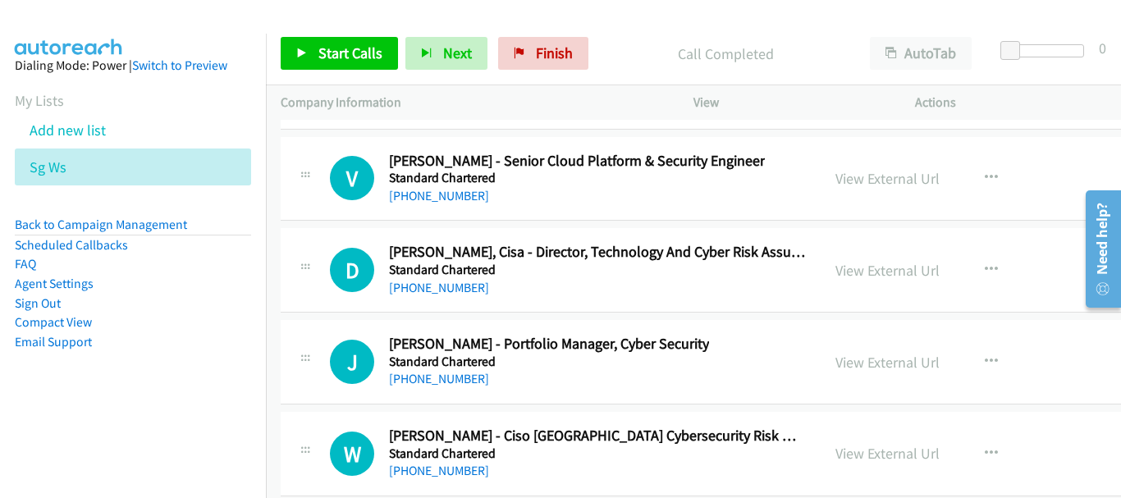
scroll to position [32793, 0]
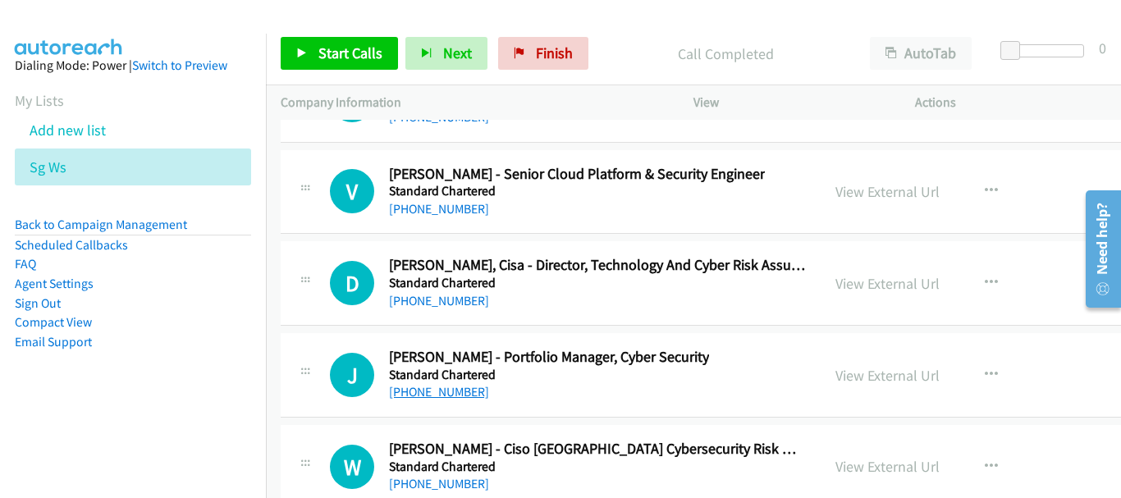
click at [437, 396] on link "[PHONE_NUMBER]" at bounding box center [439, 392] width 100 height 16
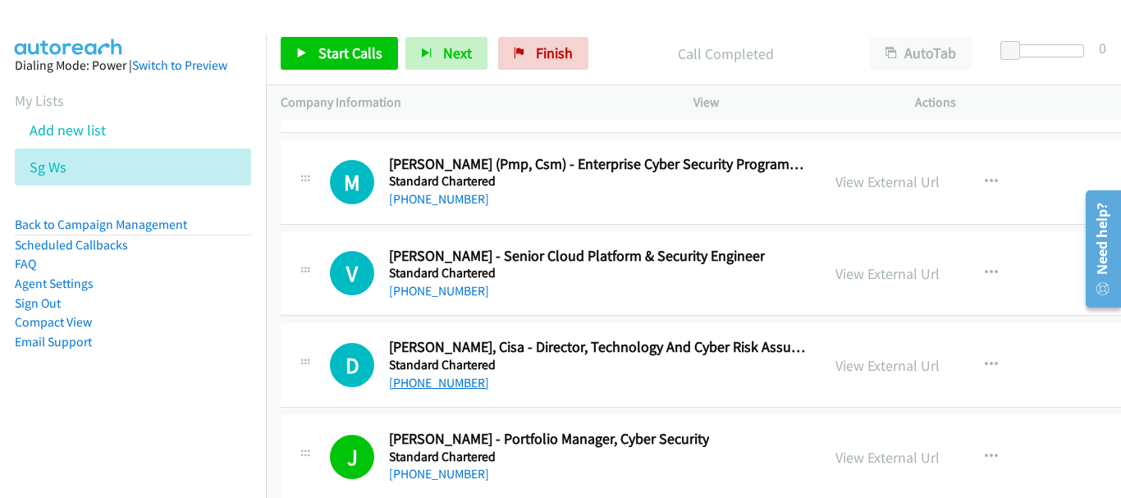
click at [436, 378] on link "[PHONE_NUMBER]" at bounding box center [439, 383] width 100 height 16
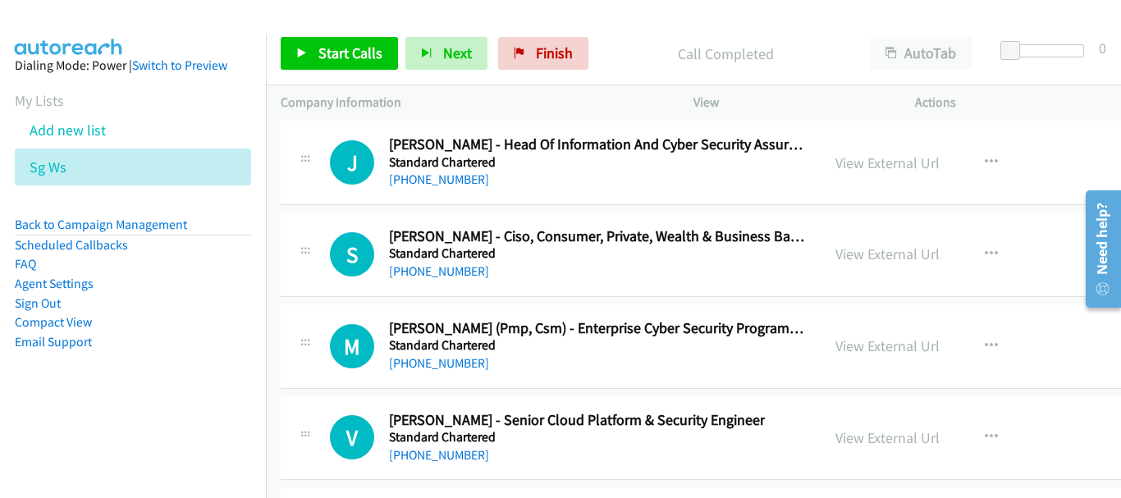
scroll to position [32629, 0]
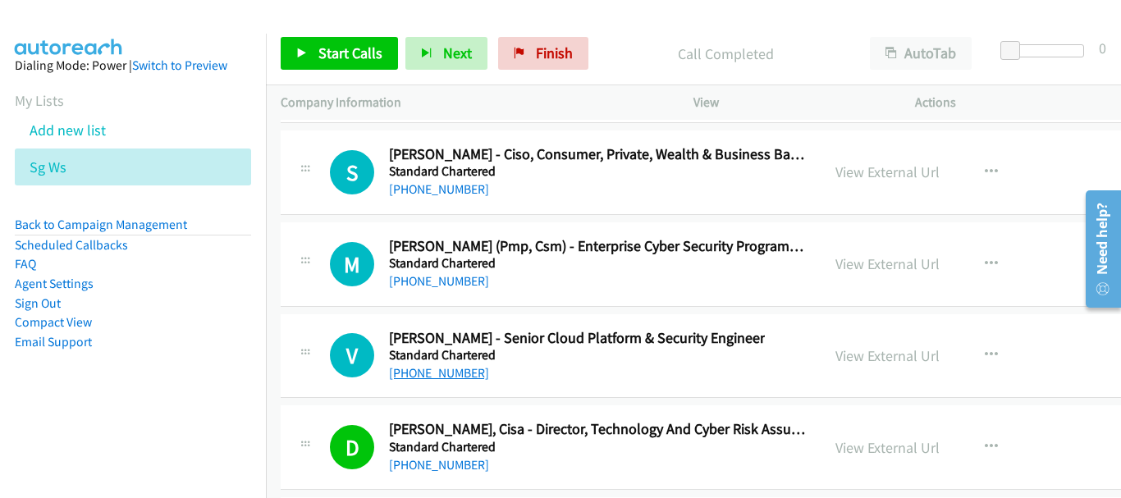
click at [434, 373] on link "[PHONE_NUMBER]" at bounding box center [439, 373] width 100 height 16
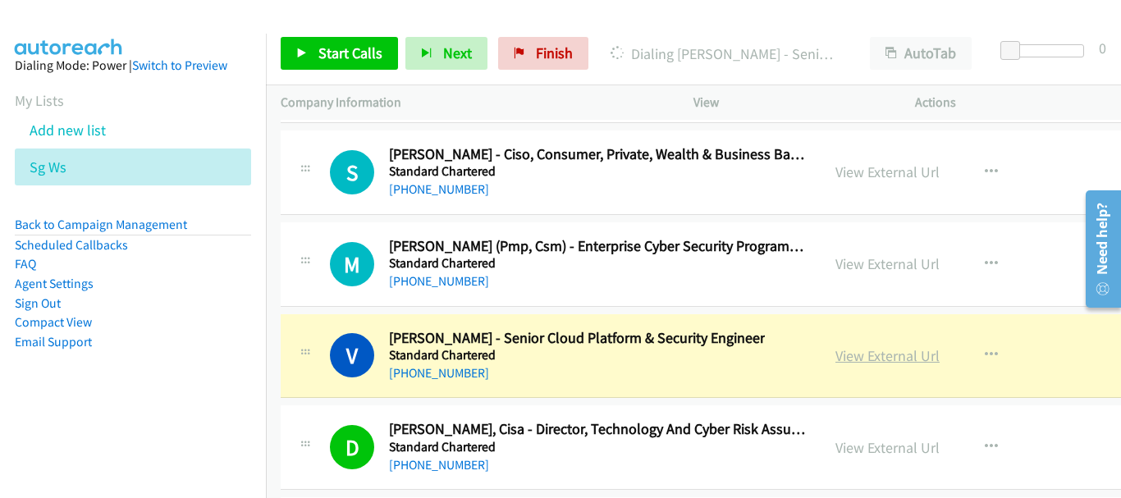
click at [864, 360] on link "View External Url" at bounding box center [888, 355] width 104 height 19
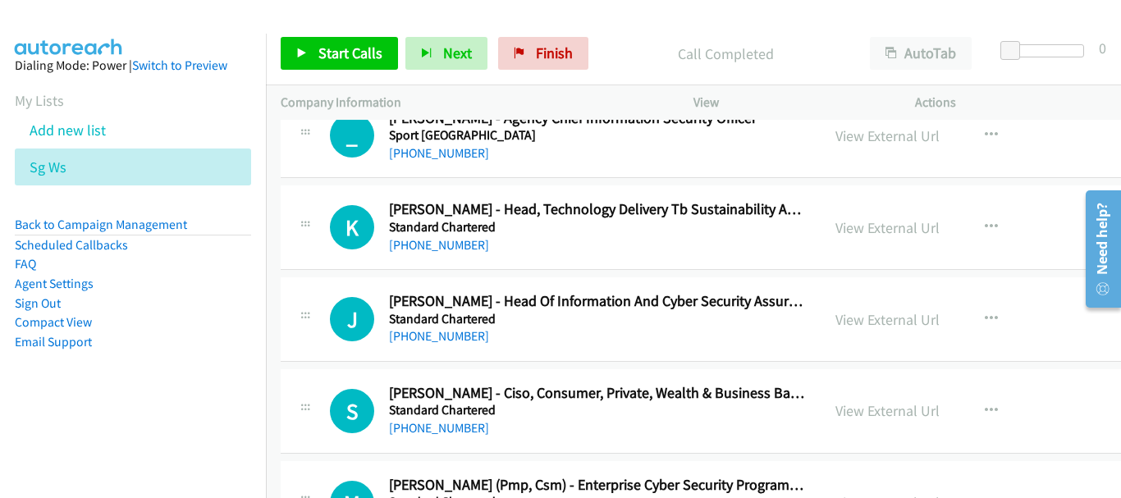
scroll to position [32301, 0]
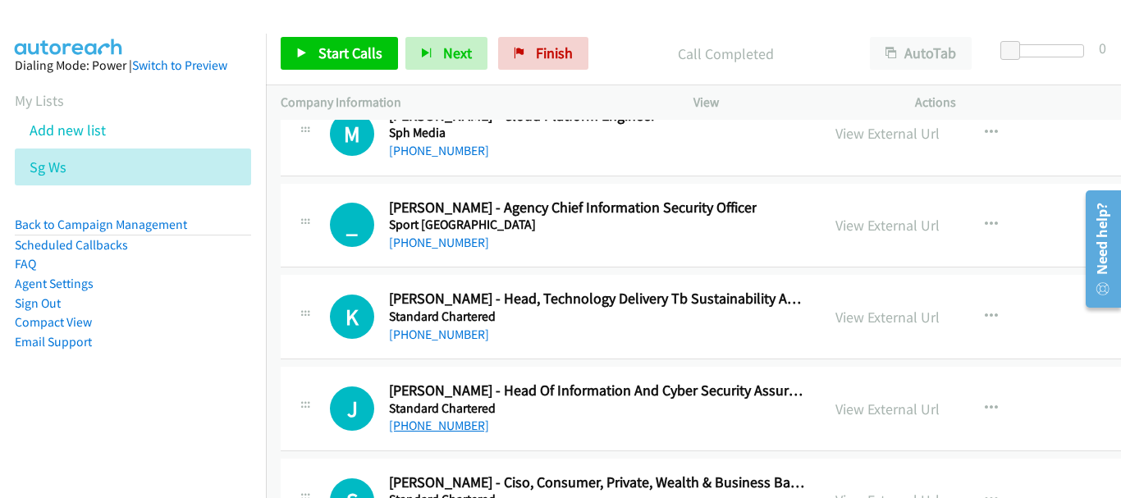
click at [436, 429] on link "[PHONE_NUMBER]" at bounding box center [439, 426] width 100 height 16
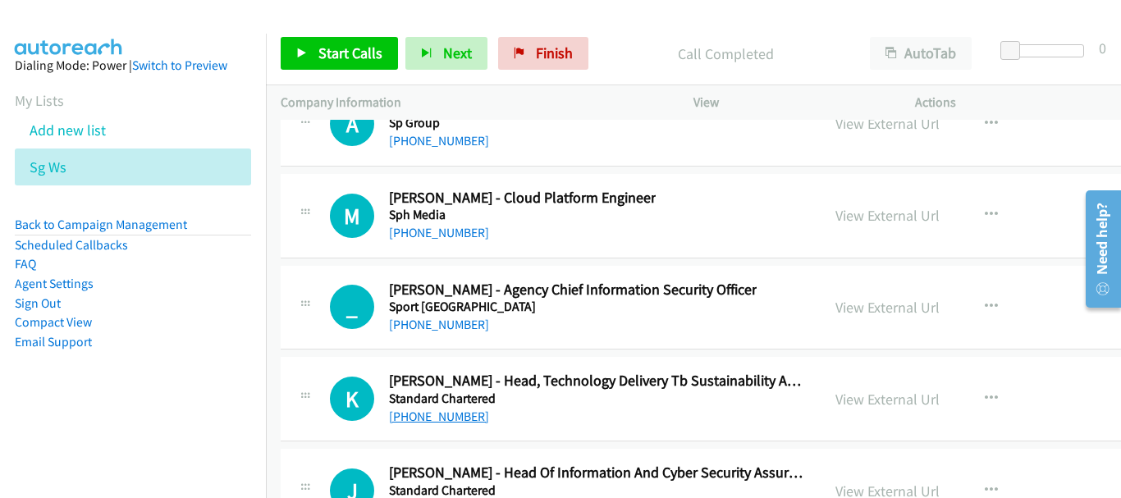
click at [440, 419] on link "[PHONE_NUMBER]" at bounding box center [439, 417] width 100 height 16
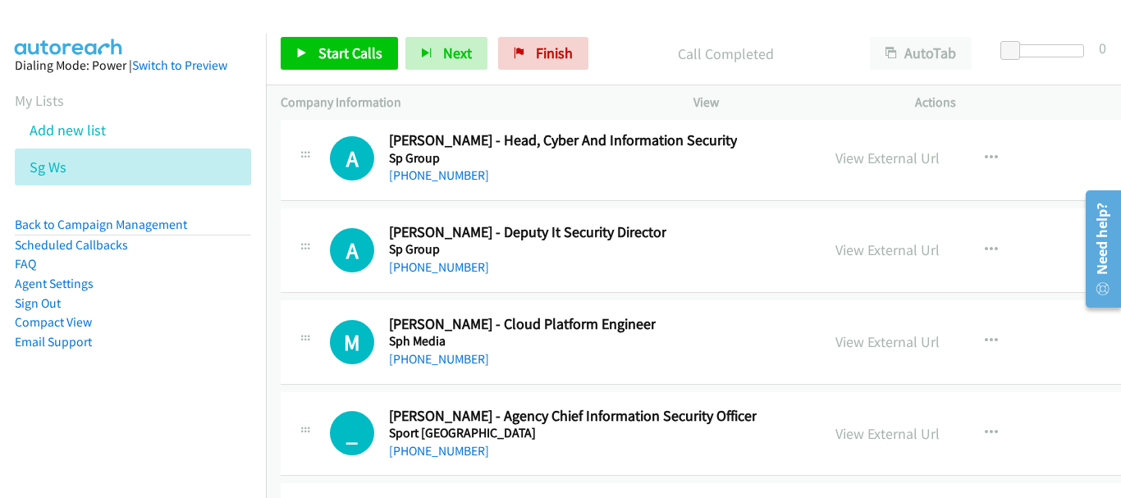
scroll to position [32054, 0]
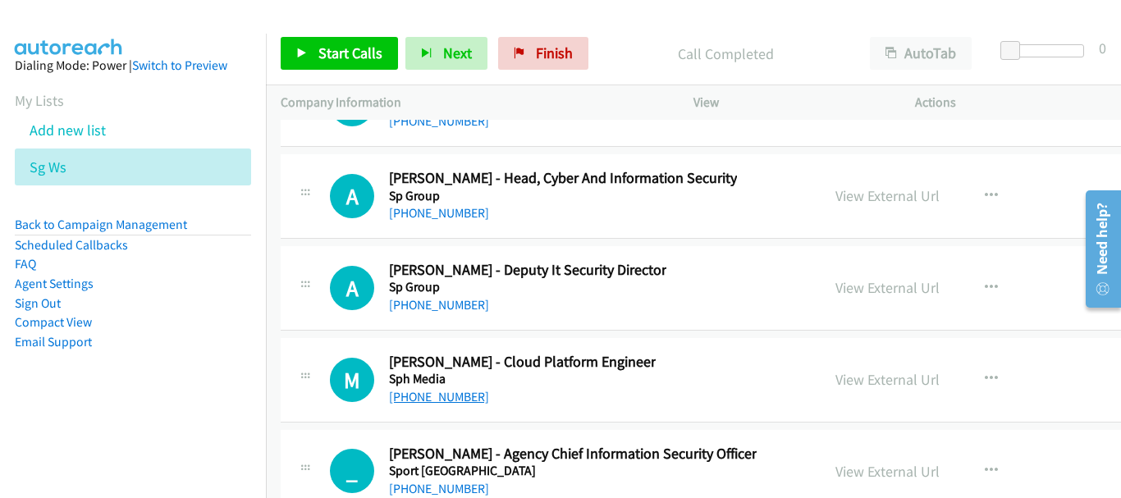
click at [456, 398] on link "[PHONE_NUMBER]" at bounding box center [439, 397] width 100 height 16
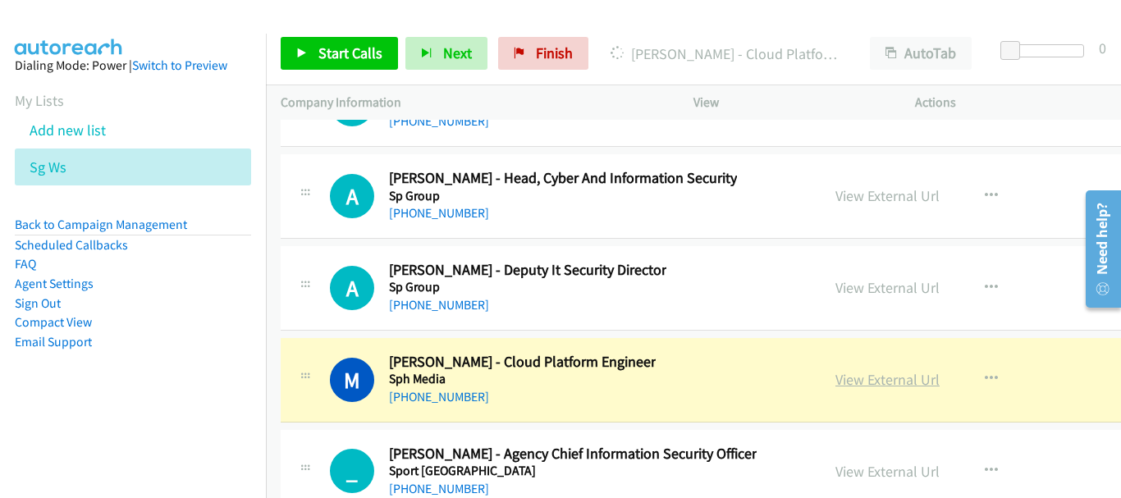
click at [836, 378] on link "View External Url" at bounding box center [888, 379] width 104 height 19
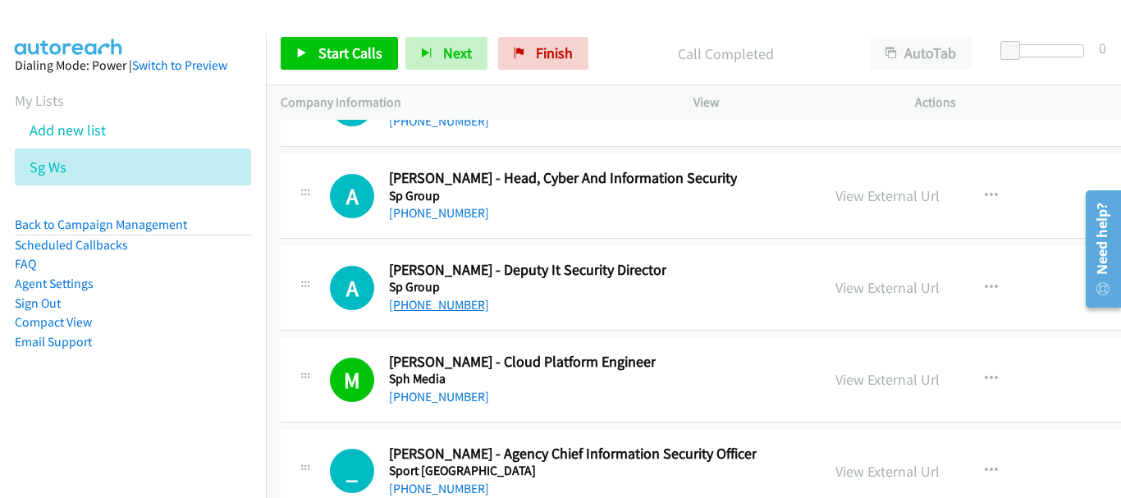
click at [405, 305] on link "[PHONE_NUMBER]" at bounding box center [439, 305] width 100 height 16
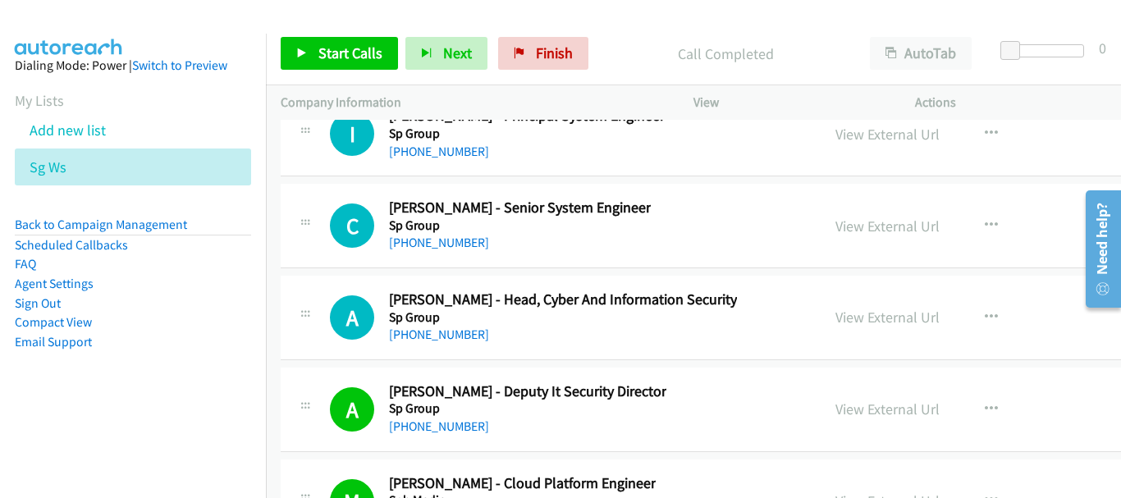
scroll to position [31890, 0]
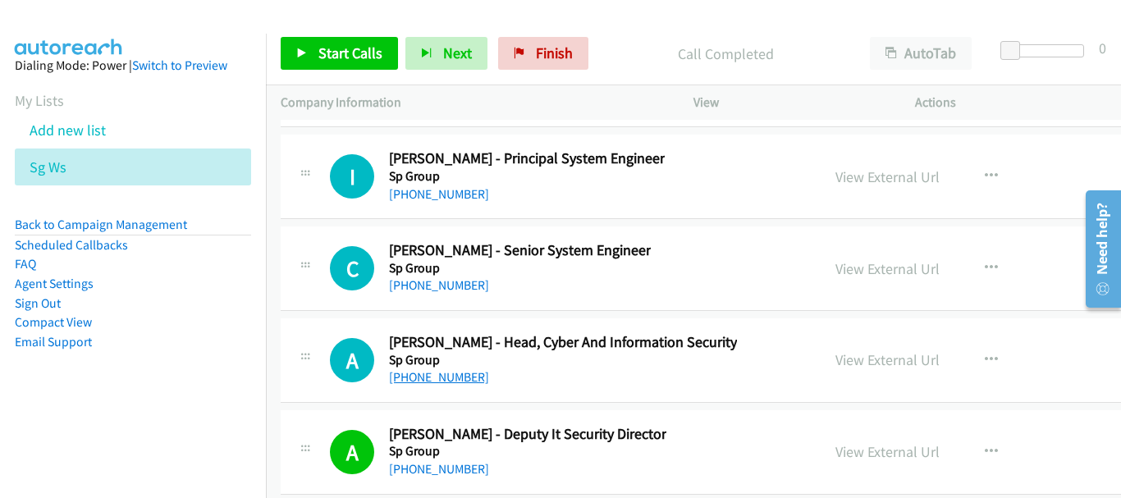
click at [455, 375] on link "[PHONE_NUMBER]" at bounding box center [439, 377] width 100 height 16
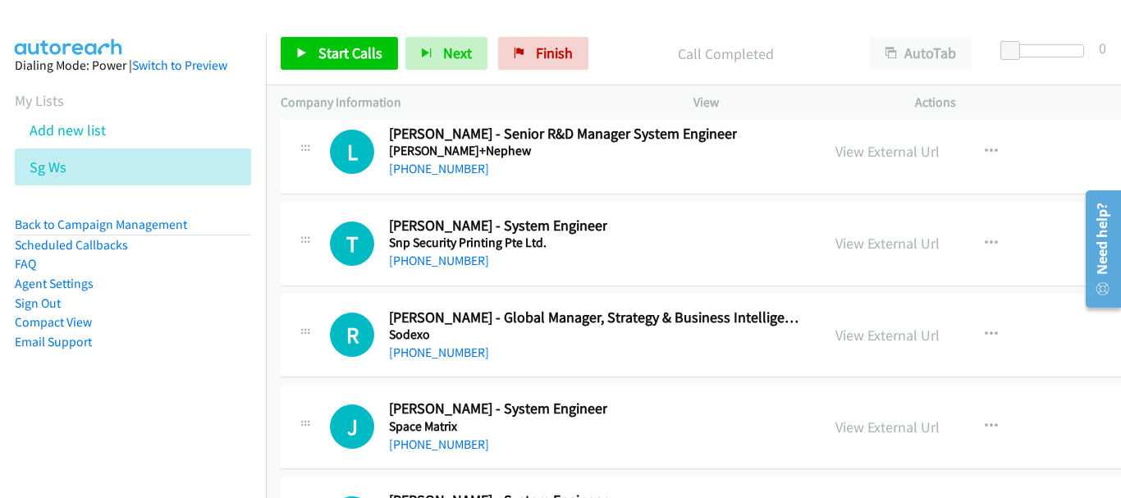
scroll to position [31151, 0]
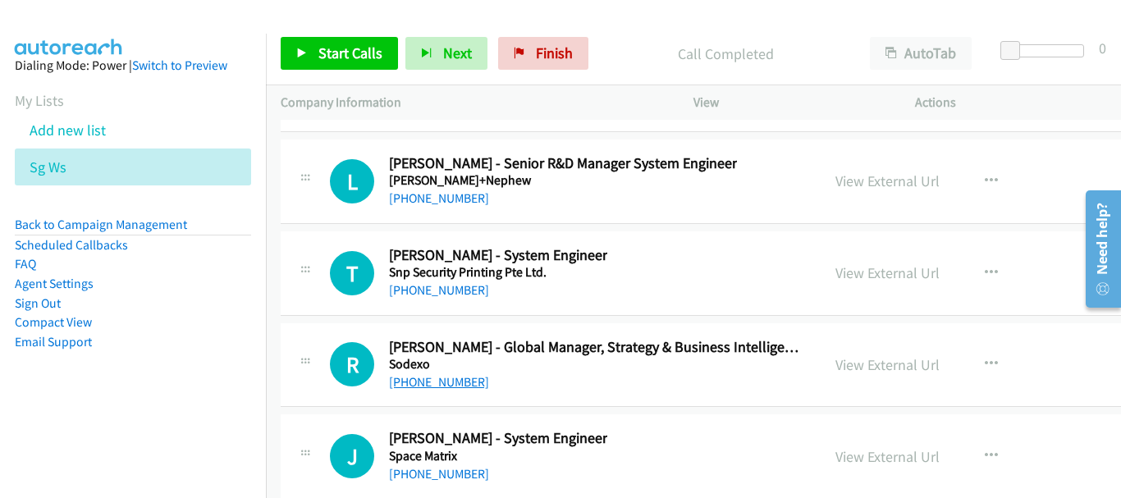
click at [443, 374] on link "[PHONE_NUMBER]" at bounding box center [439, 382] width 100 height 16
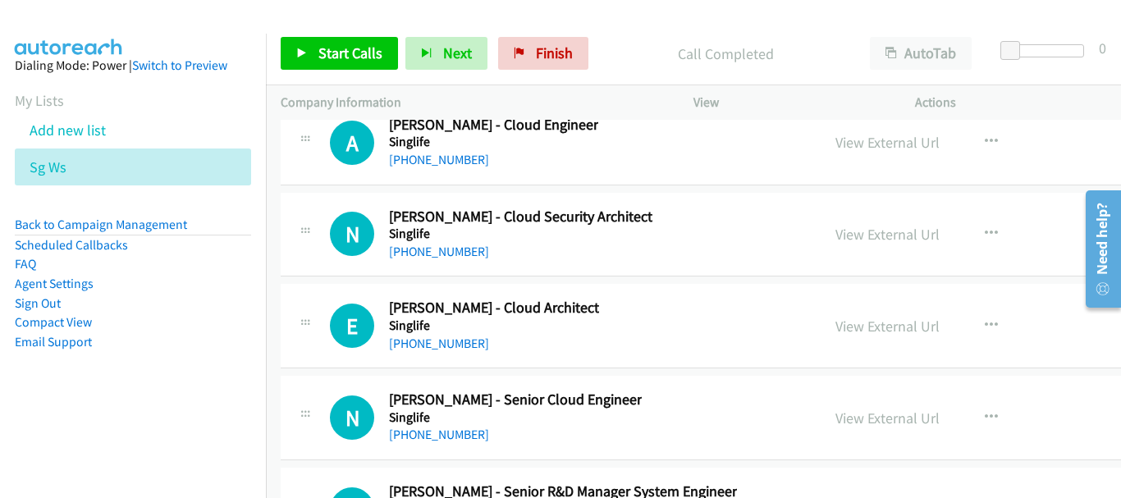
scroll to position [30905, 0]
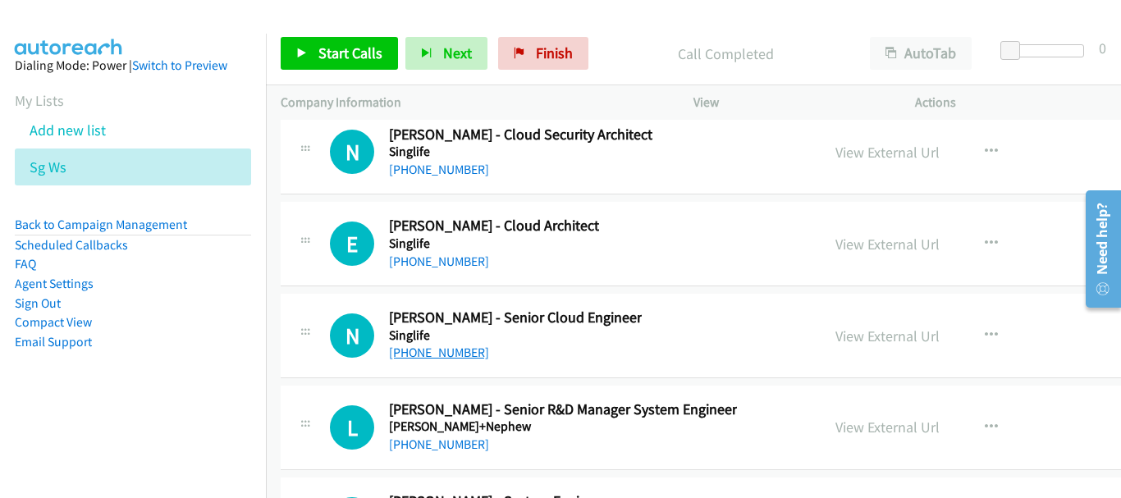
click at [453, 349] on link "[PHONE_NUMBER]" at bounding box center [439, 353] width 100 height 16
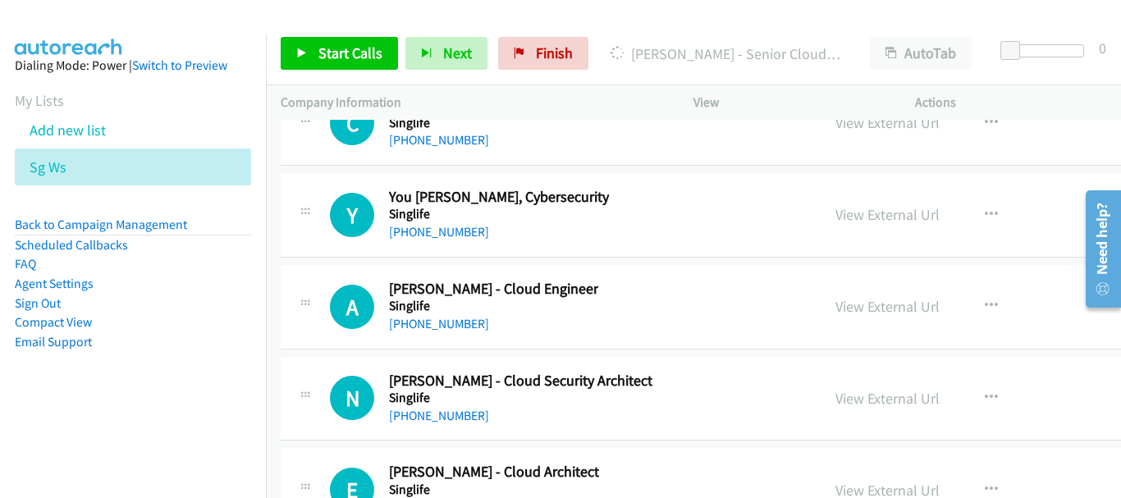
scroll to position [30741, 0]
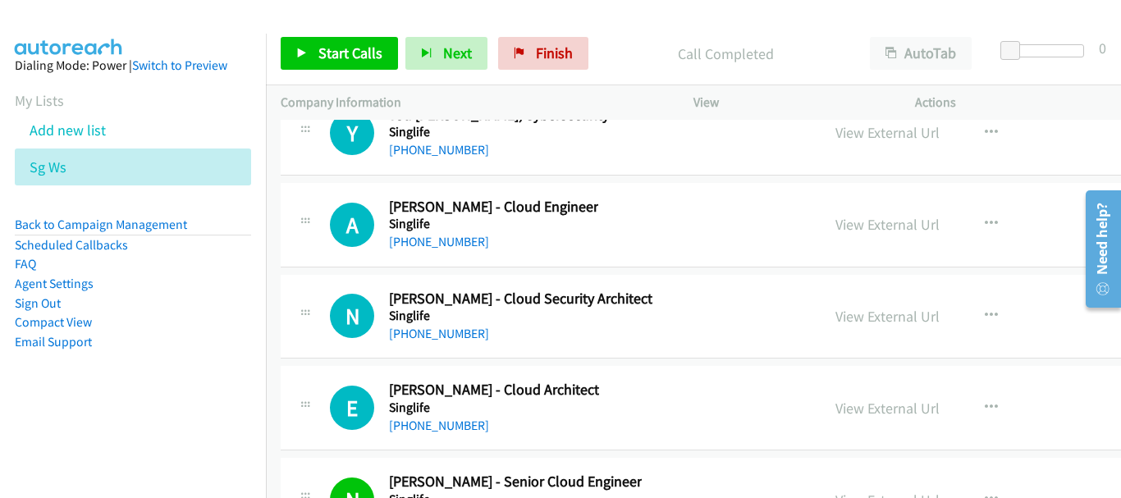
click at [461, 433] on div "[PHONE_NUMBER]" at bounding box center [494, 426] width 210 height 20
click at [447, 435] on div "[PHONE_NUMBER]" at bounding box center [494, 426] width 210 height 20
click at [451, 419] on link "[PHONE_NUMBER]" at bounding box center [439, 426] width 100 height 16
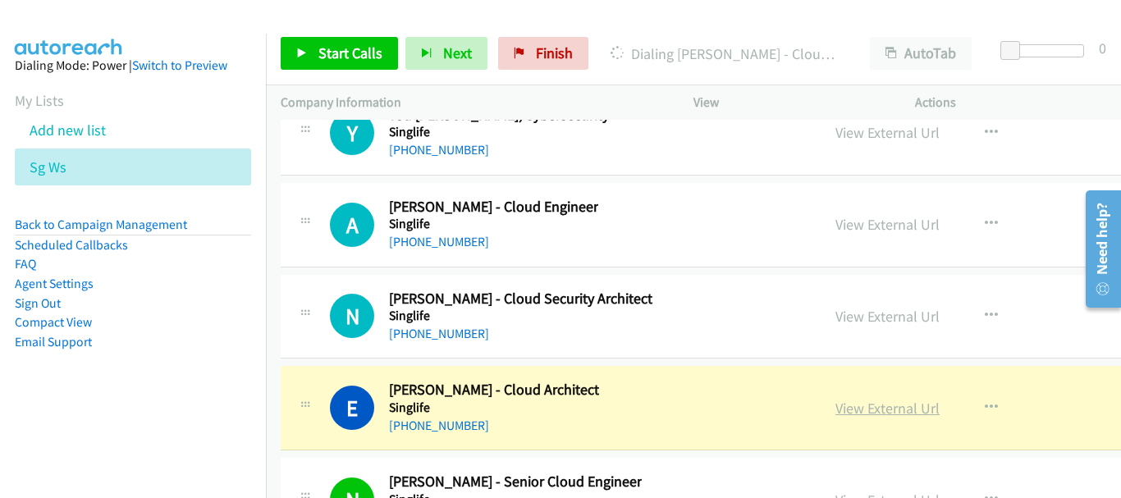
click at [861, 403] on link "View External Url" at bounding box center [888, 408] width 104 height 19
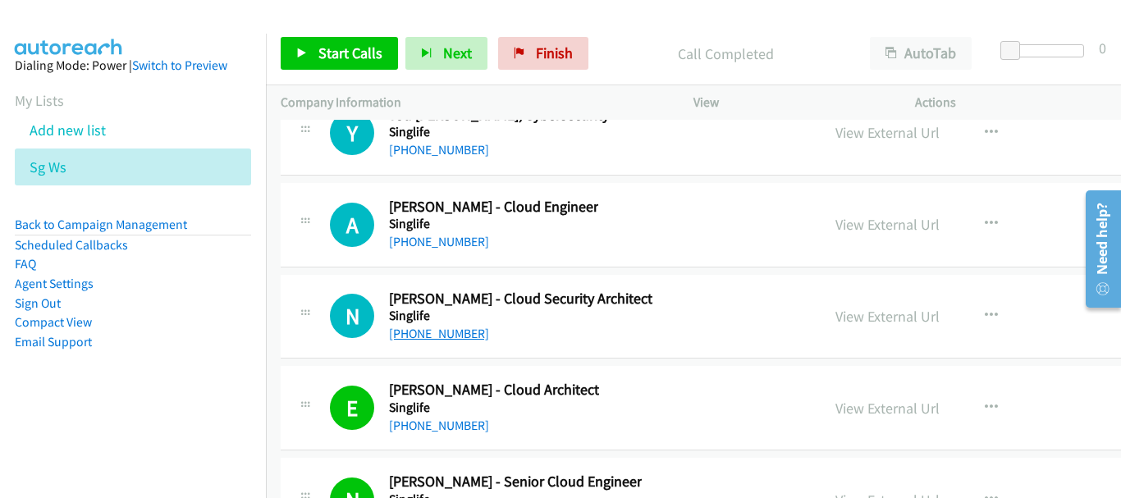
click at [433, 337] on link "[PHONE_NUMBER]" at bounding box center [439, 334] width 100 height 16
click at [410, 239] on link "[PHONE_NUMBER]" at bounding box center [439, 242] width 100 height 16
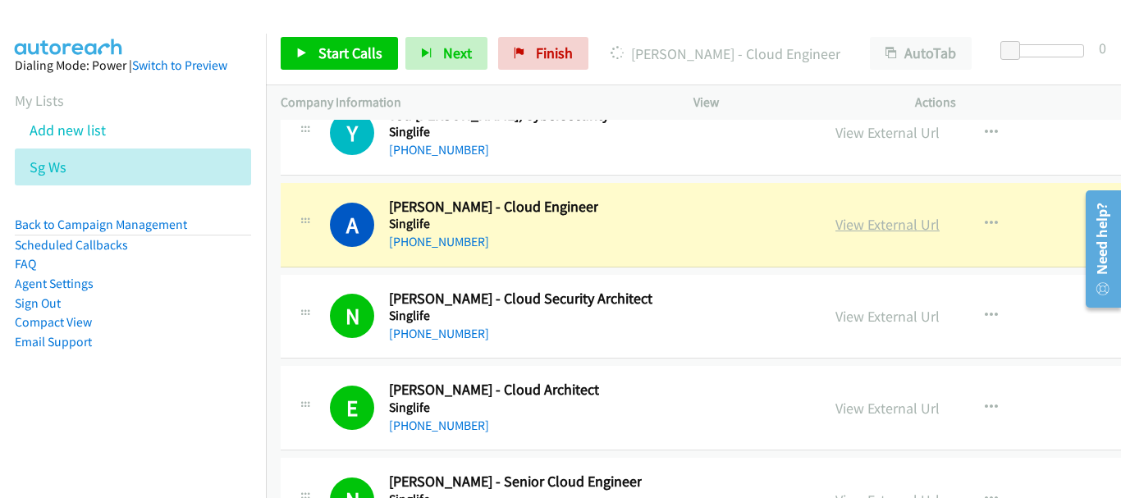
click at [836, 223] on link "View External Url" at bounding box center [888, 224] width 104 height 19
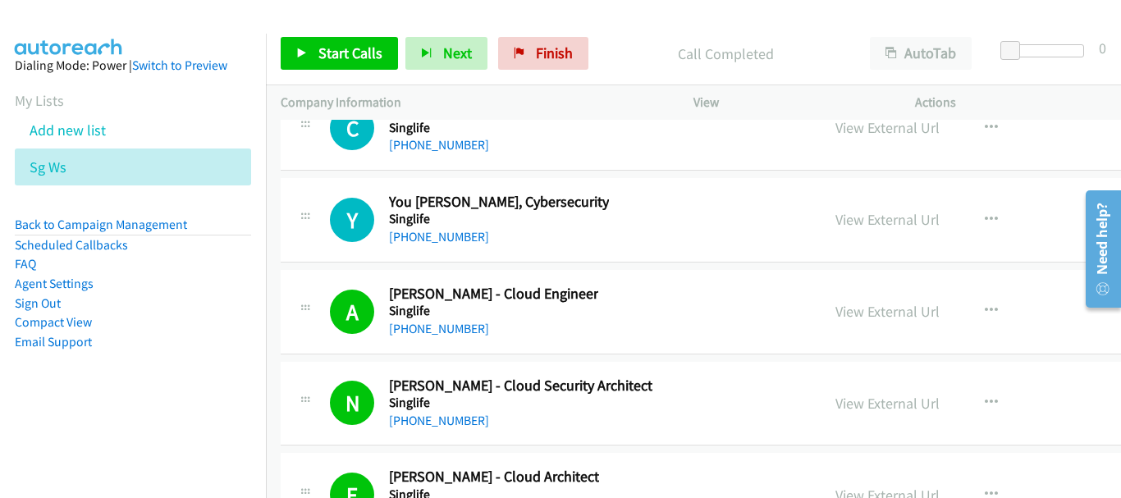
scroll to position [30577, 0]
